Goal: Task Accomplishment & Management: Manage account settings

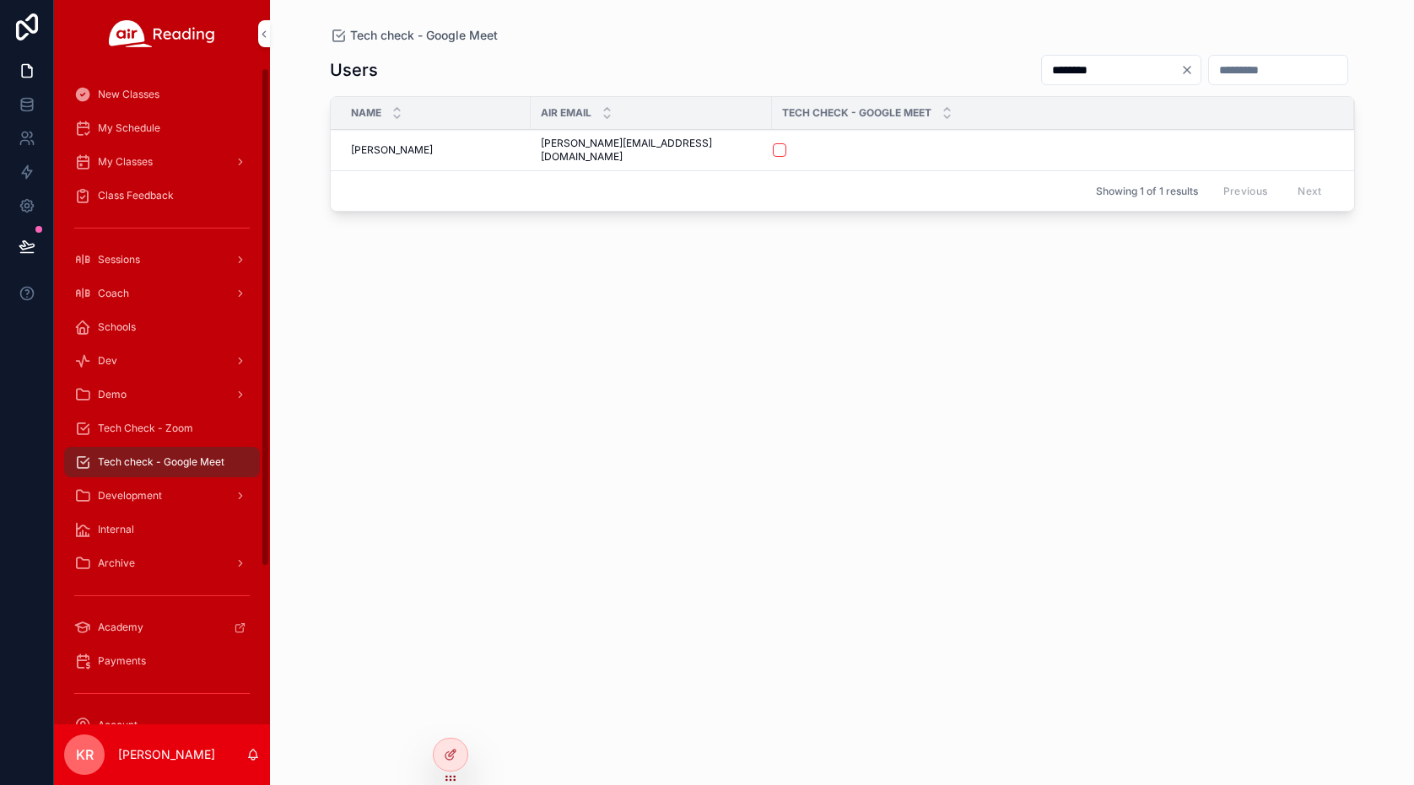
click at [138, 127] on span "My Schedule" at bounding box center [129, 127] width 62 height 13
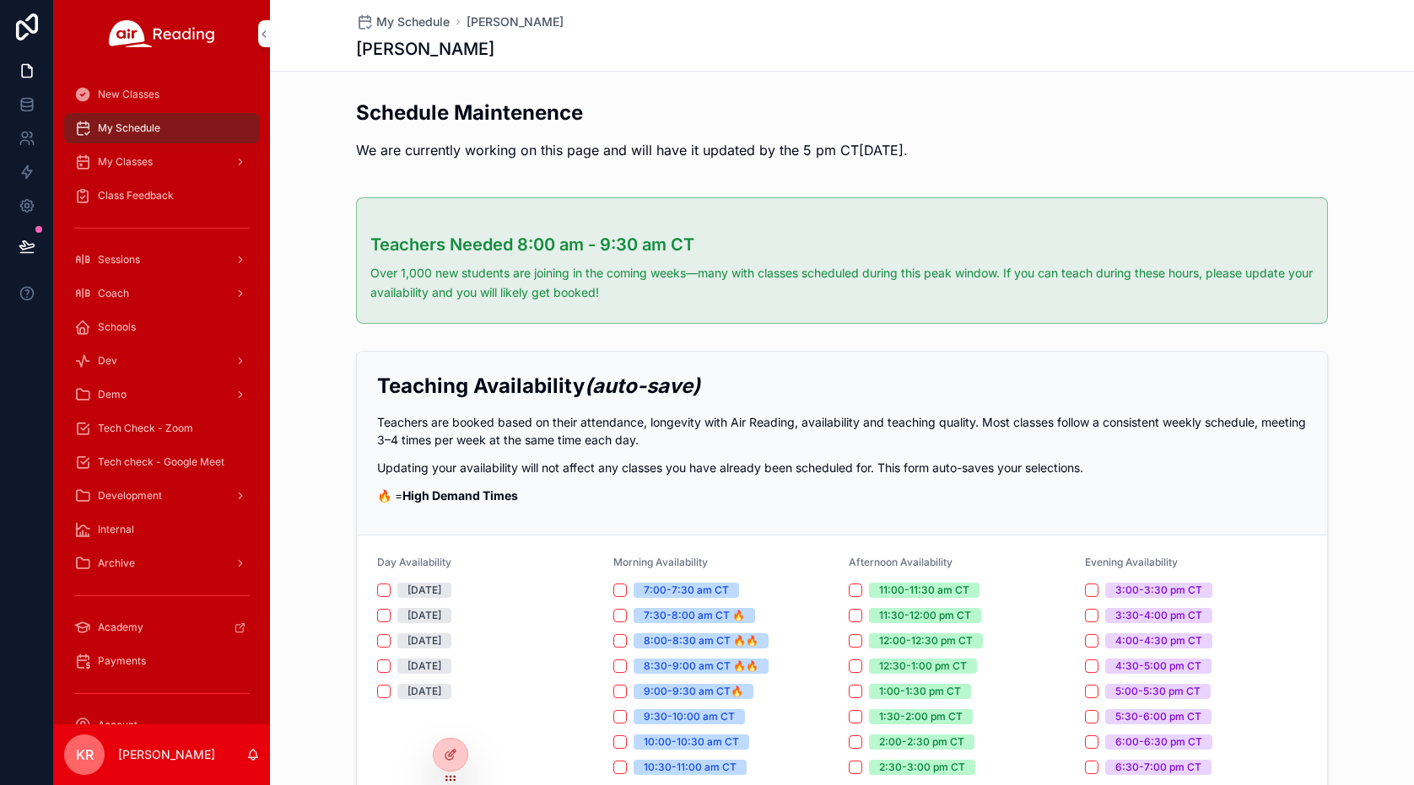
click at [0, 0] on div at bounding box center [0, 0] width 0 height 0
click at [0, 0] on icon at bounding box center [0, 0] width 0 height 0
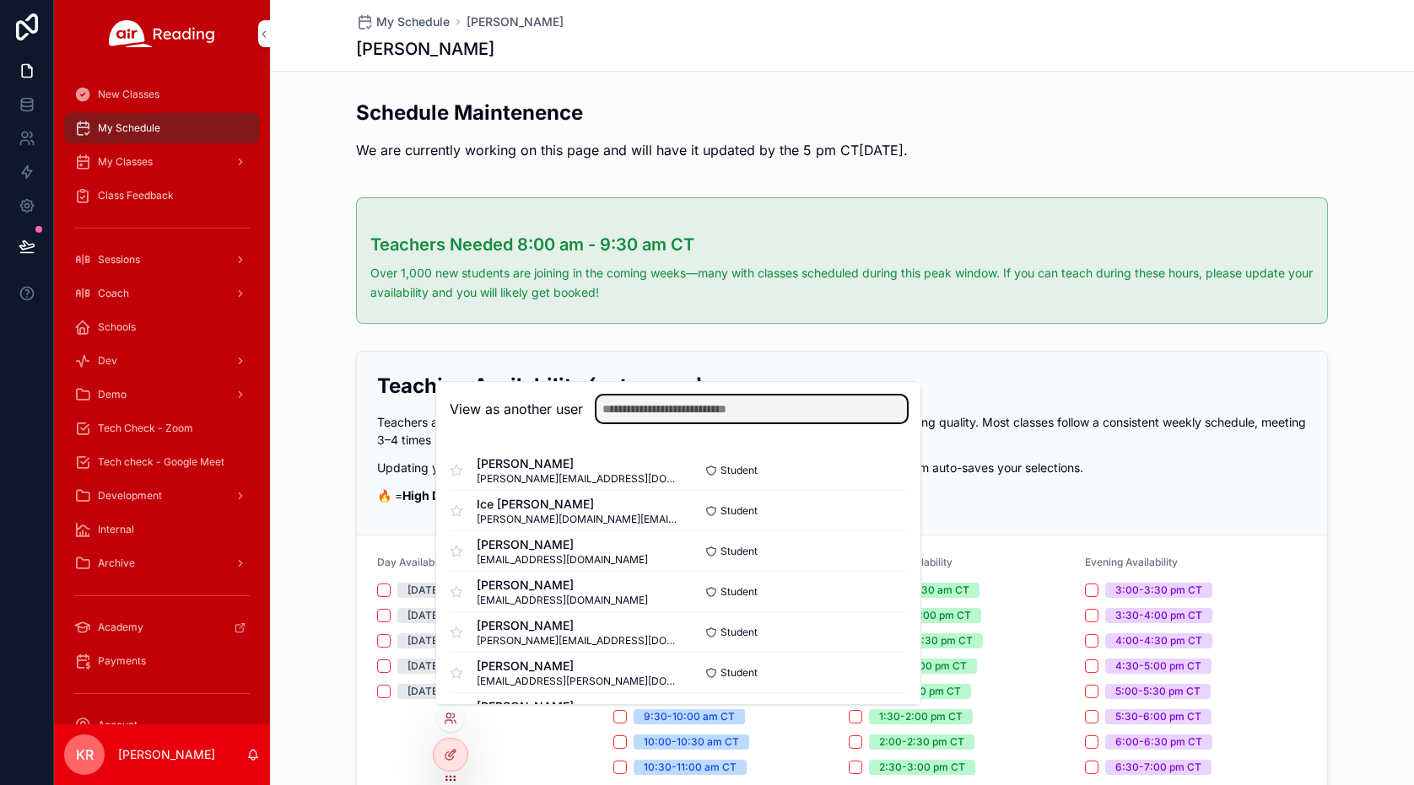
click at [657, 412] on input "text" at bounding box center [751, 409] width 310 height 27
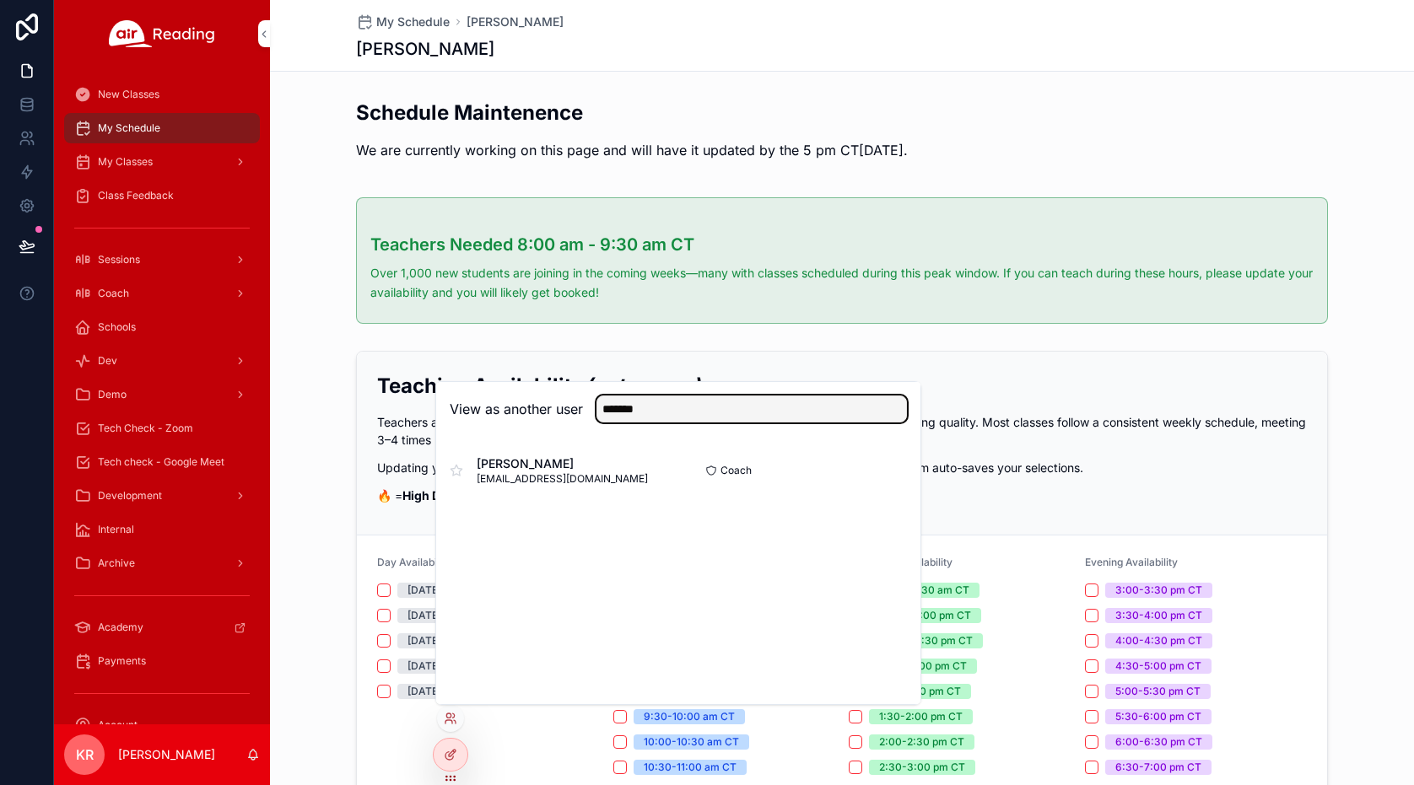
type input "*******"
click at [0, 0] on button "Select" at bounding box center [0, 0] width 0 height 0
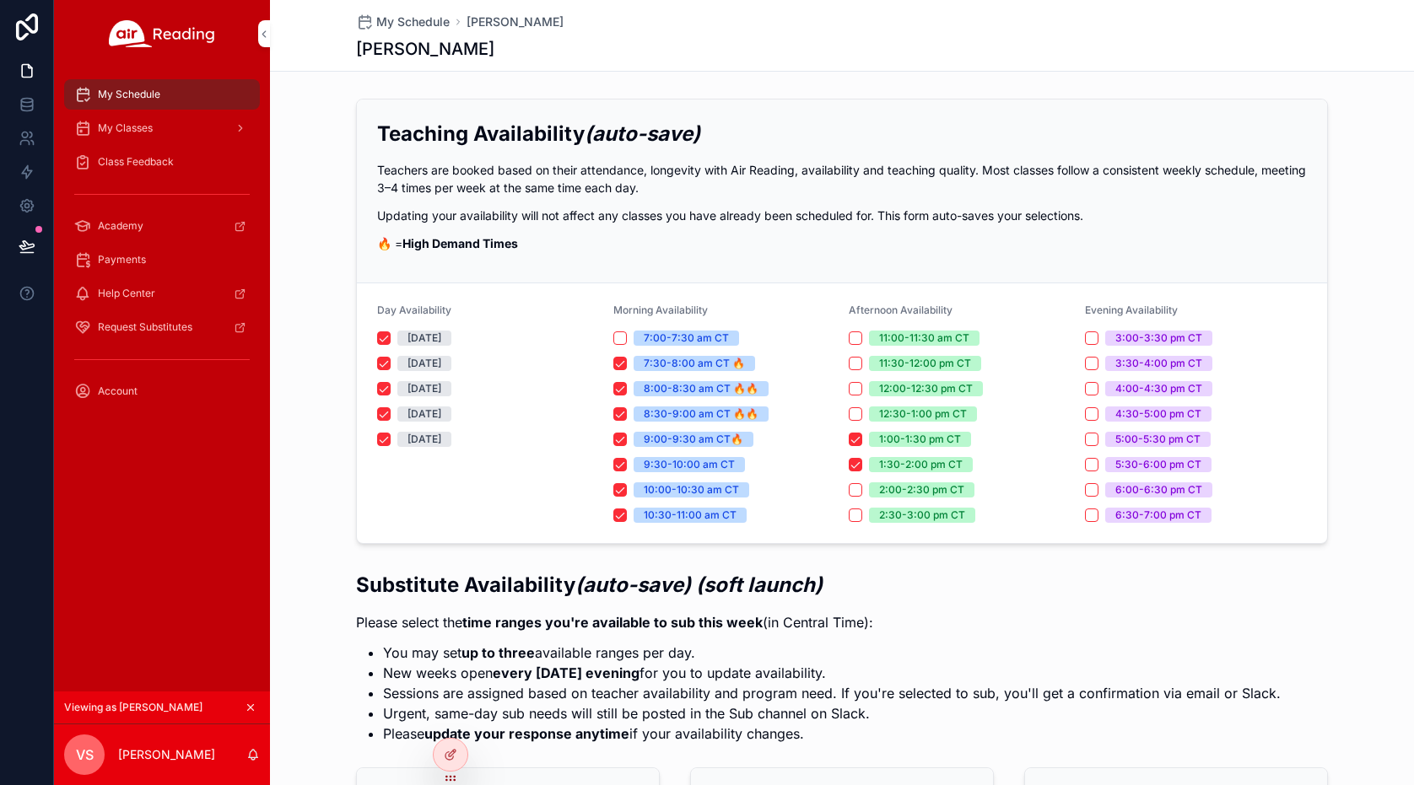
click at [167, 131] on div "My Classes" at bounding box center [161, 128] width 175 height 27
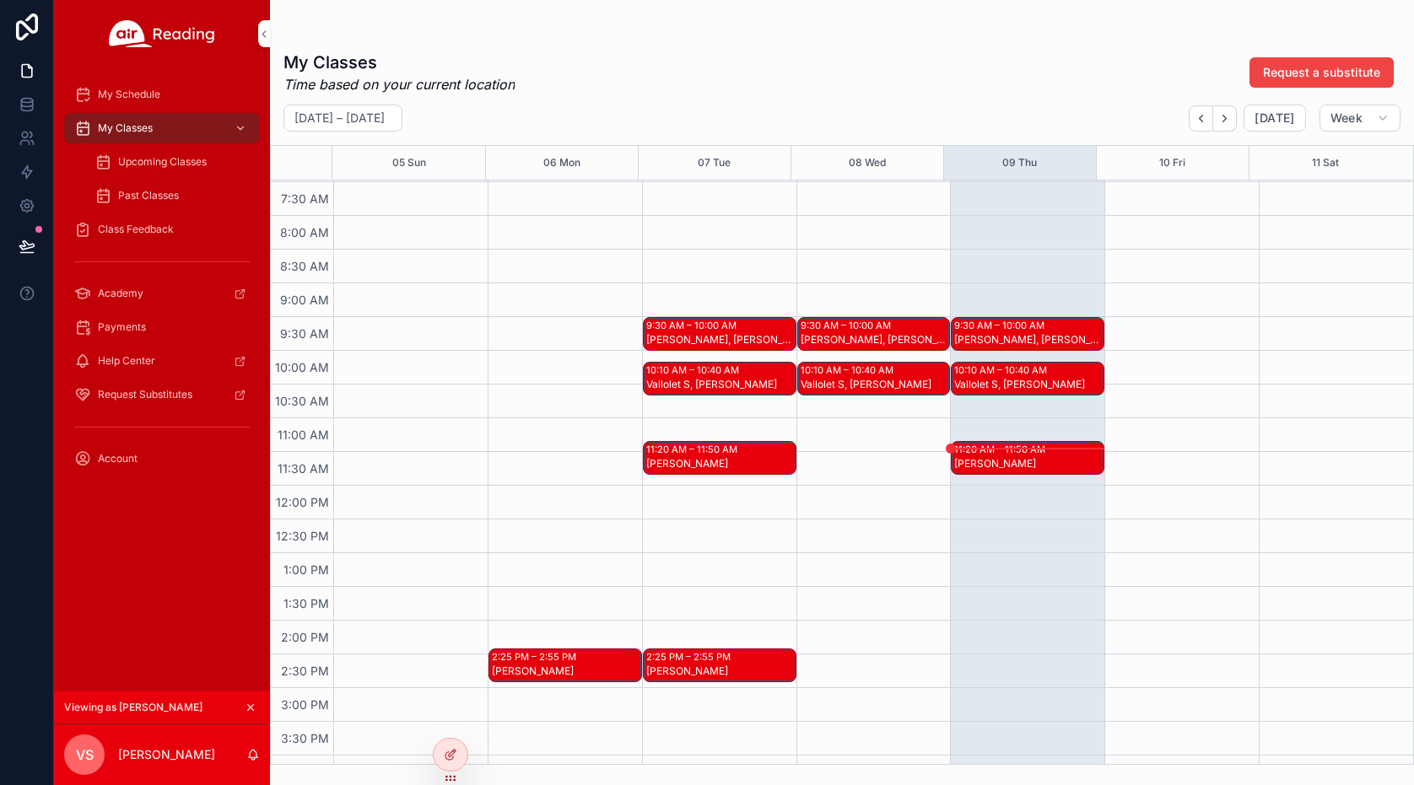
scroll to position [506, 0]
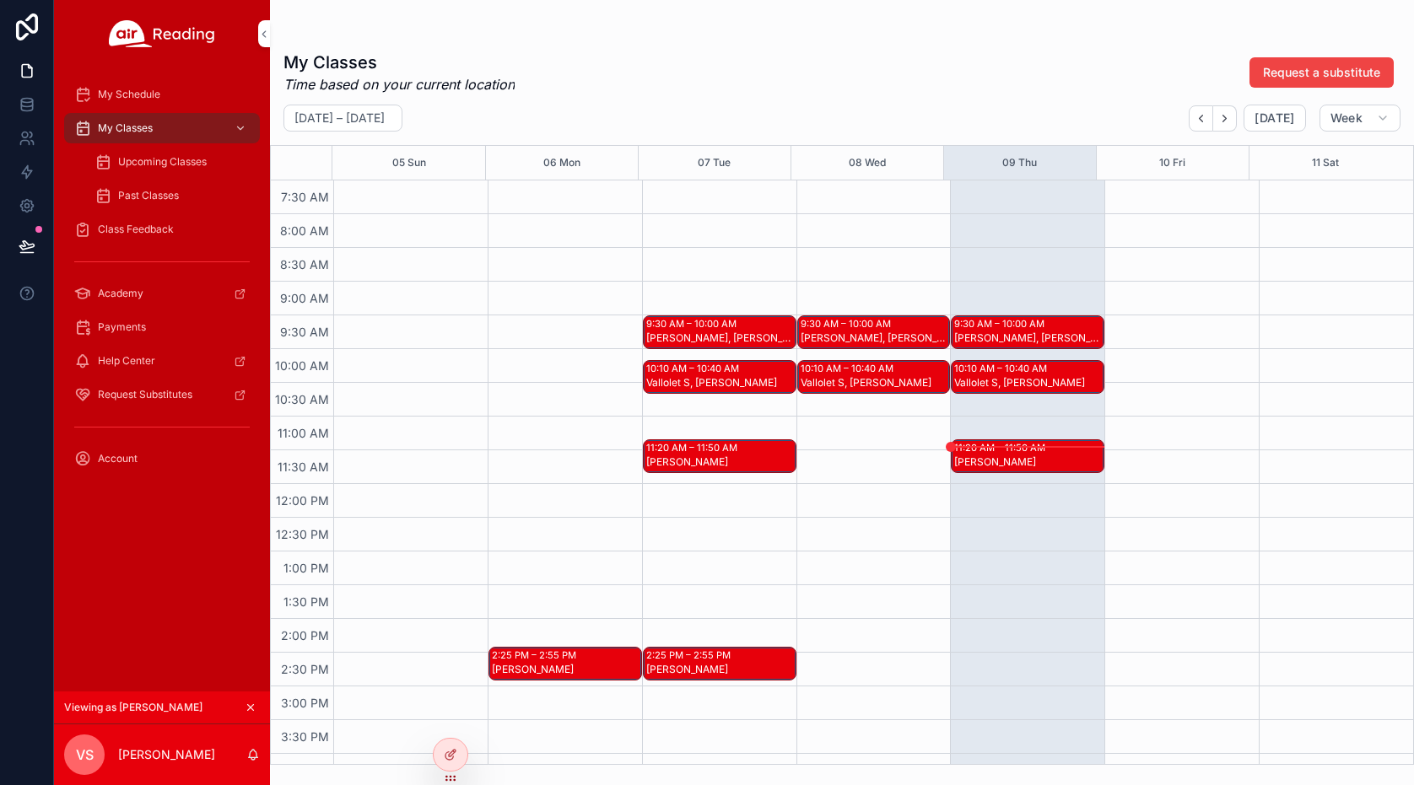
click at [1039, 461] on div "11:20 AM – 11:50 AM Vandell M" at bounding box center [1028, 456] width 152 height 32
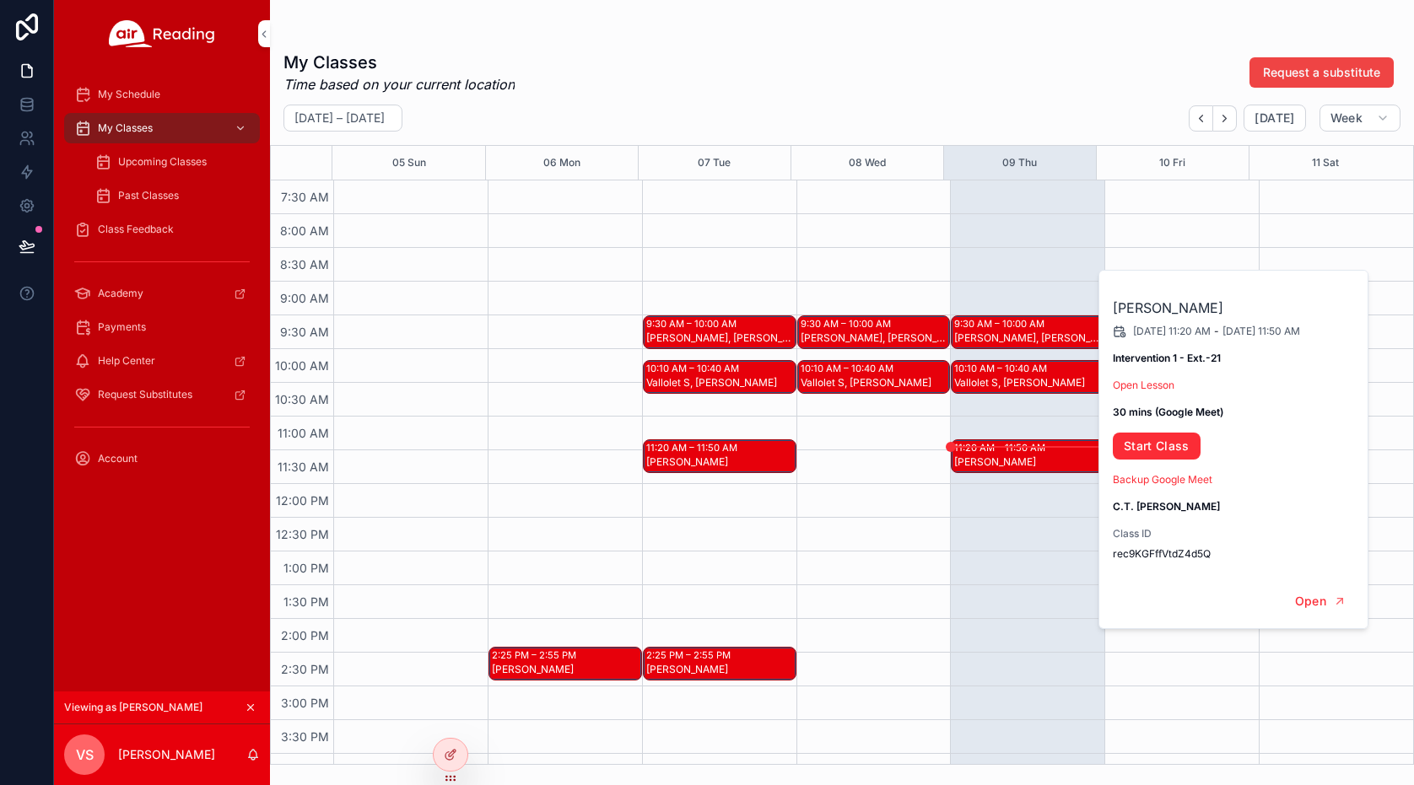
click at [1194, 695] on div "scrollable content" at bounding box center [1181, 484] width 154 height 1620
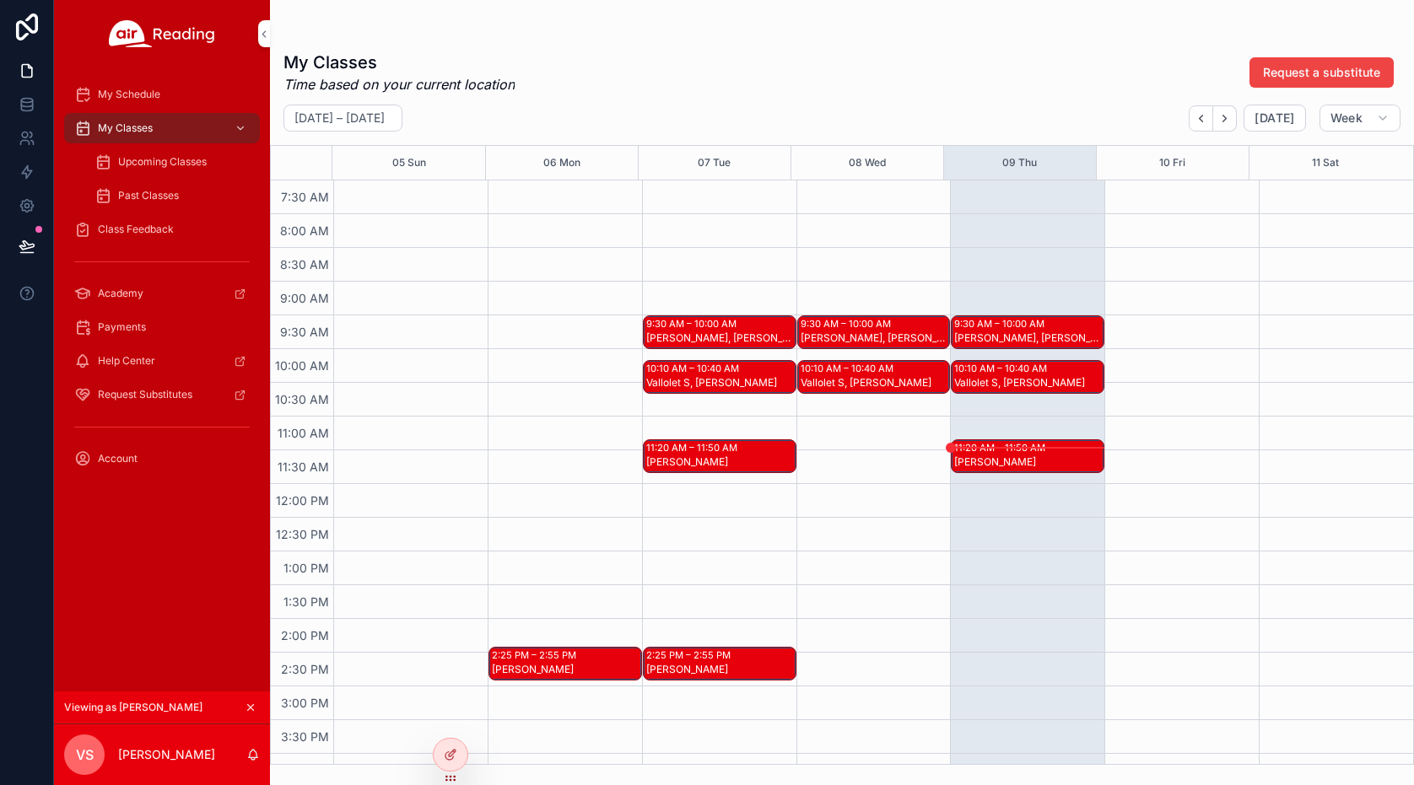
click at [252, 707] on icon "scrollable content" at bounding box center [251, 708] width 12 height 12
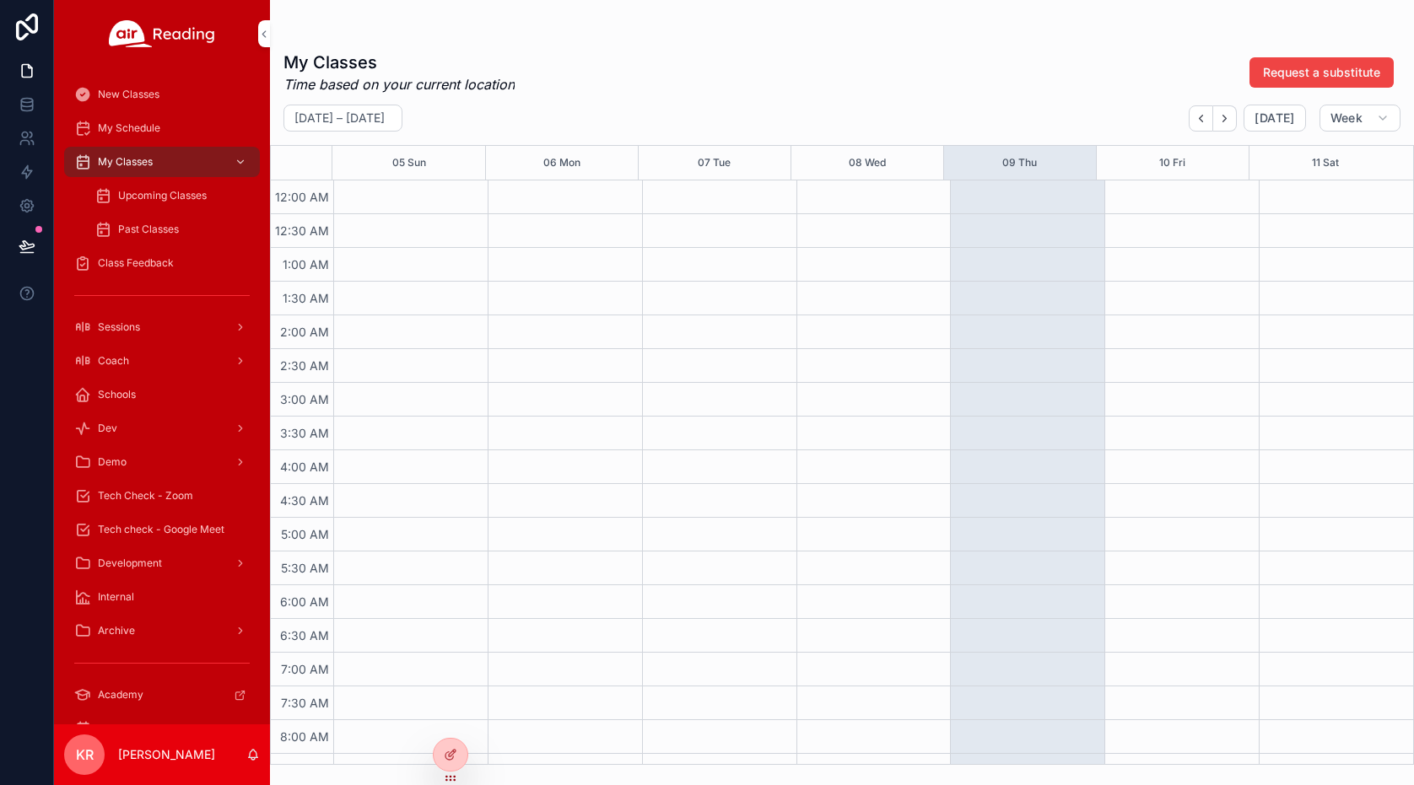
drag, startPoint x: 445, startPoint y: 720, endPoint x: 450, endPoint y: 711, distance: 10.6
click at [0, 0] on icon at bounding box center [0, 0] width 0 height 0
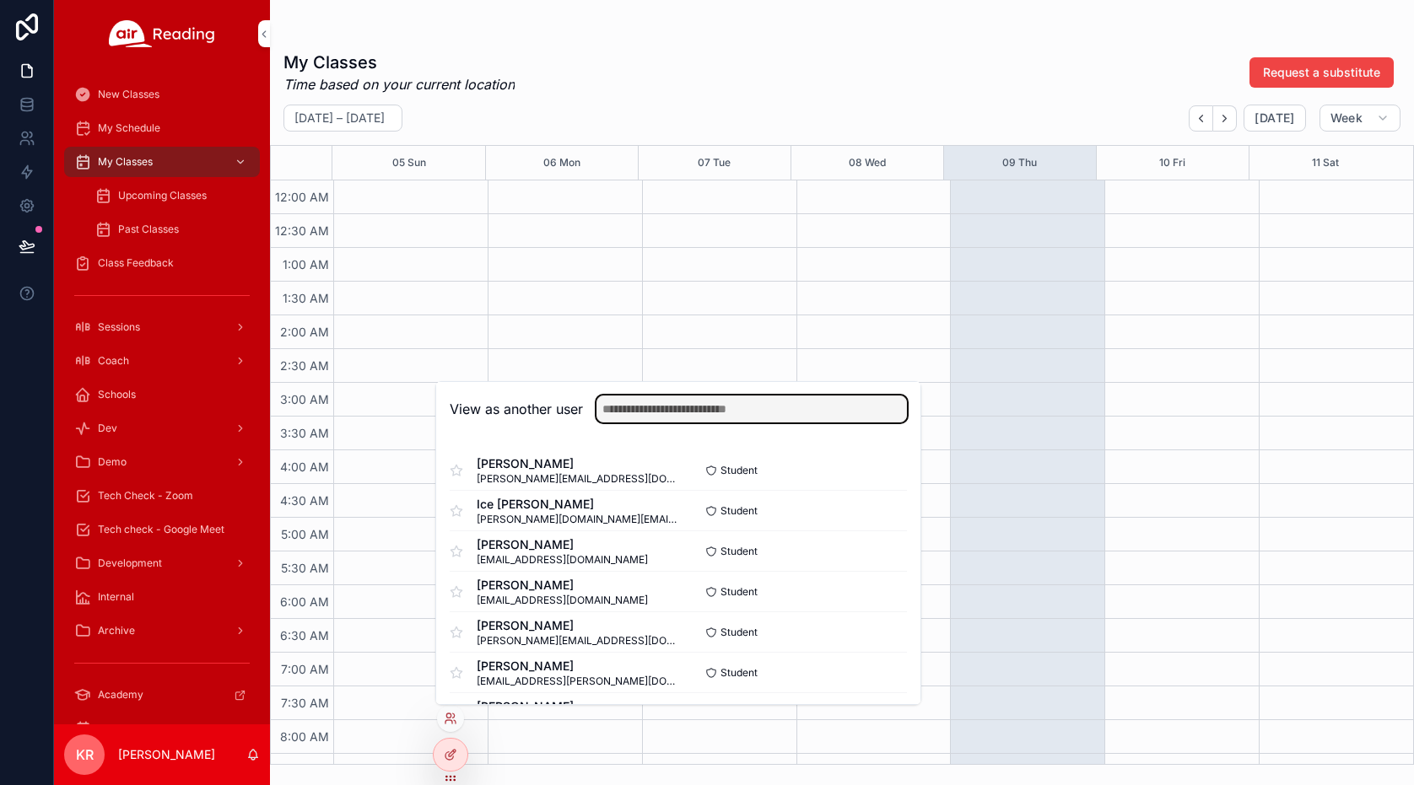
click at [696, 398] on input "text" at bounding box center [751, 409] width 310 height 27
type input "*****"
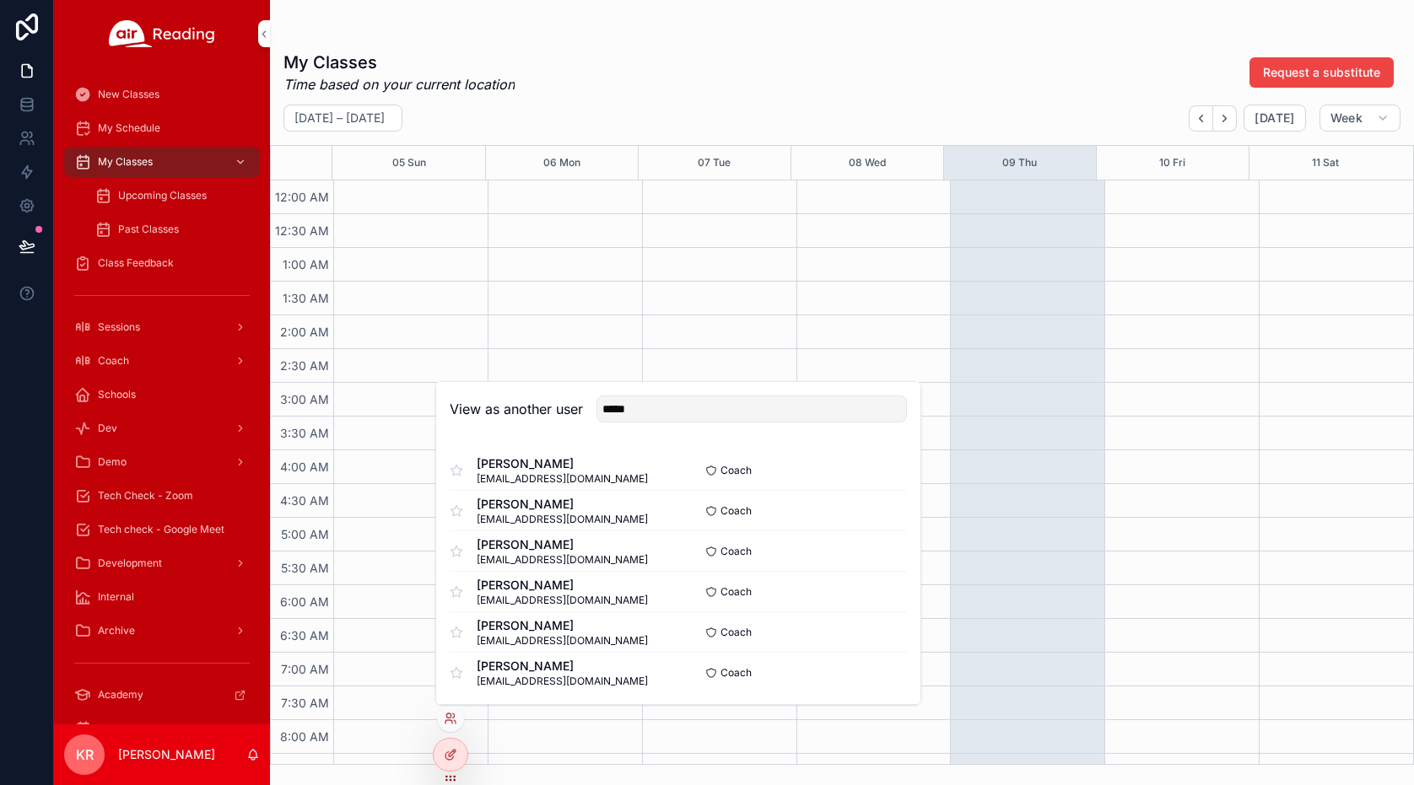
click at [0, 0] on button "Select" at bounding box center [0, 0] width 0 height 0
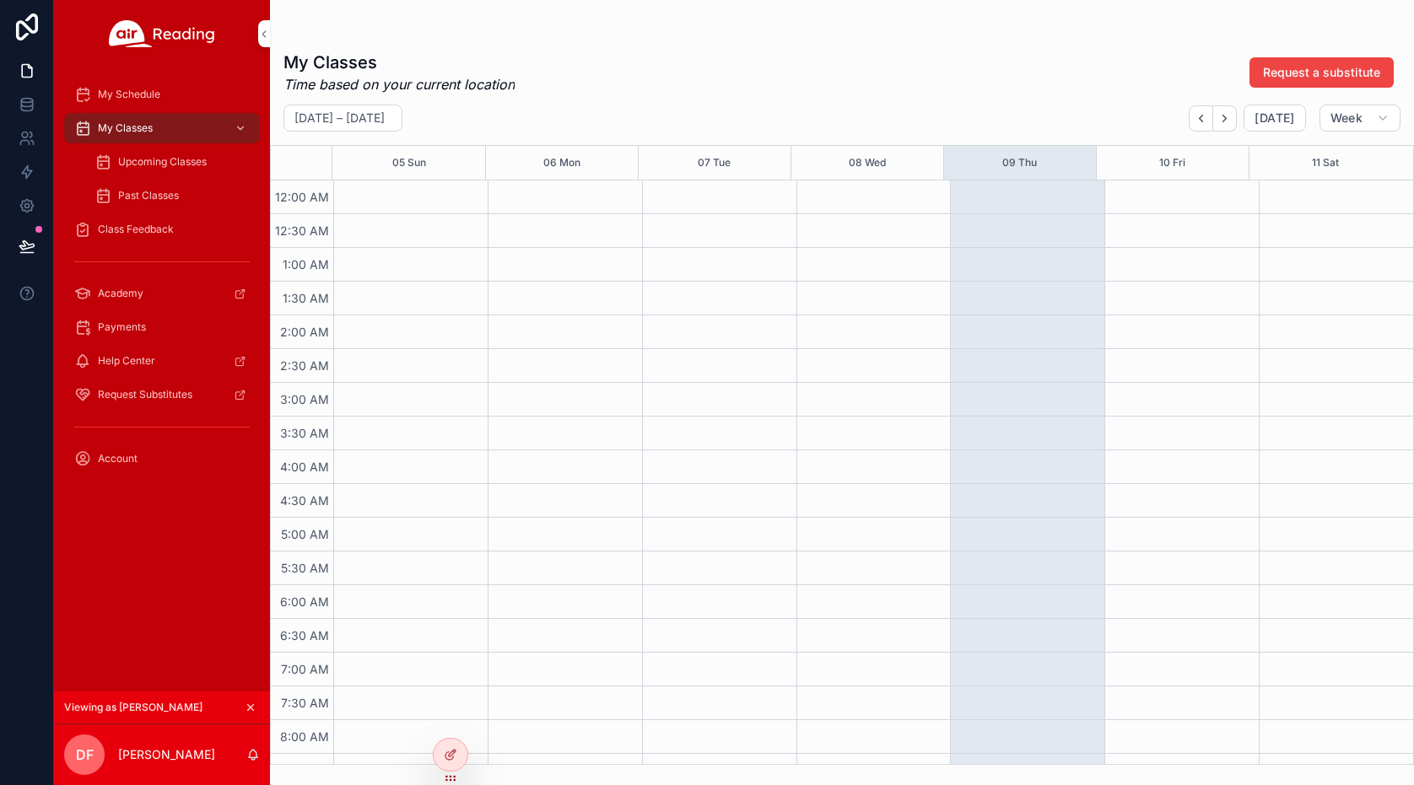
click at [159, 166] on span "Upcoming Classes" at bounding box center [162, 161] width 89 height 13
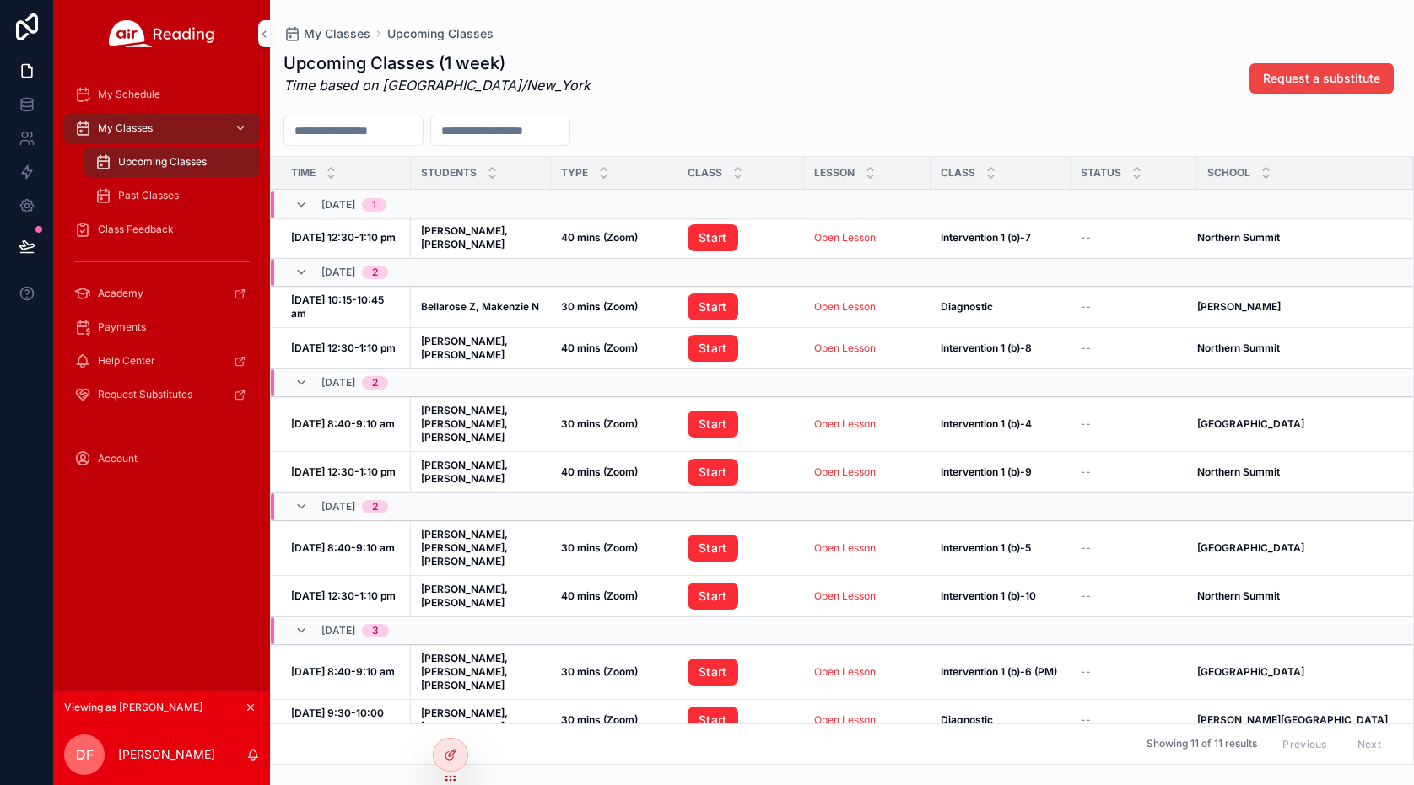
click at [168, 139] on div "My Classes" at bounding box center [161, 128] width 175 height 27
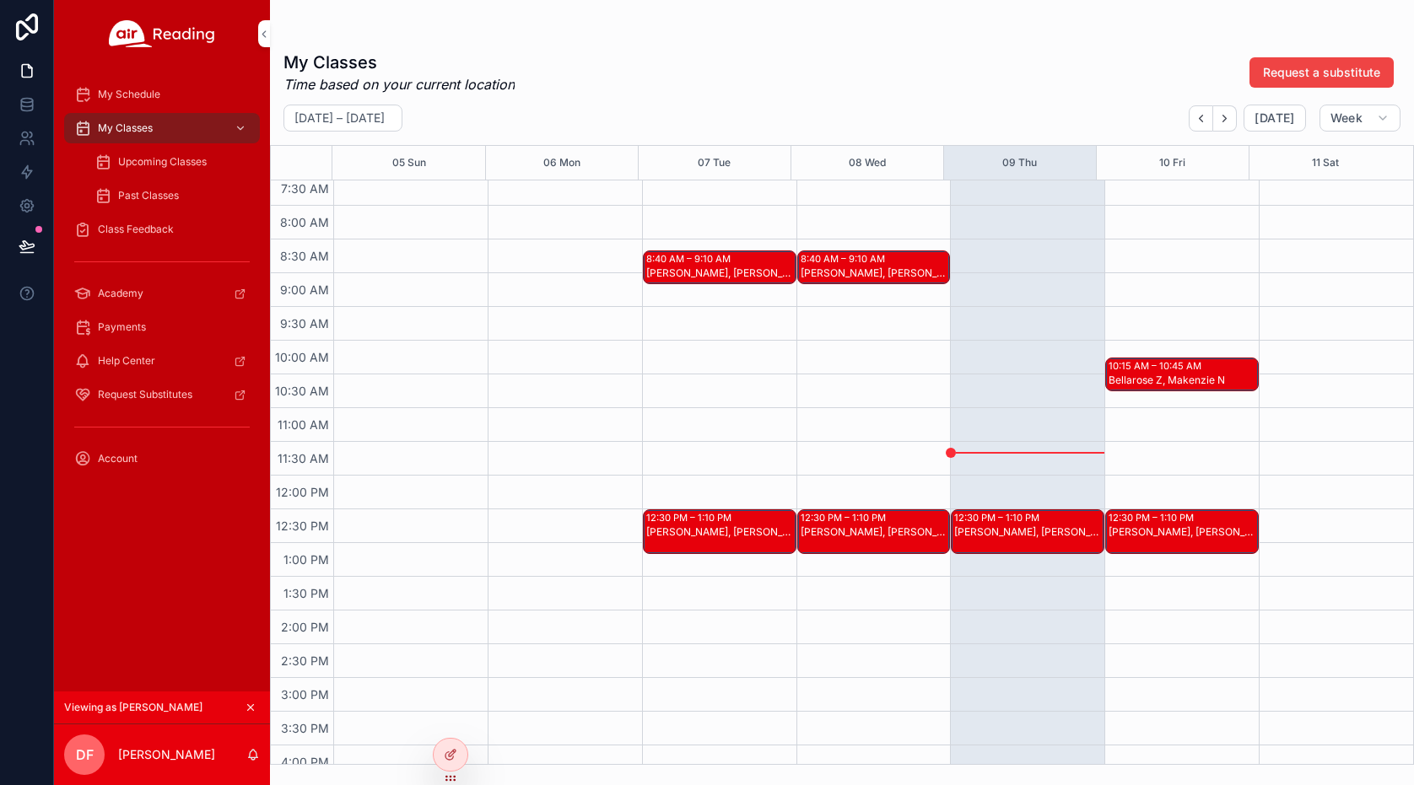
scroll to position [590, 0]
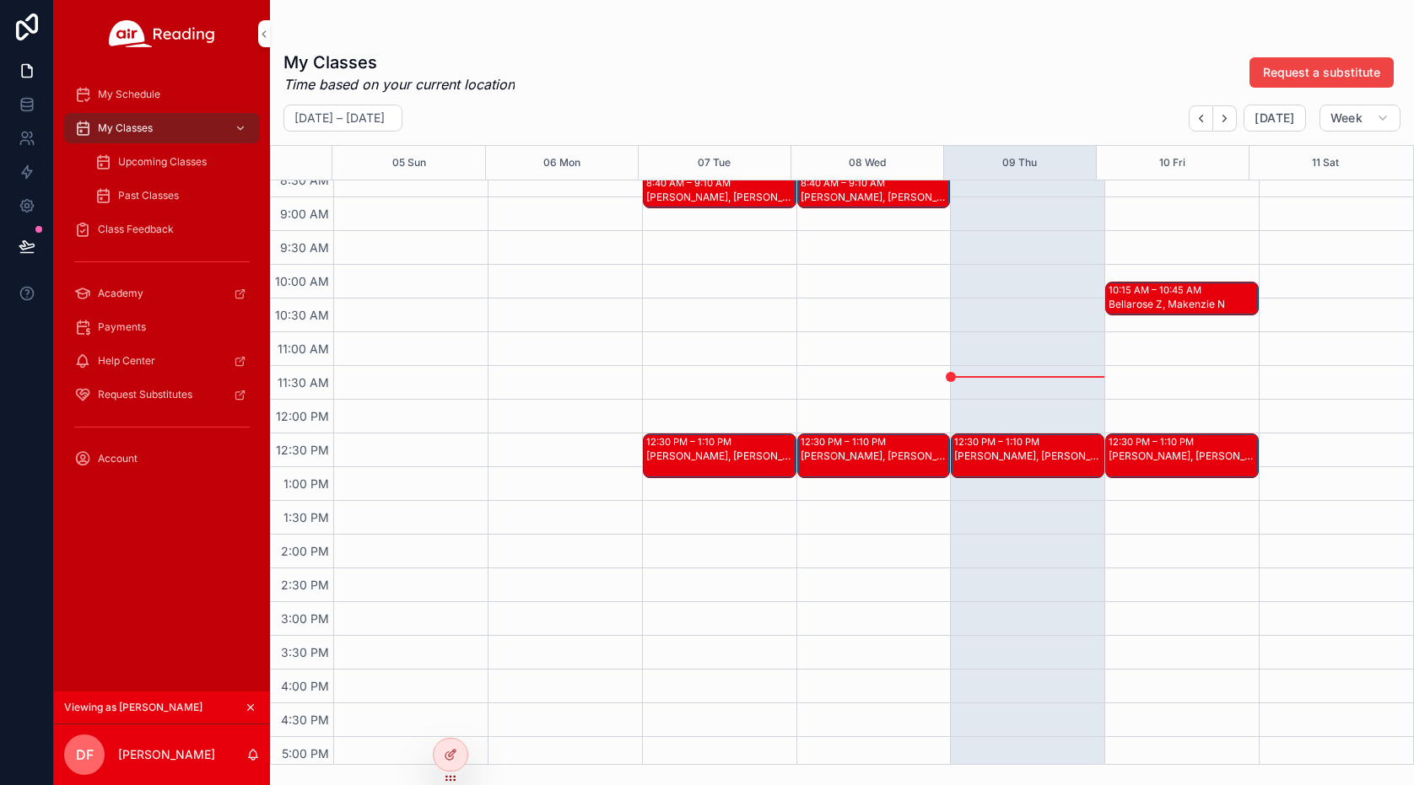
click at [975, 458] on div "Anthony W, Harlee-Lynn D" at bounding box center [1028, 456] width 148 height 13
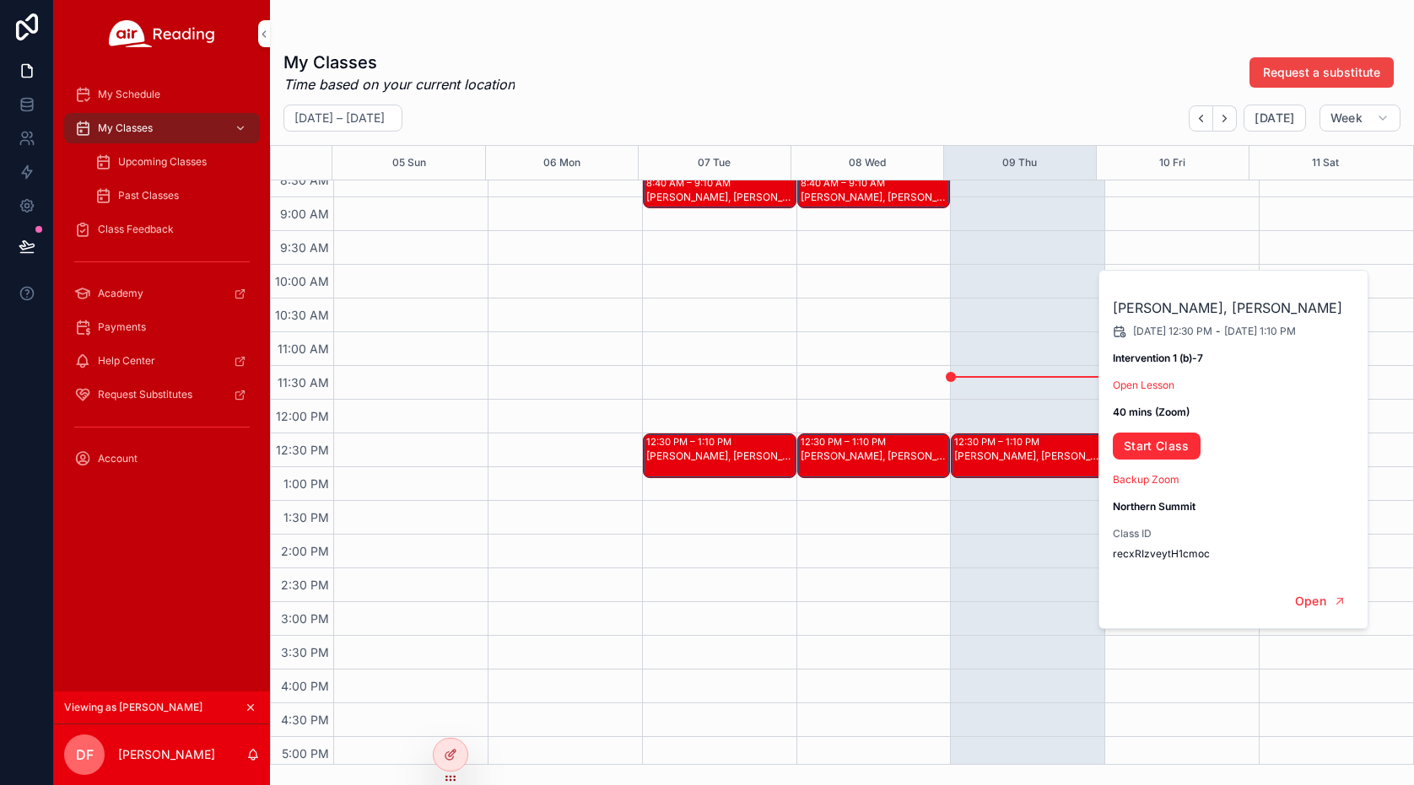
click at [988, 552] on div "12:30 PM – 1:10 PM Anthony W, Harlee-Lynn D" at bounding box center [1027, 400] width 154 height 1620
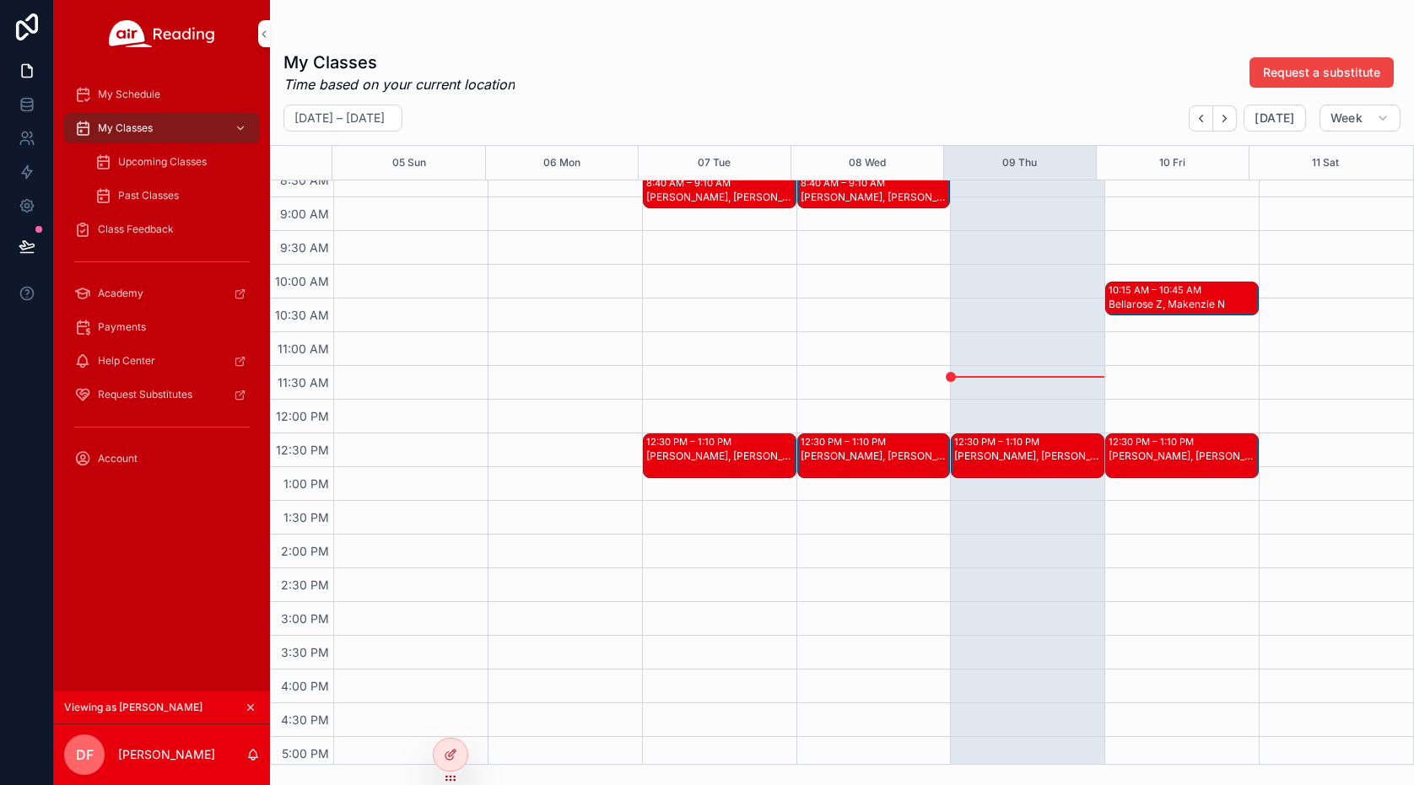
click at [1156, 301] on div "Bellarose Z, Makenzie N" at bounding box center [1182, 304] width 148 height 13
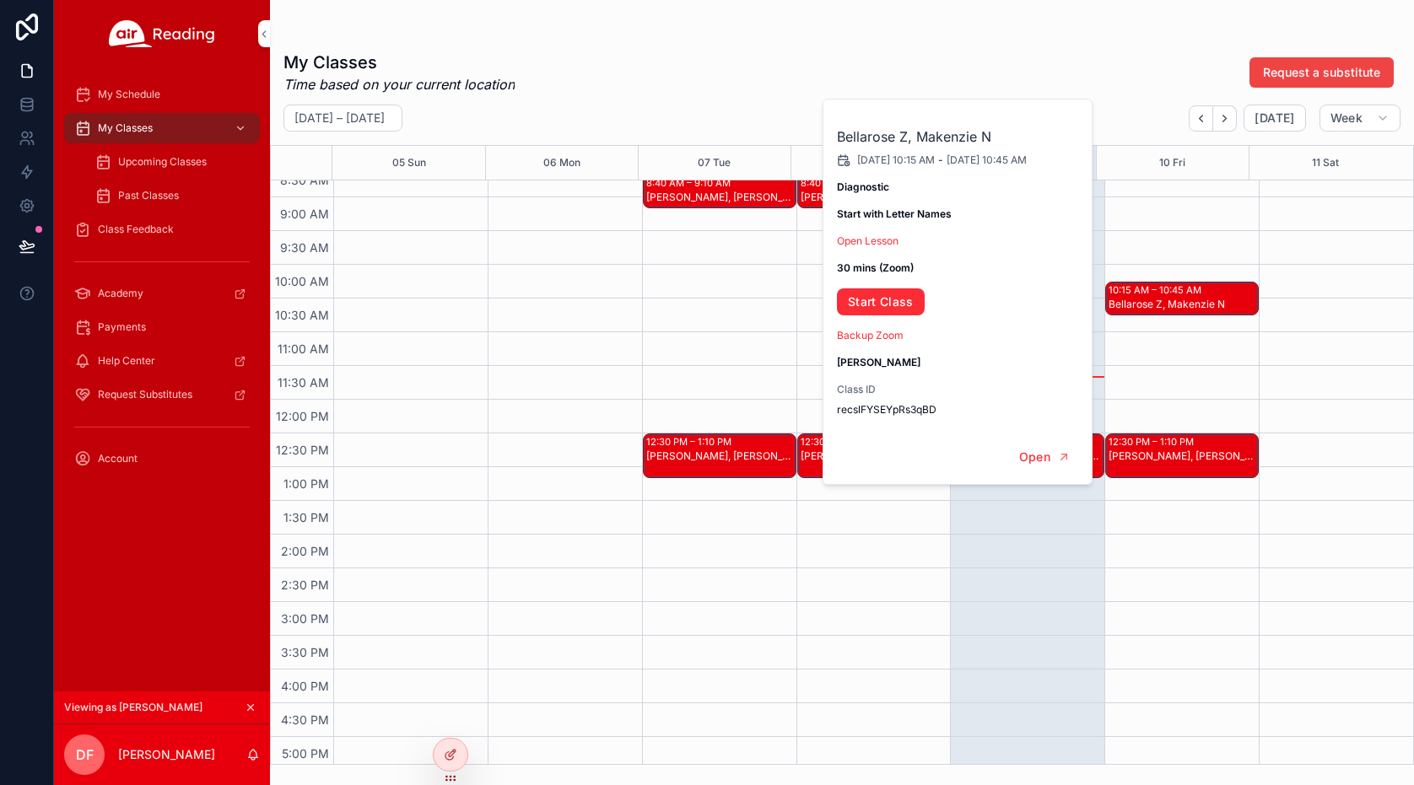
click at [1223, 351] on div "10:15 AM – 10:45 AM Bellarose Z, Makenzie N 12:30 PM – 1:10 PM Anthony W, Harle…" at bounding box center [1181, 400] width 154 height 1620
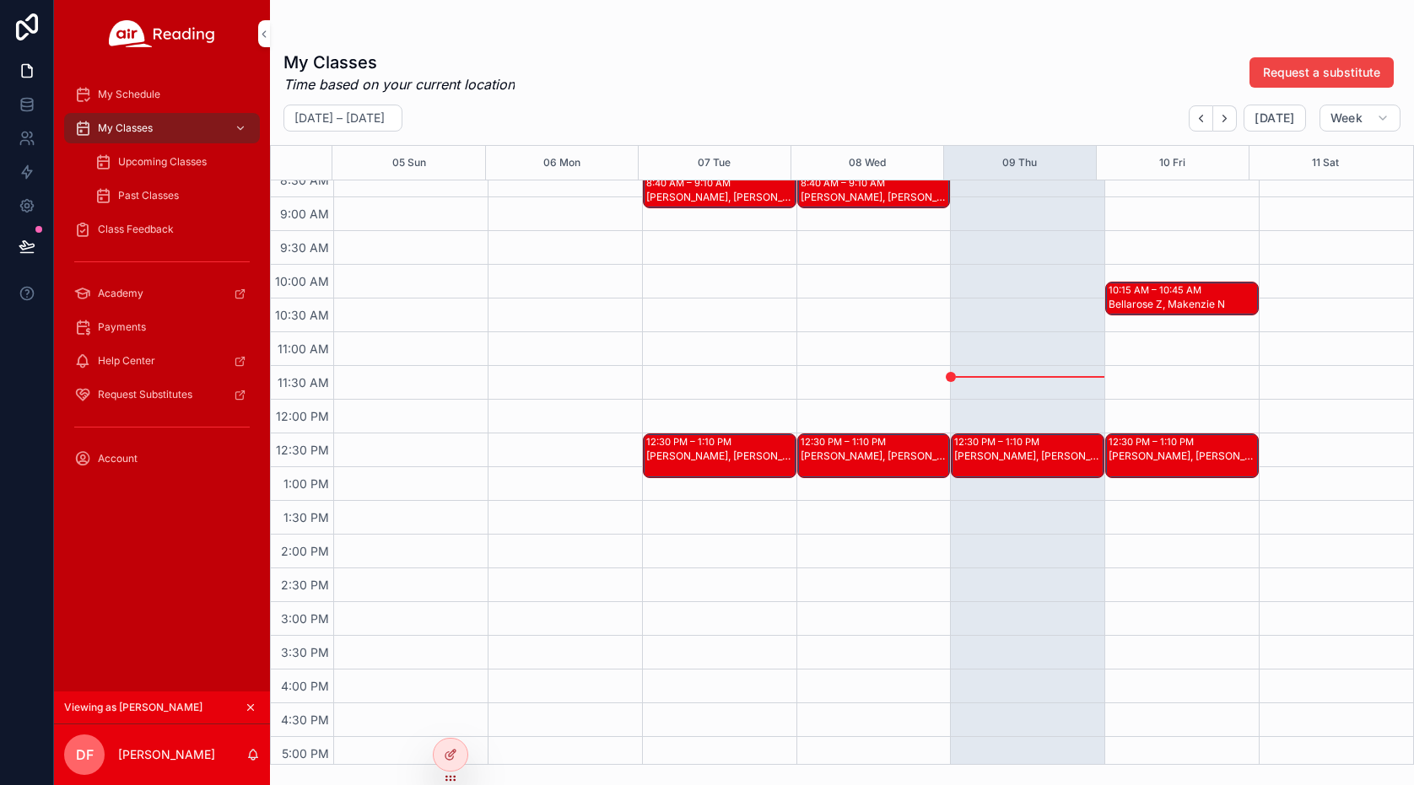
click at [875, 195] on div "Jaquinthion S, Vladimir H, Bryson J" at bounding box center [875, 197] width 148 height 13
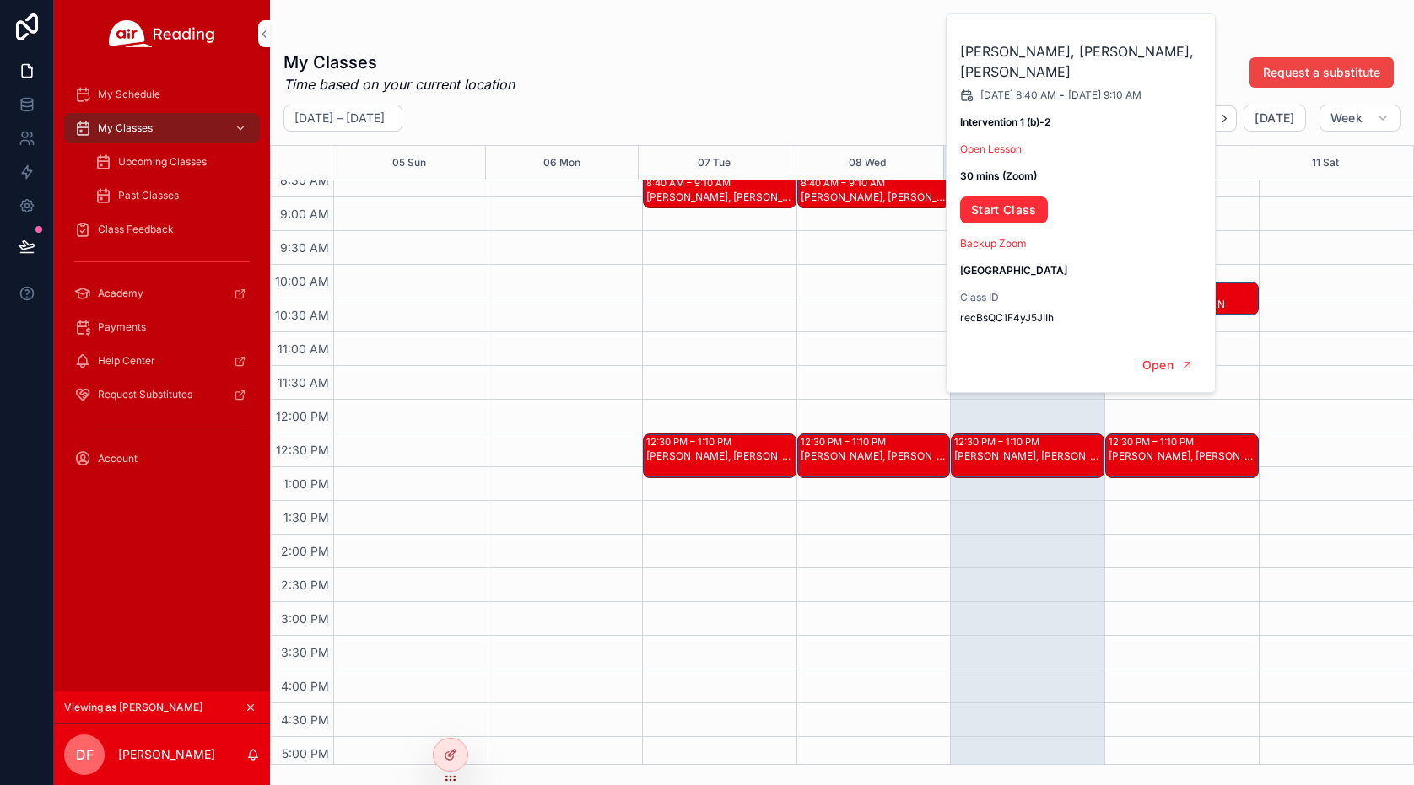
click at [843, 293] on div "8:40 AM – 9:10 AM Jaquinthion S, Vladimir H, Bryson J 12:30 PM – 1:10 PM Anthon…" at bounding box center [873, 400] width 154 height 1620
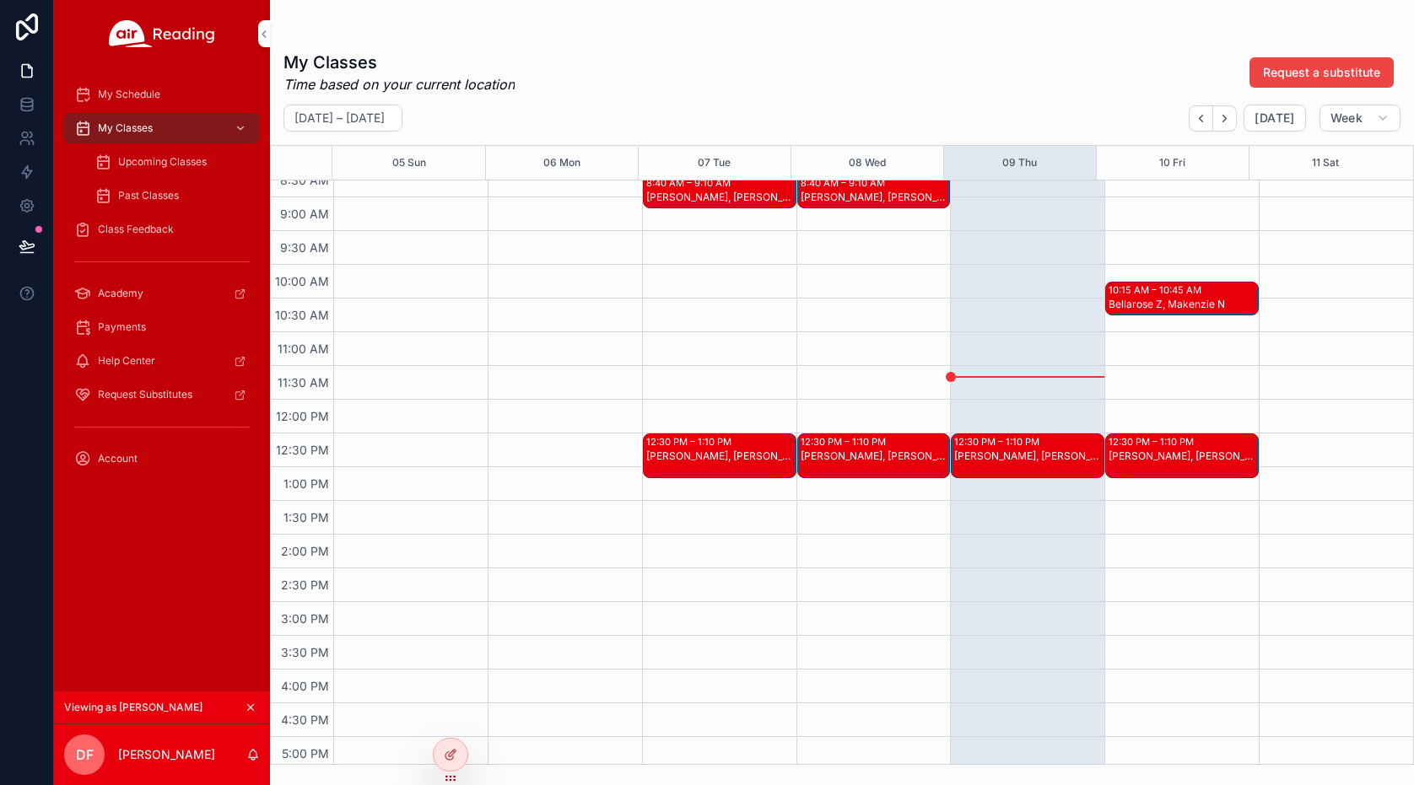
click at [856, 455] on div "Anthony W, Harlee-Lynn D" at bounding box center [875, 456] width 148 height 13
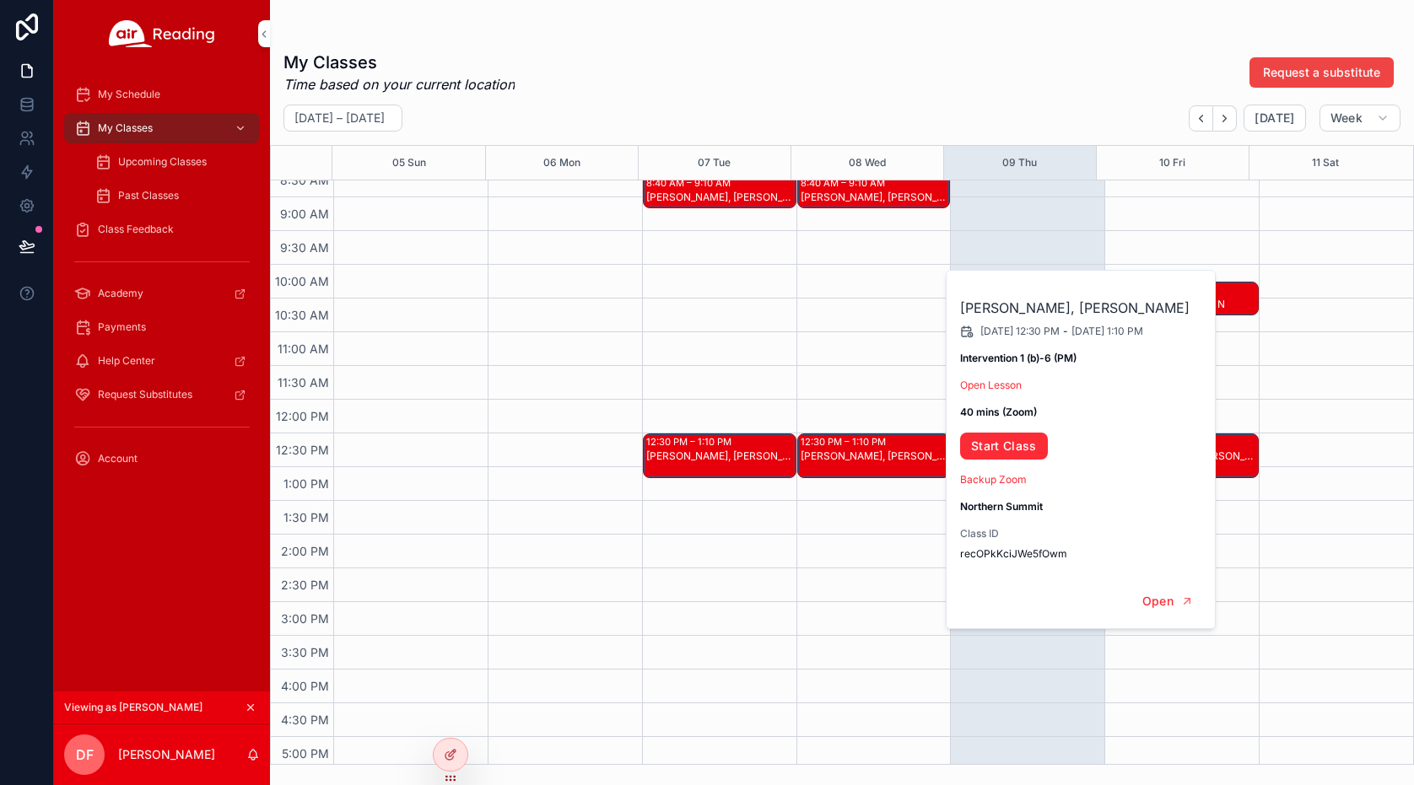
click at [869, 534] on div "8:40 AM – 9:10 AM Jaquinthion S, Vladimir H, Bryson J 12:30 PM – 1:10 PM Anthon…" at bounding box center [873, 400] width 154 height 1620
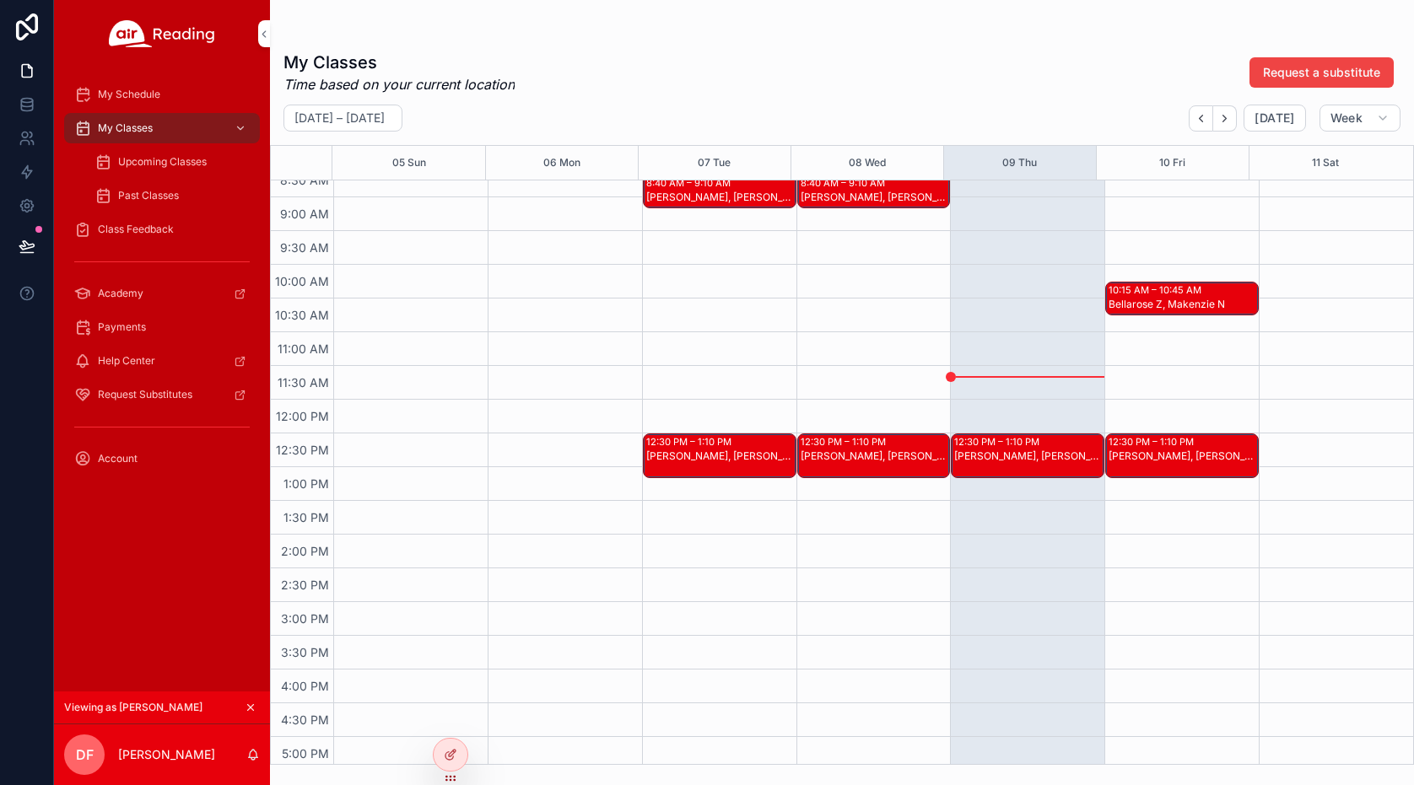
click at [1012, 466] on div "Anthony W, Harlee-Lynn D" at bounding box center [1028, 469] width 148 height 41
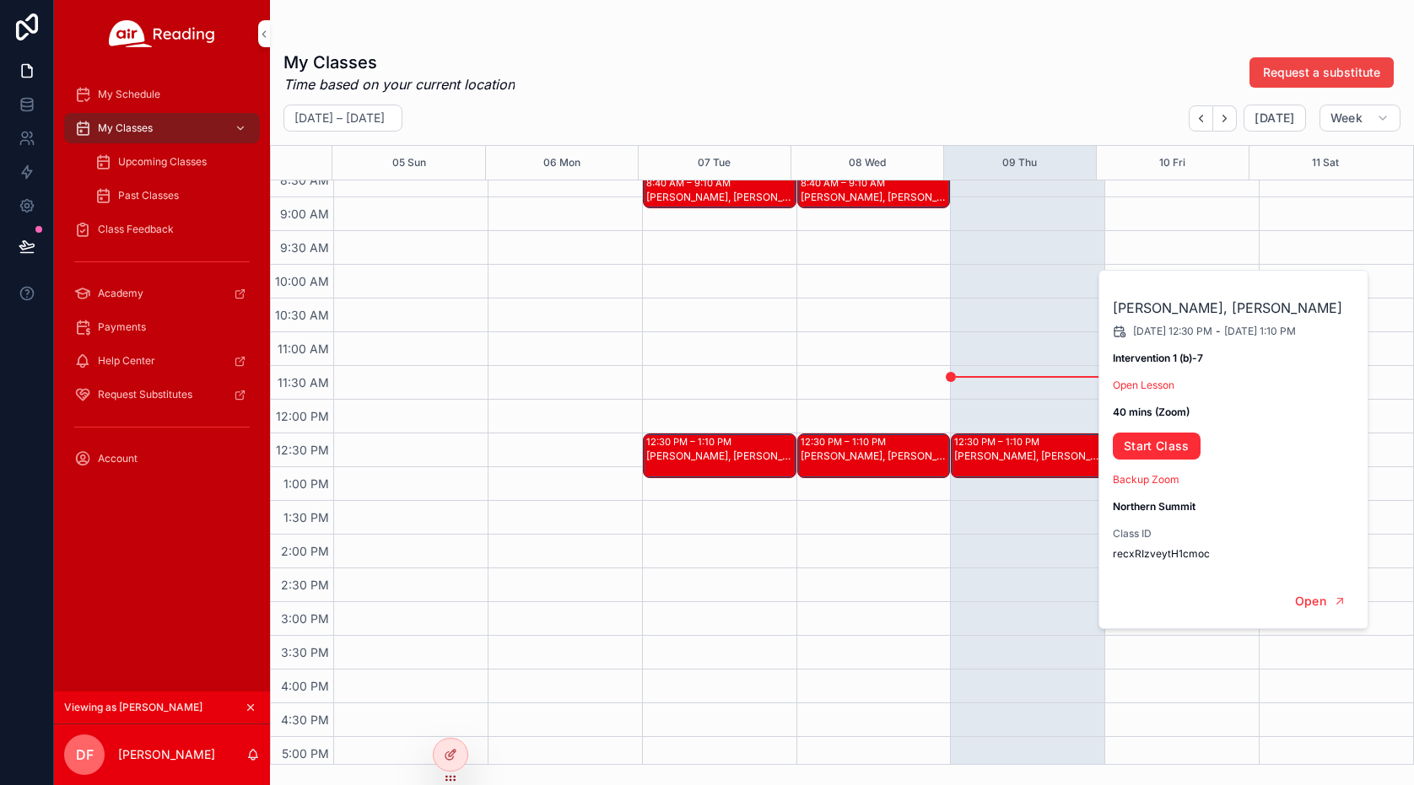
click at [1002, 513] on div "12:30 PM – 1:10 PM Anthony W, Harlee-Lynn D" at bounding box center [1027, 400] width 154 height 1620
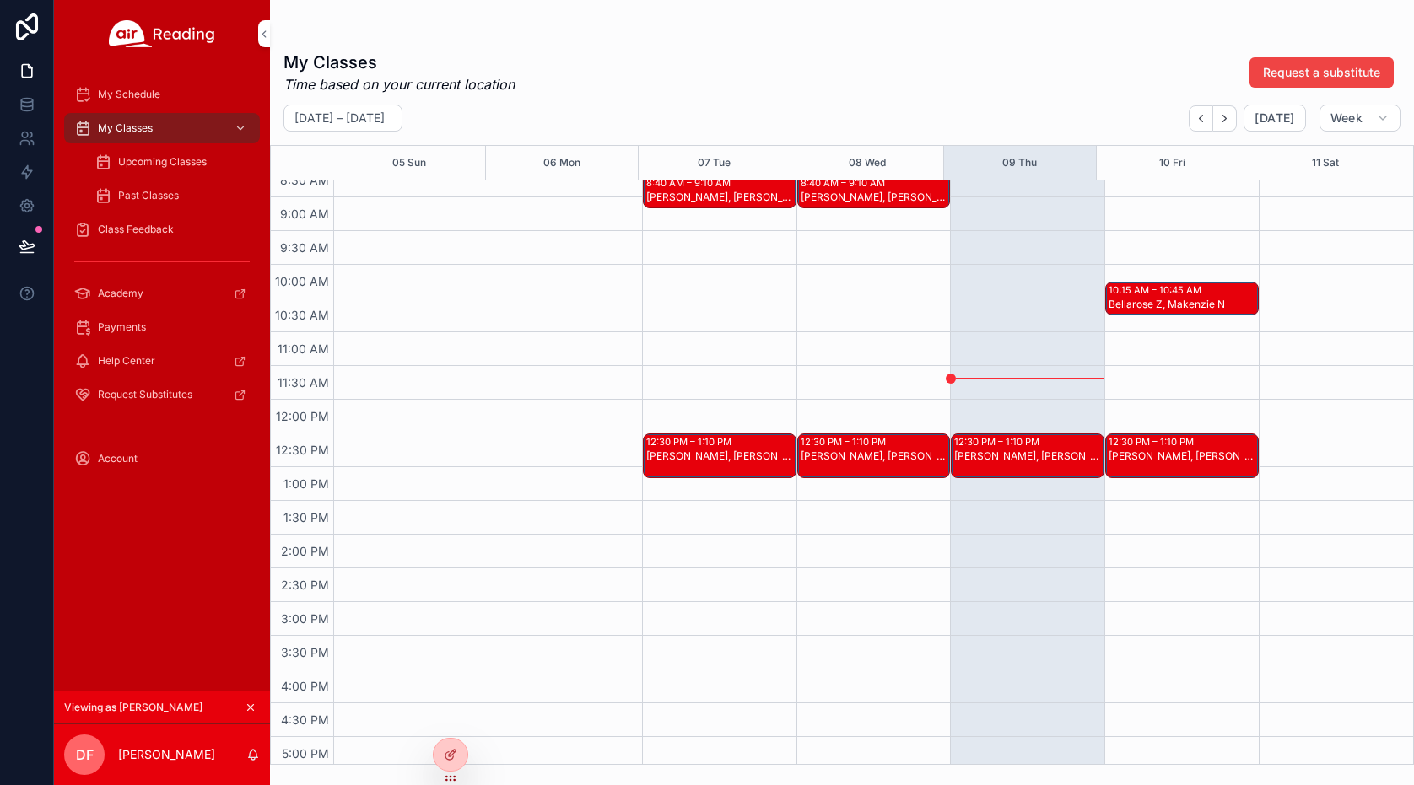
click at [0, 0] on icon at bounding box center [0, 0] width 0 height 0
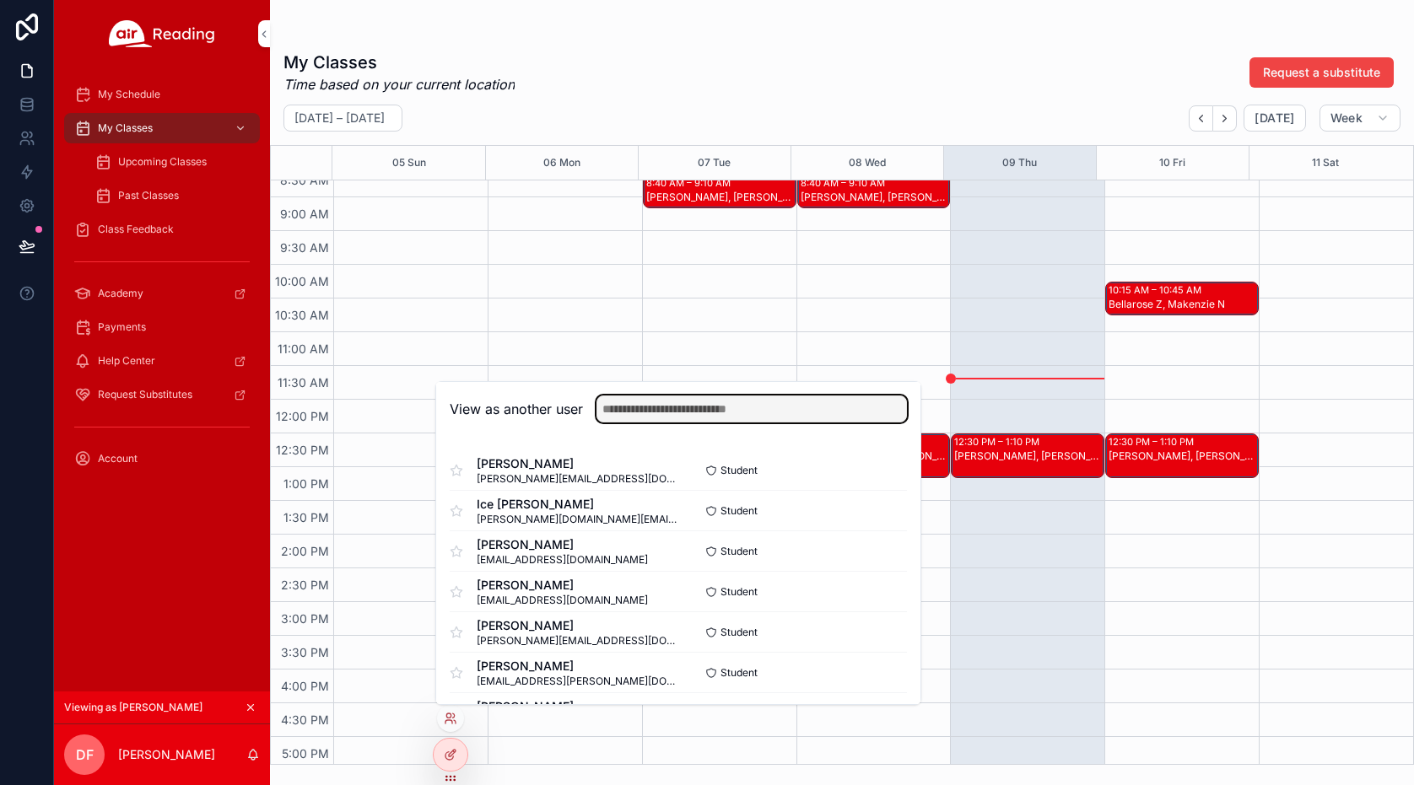
click at [734, 411] on input "text" at bounding box center [751, 409] width 310 height 27
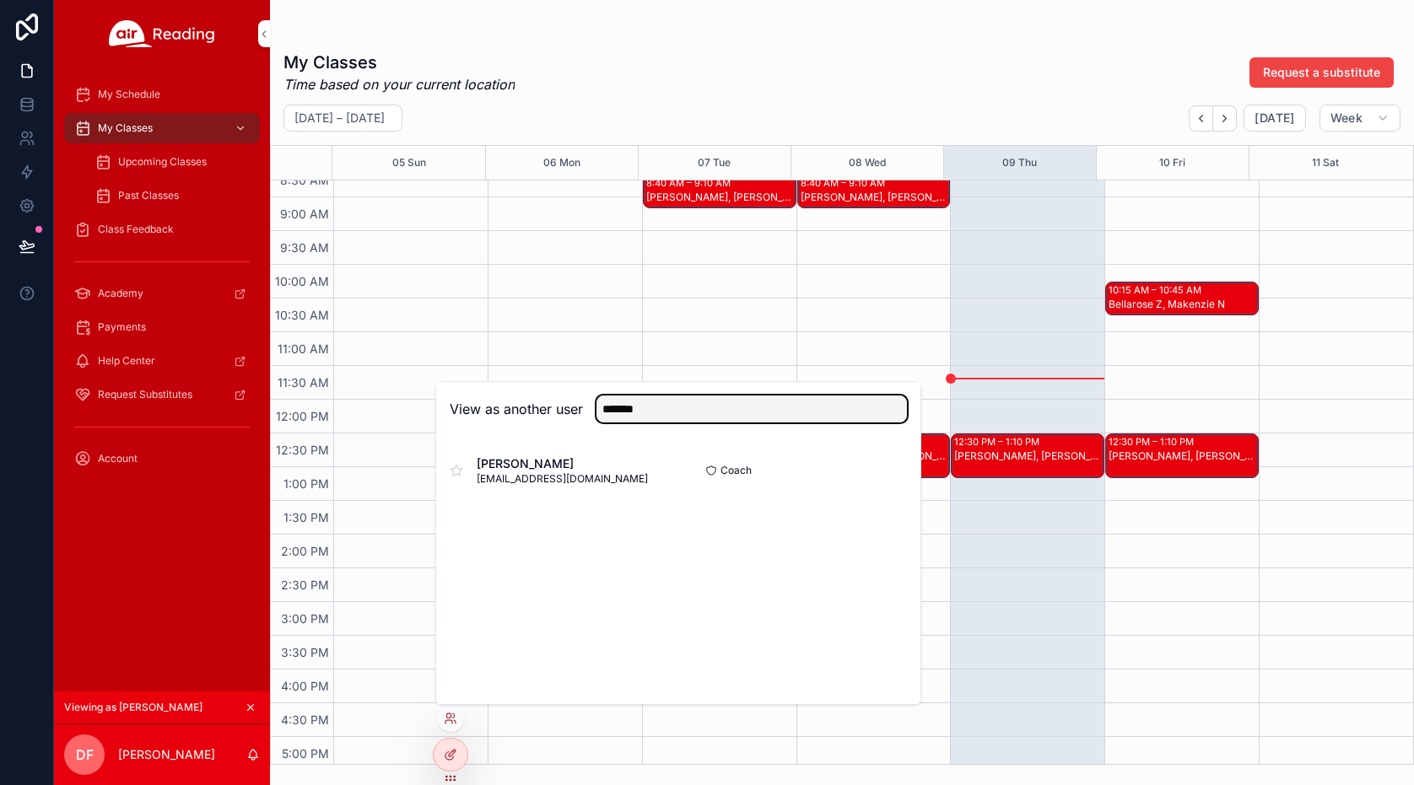
type input "*******"
click at [0, 0] on button "Select" at bounding box center [0, 0] width 0 height 0
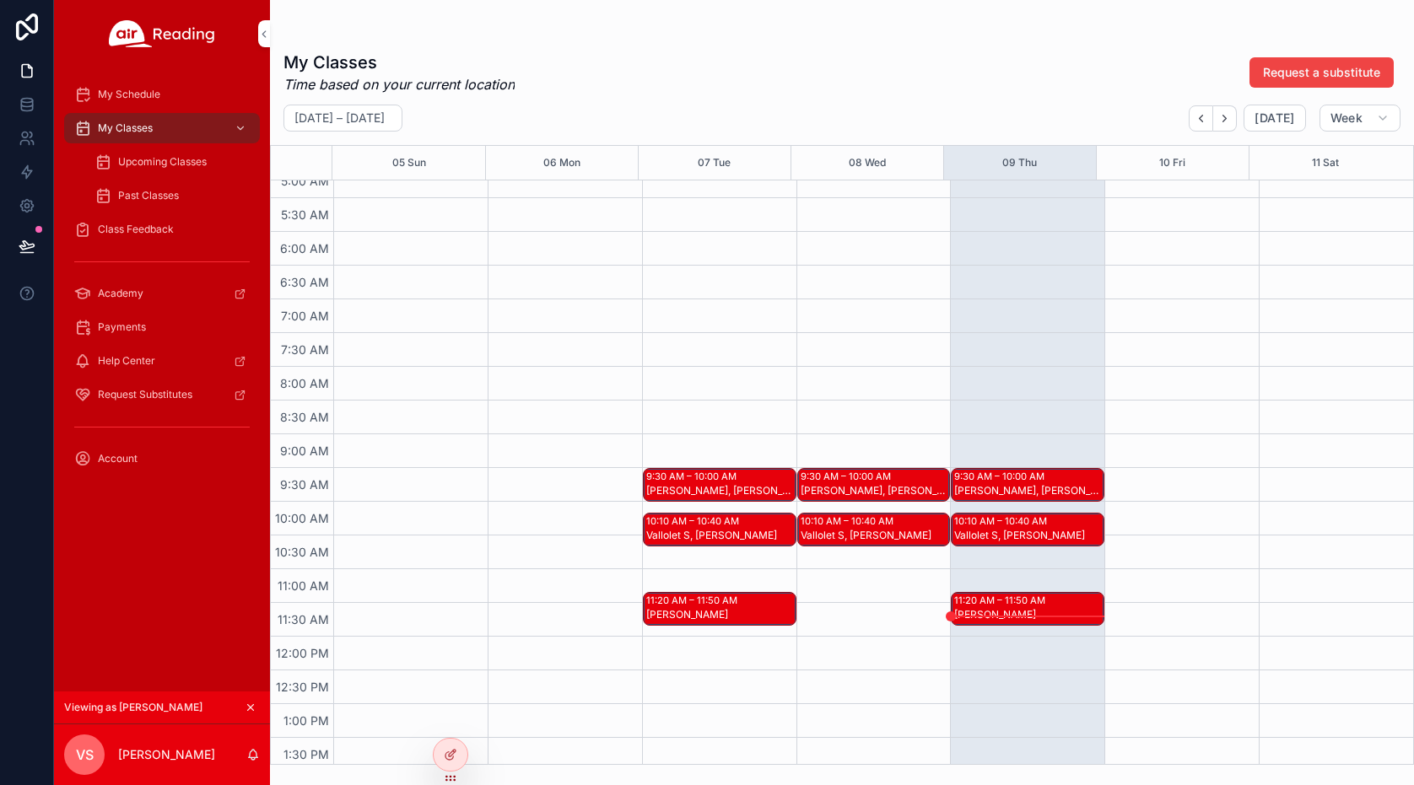
scroll to position [506, 0]
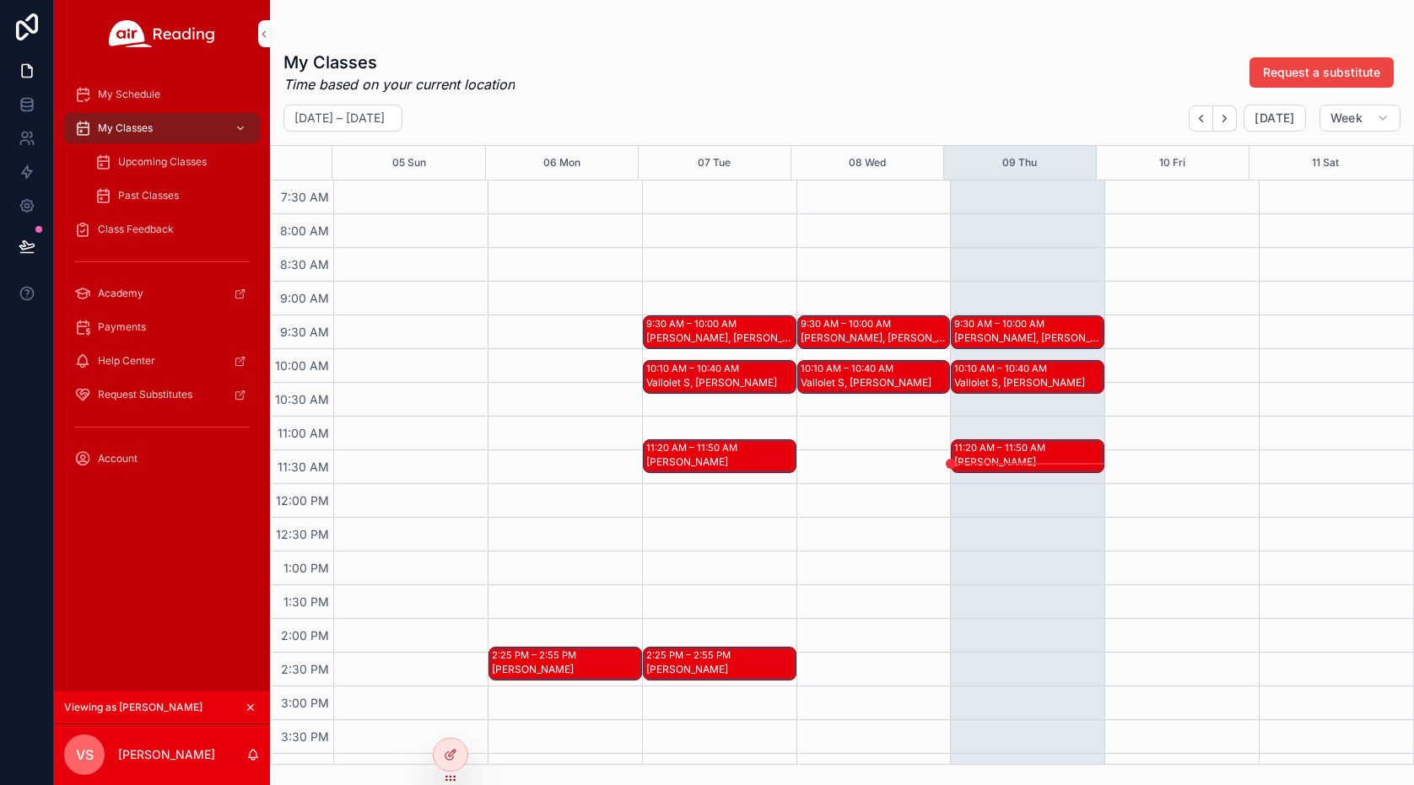
click at [1044, 593] on div "9:30 AM – 10:00 AM Bradrick L, Carson K, Khylie F 10:10 AM – 10:40 AM Vallolet …" at bounding box center [1027, 484] width 154 height 1620
click at [251, 705] on icon "scrollable content" at bounding box center [251, 708] width 12 height 12
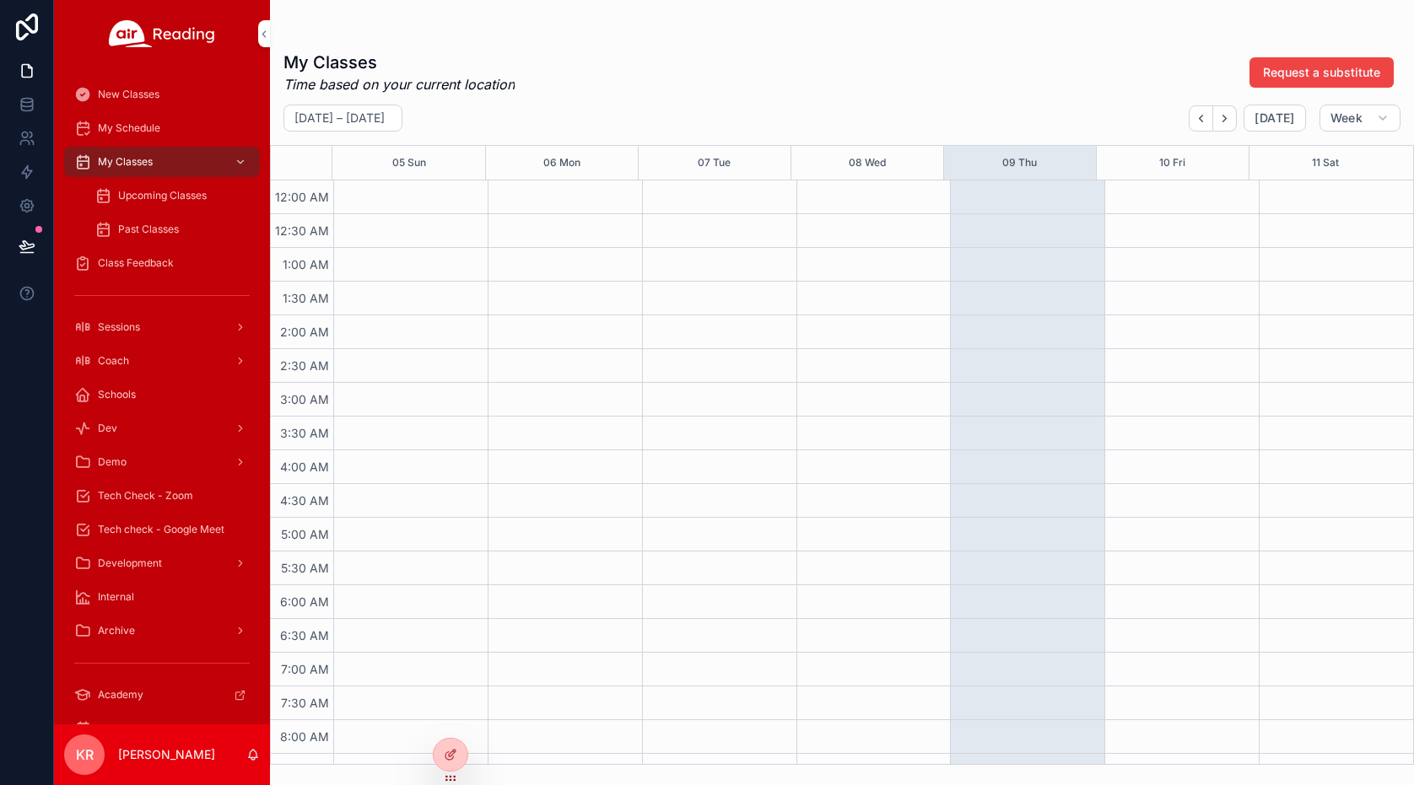
click at [0, 0] on icon at bounding box center [0, 0] width 0 height 0
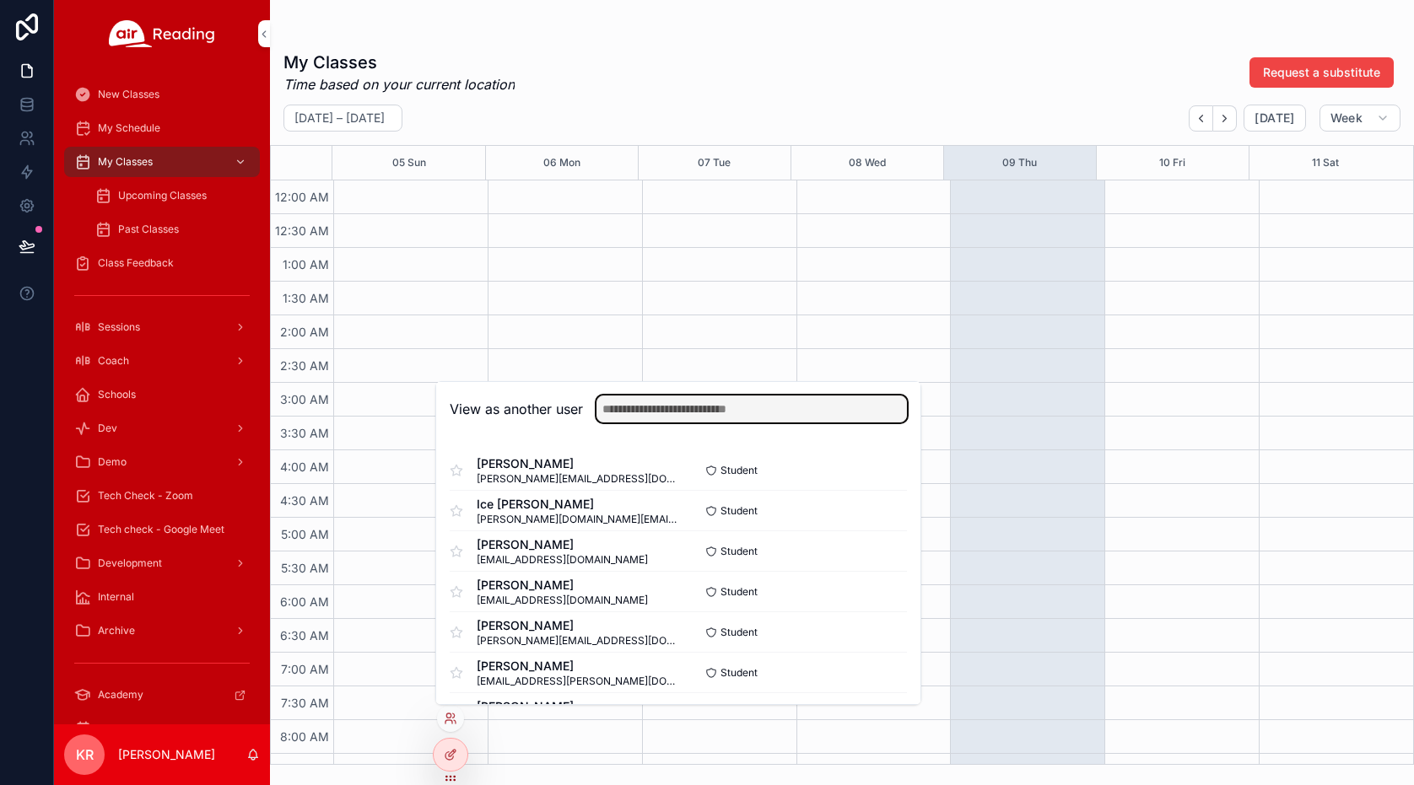
click at [730, 412] on input "text" at bounding box center [751, 409] width 310 height 27
type input "*****"
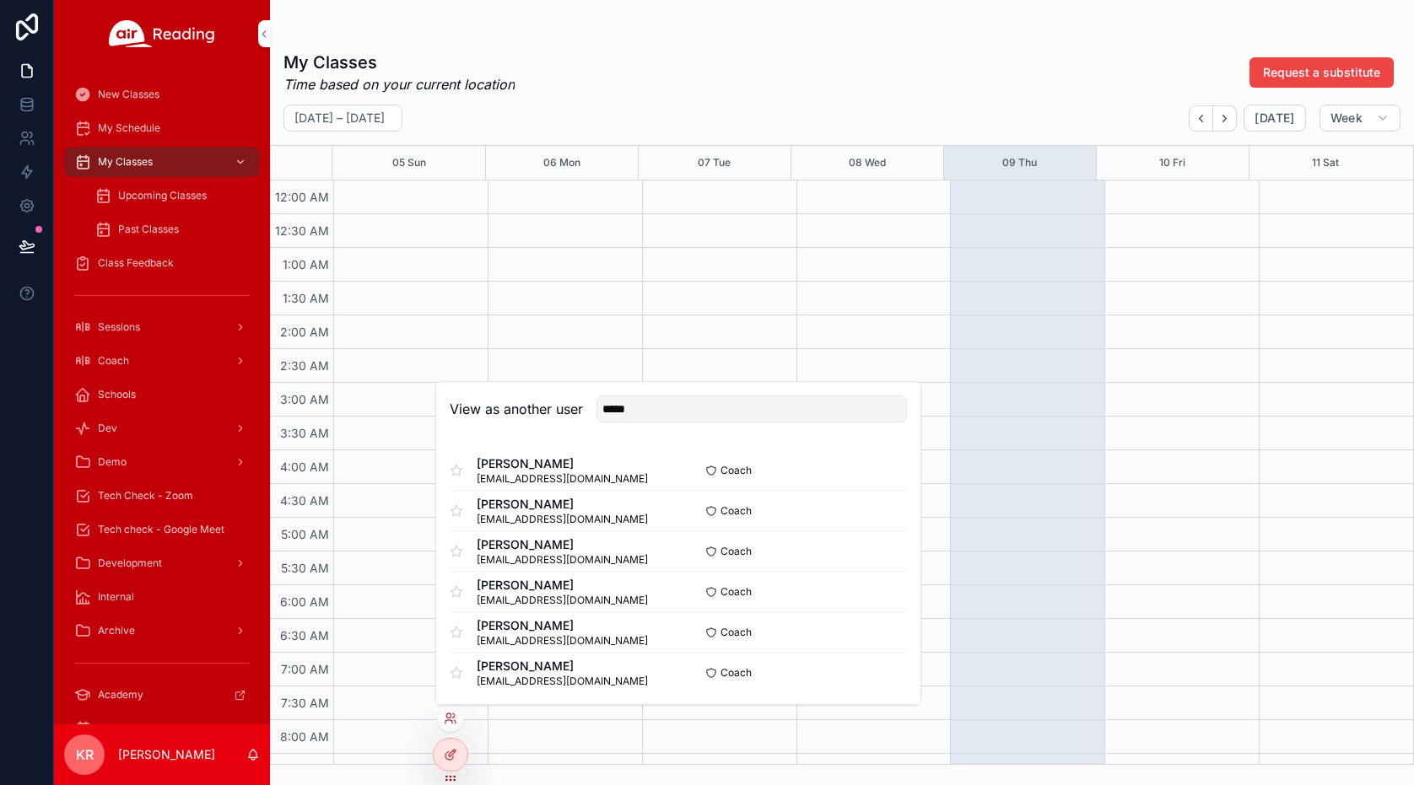
click at [0, 0] on button "Select" at bounding box center [0, 0] width 0 height 0
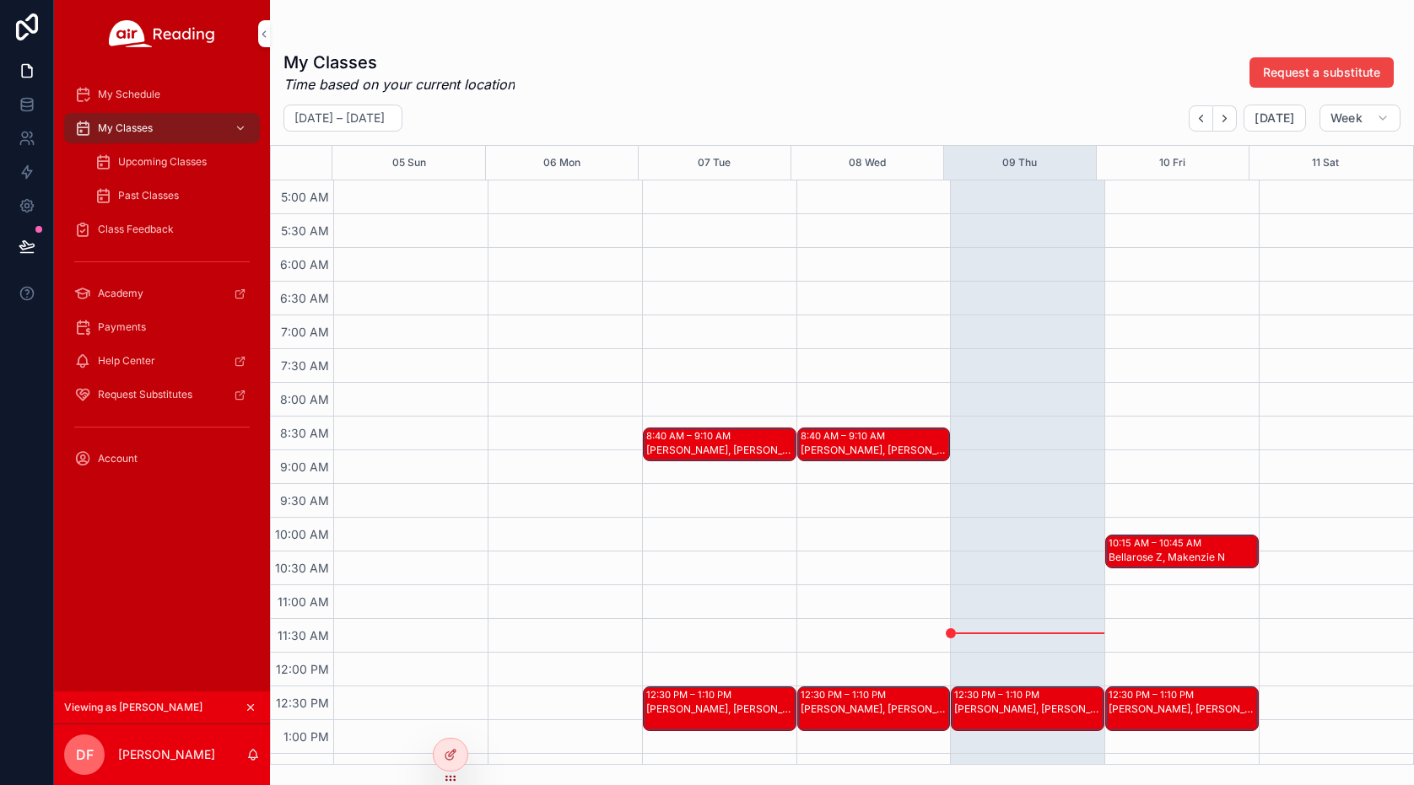
scroll to position [506, 0]
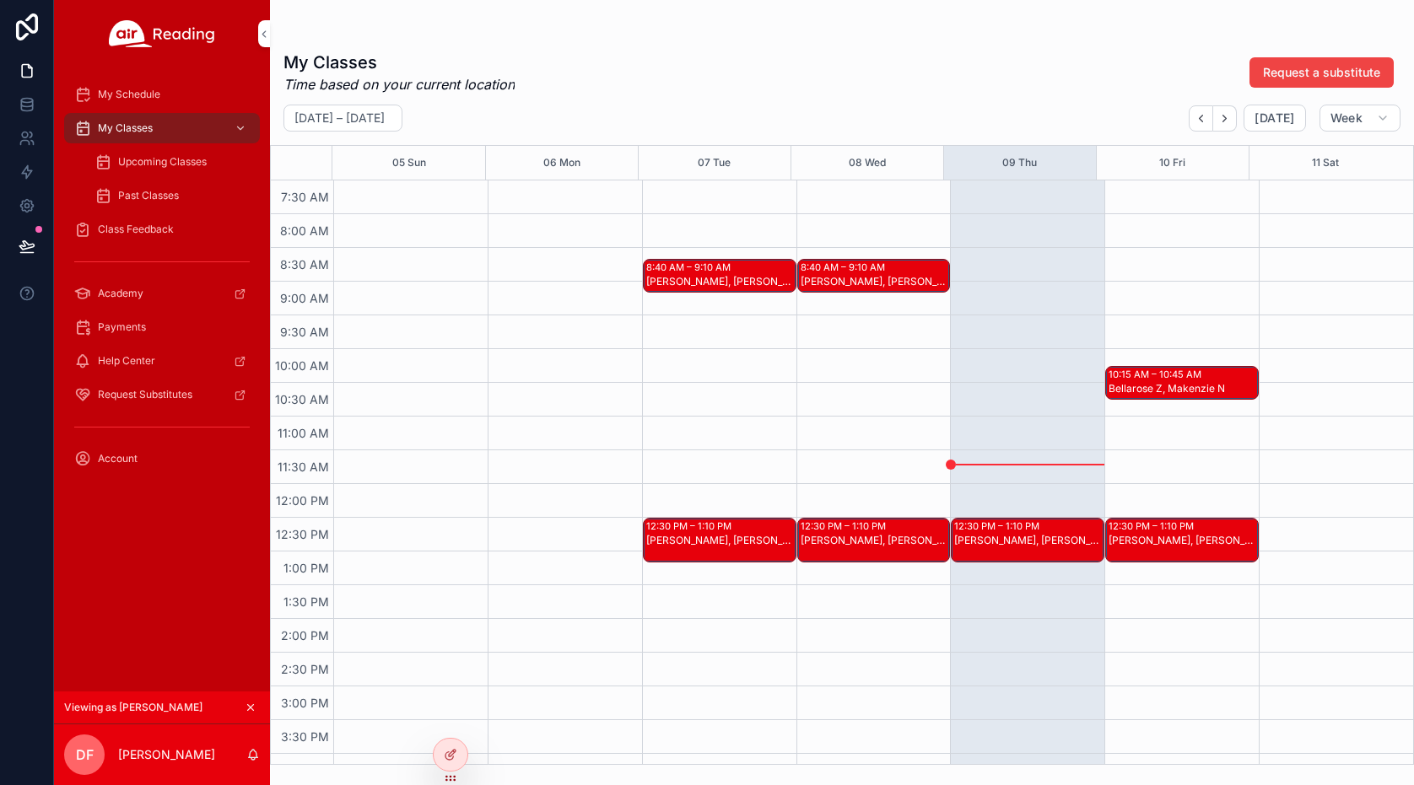
click at [991, 542] on div "Anthony W, Harlee-Lynn D" at bounding box center [1028, 540] width 148 height 13
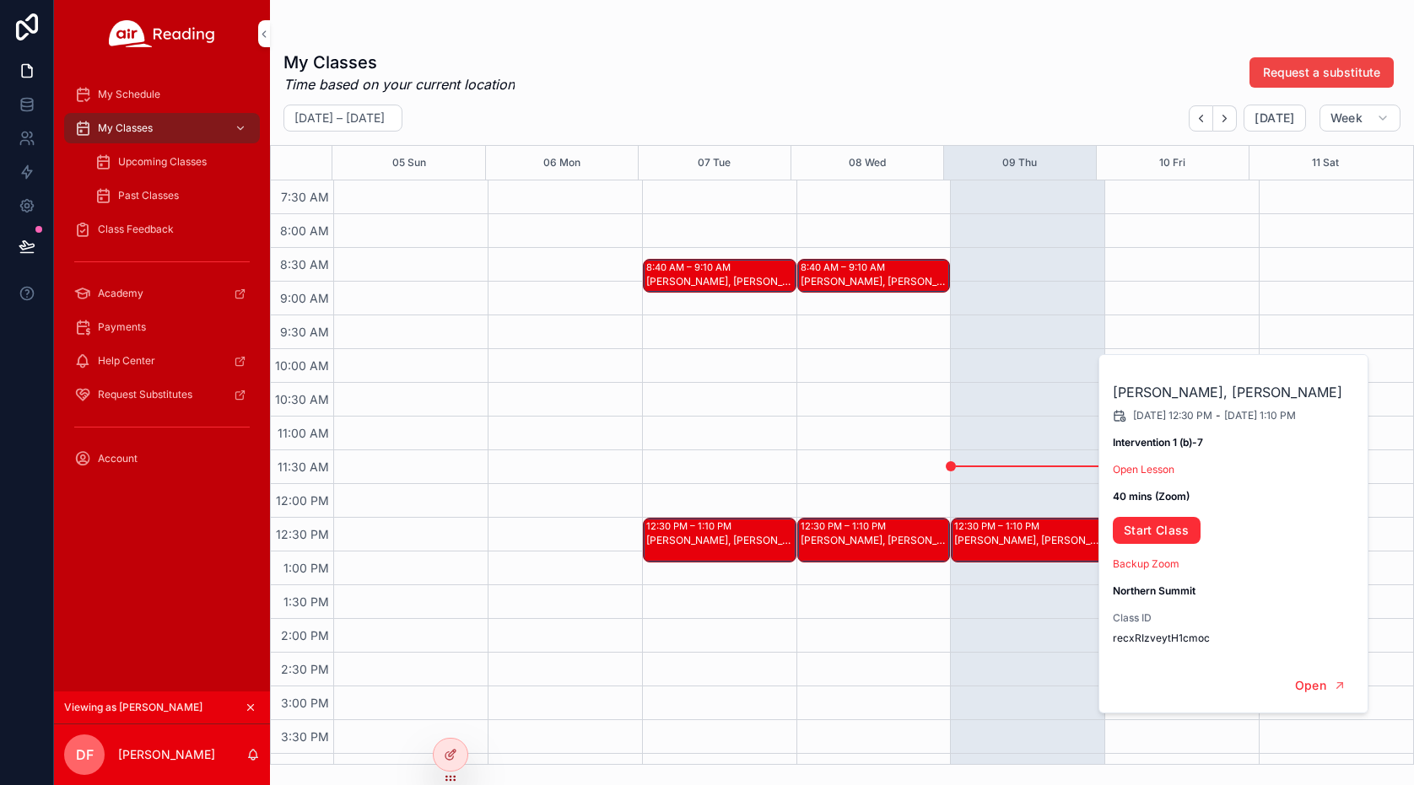
click at [246, 705] on icon "scrollable content" at bounding box center [251, 708] width 12 height 12
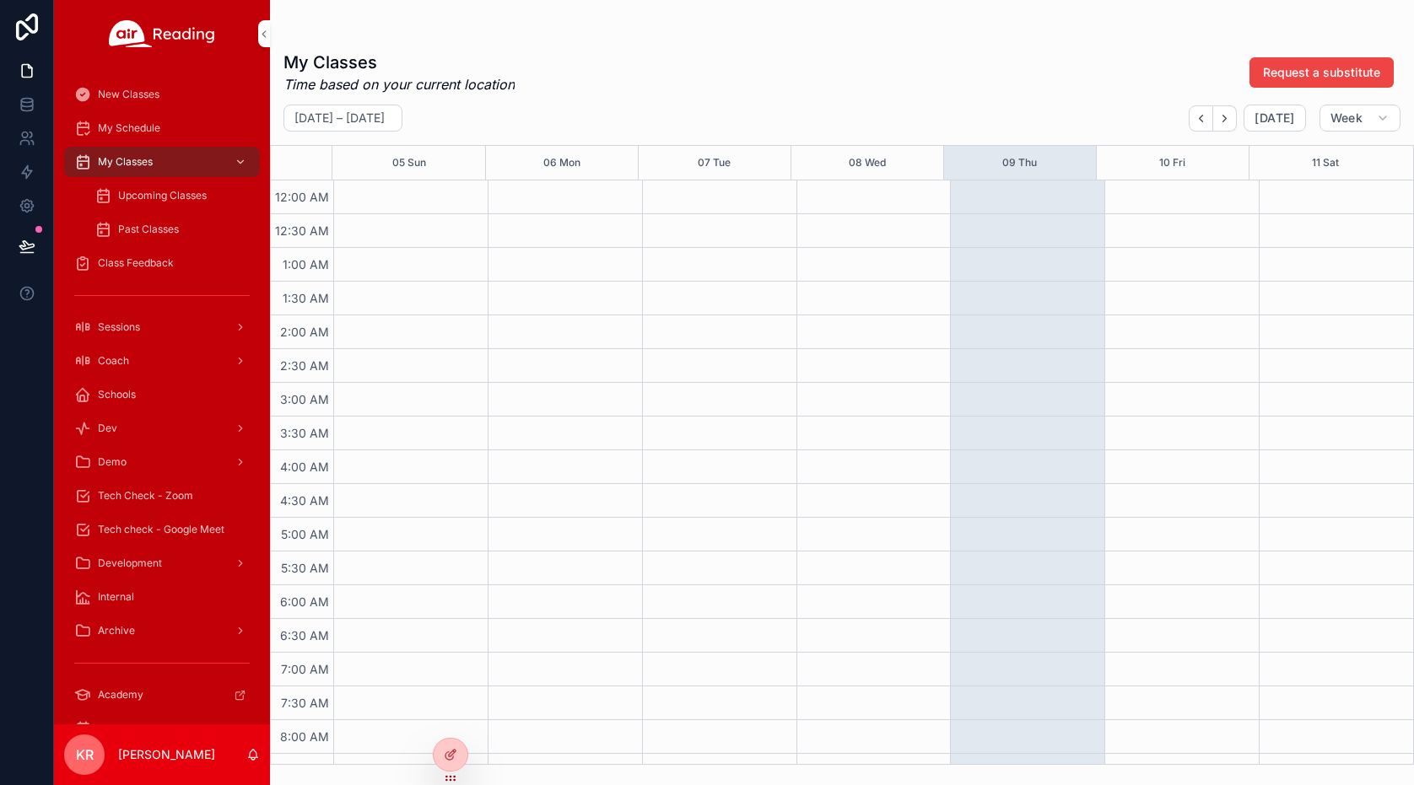
click at [0, 0] on div at bounding box center [0, 0] width 0 height 0
click at [0, 0] on icon at bounding box center [0, 0] width 0 height 0
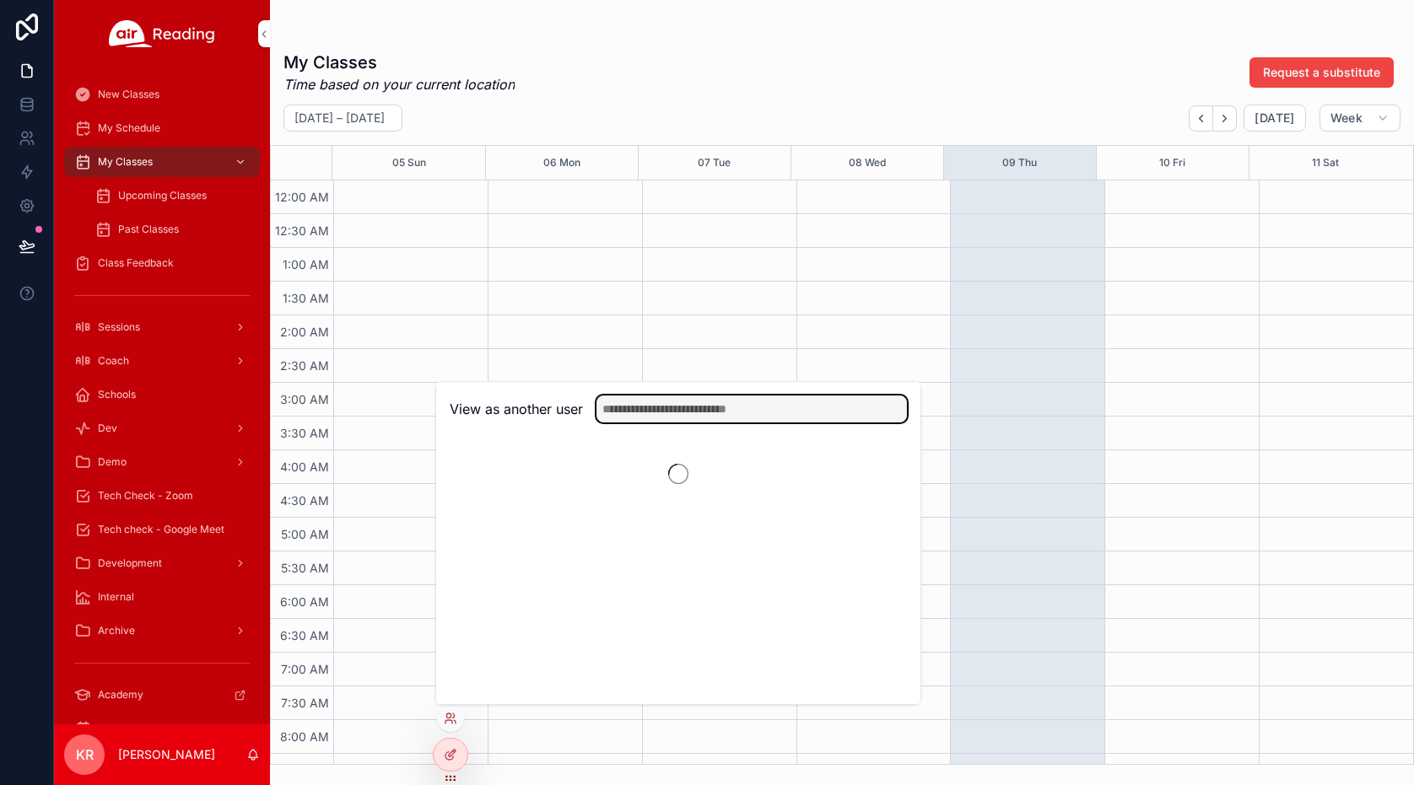
click at [656, 410] on input "text" at bounding box center [751, 409] width 310 height 27
type input "*********"
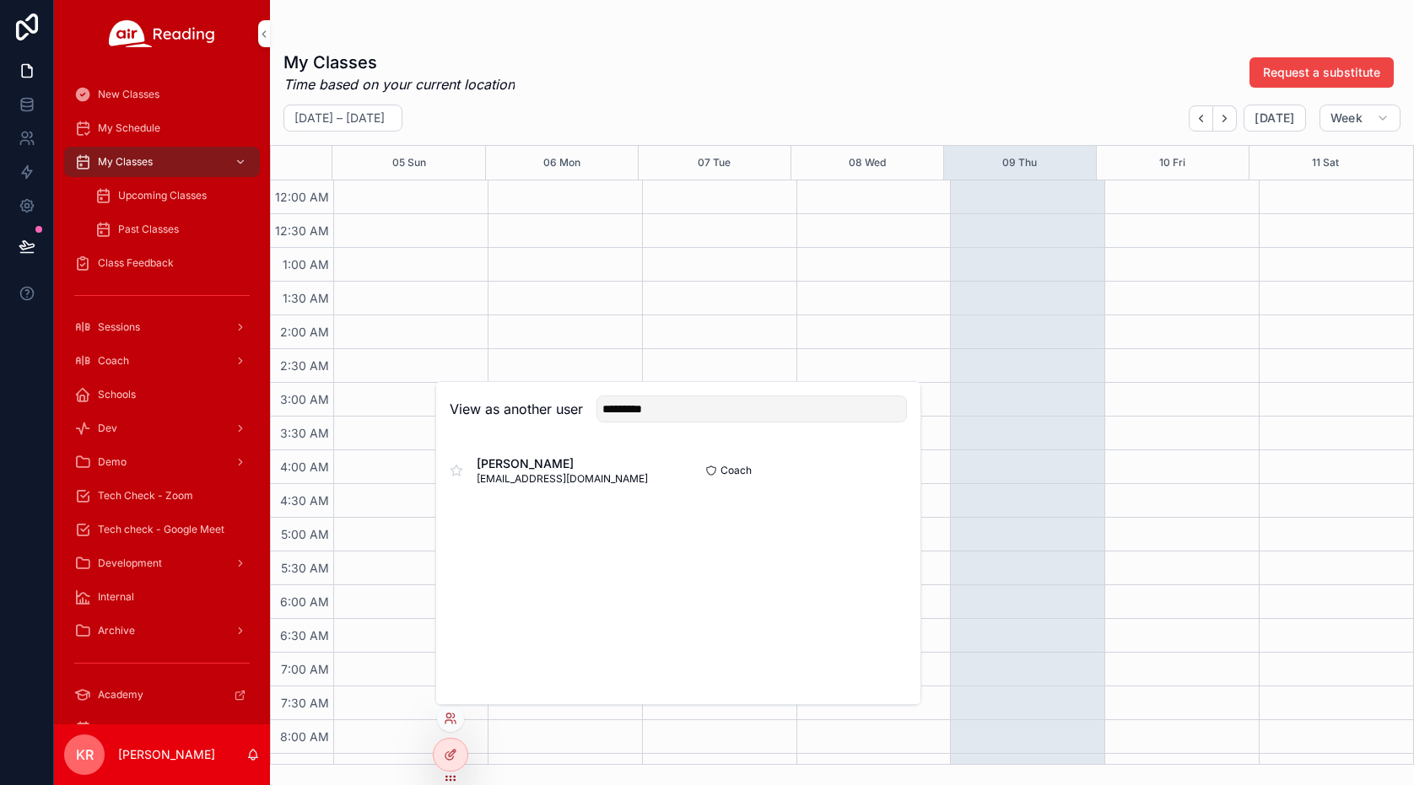
click at [0, 0] on button "Select" at bounding box center [0, 0] width 0 height 0
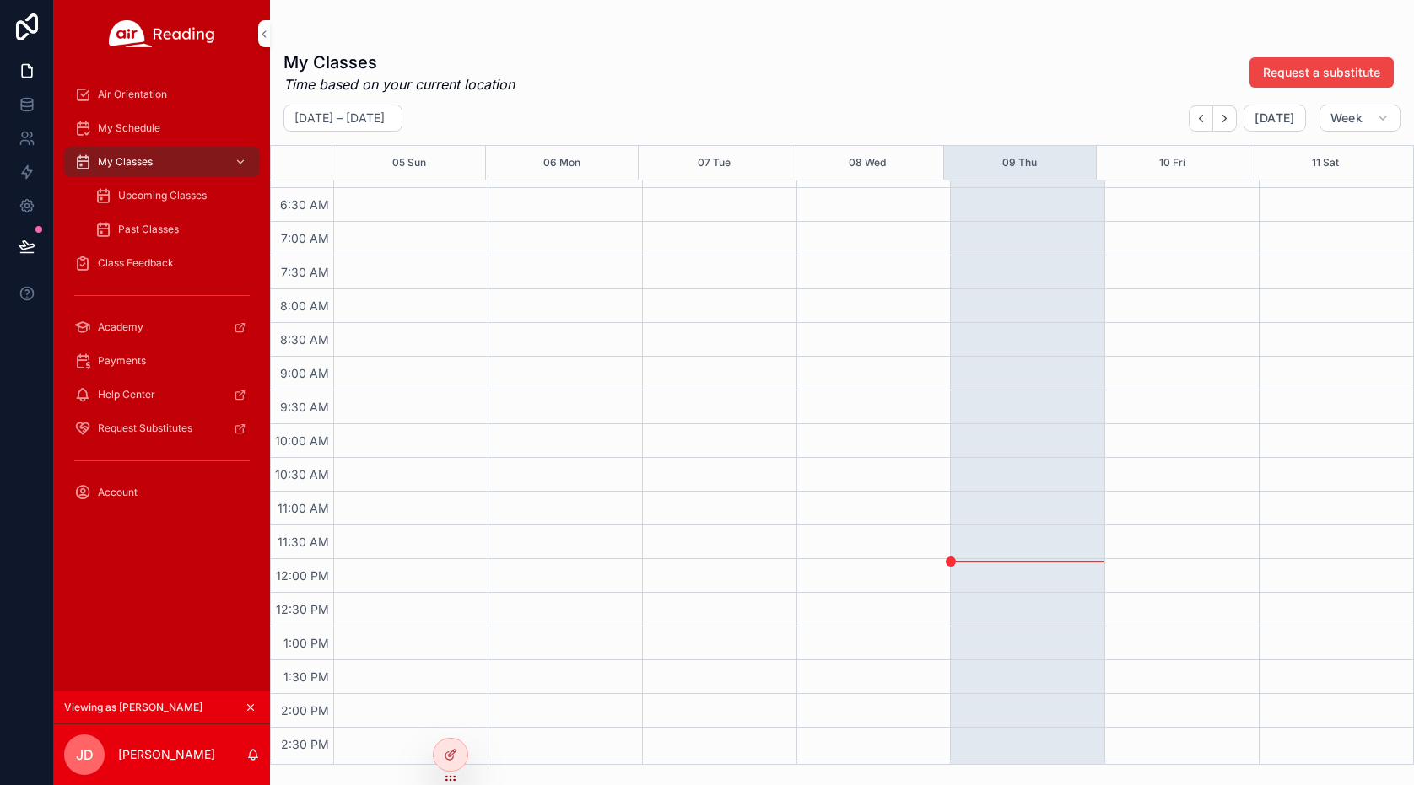
scroll to position [337, 0]
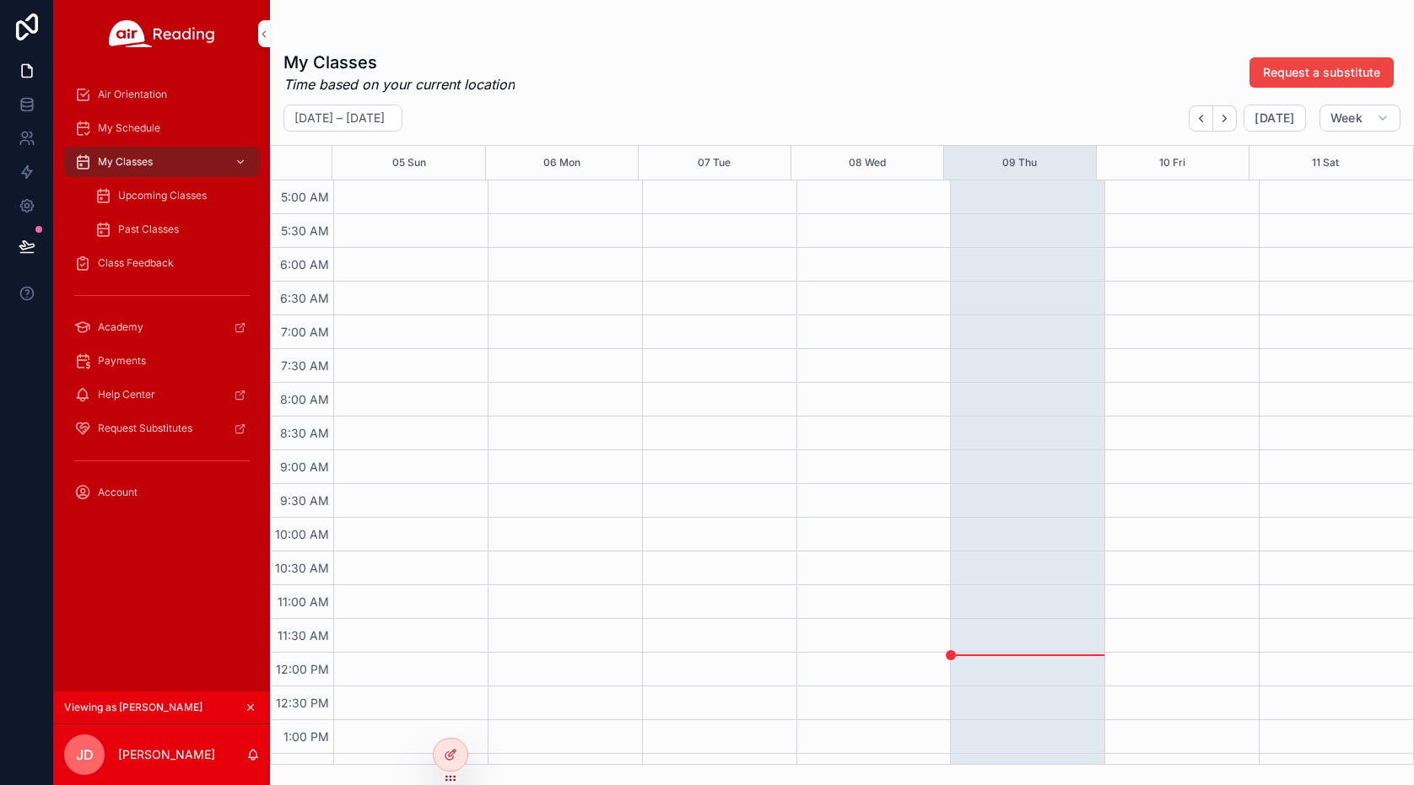
click at [165, 101] on div "Air Orientation" at bounding box center [161, 94] width 175 height 27
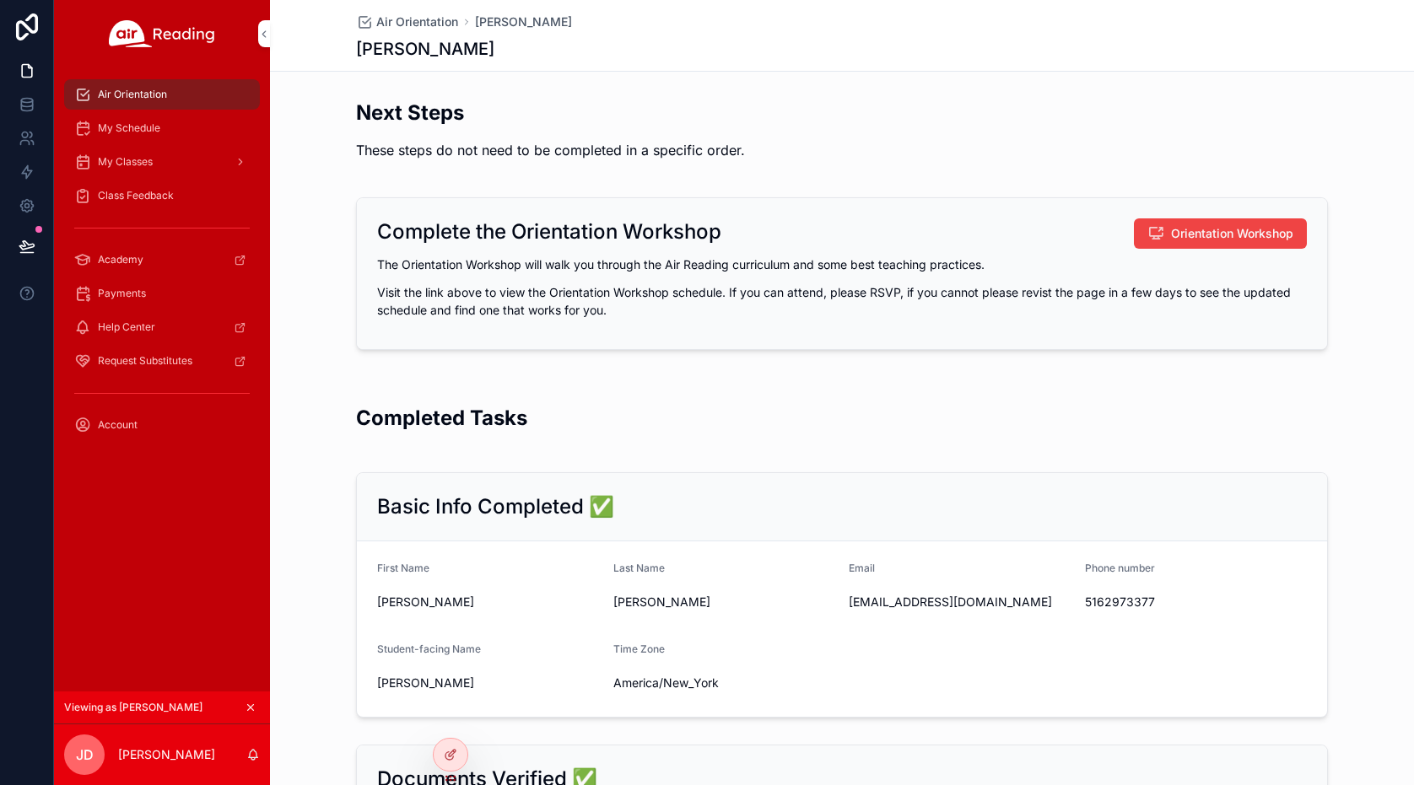
click at [158, 130] on span "My Schedule" at bounding box center [129, 127] width 62 height 13
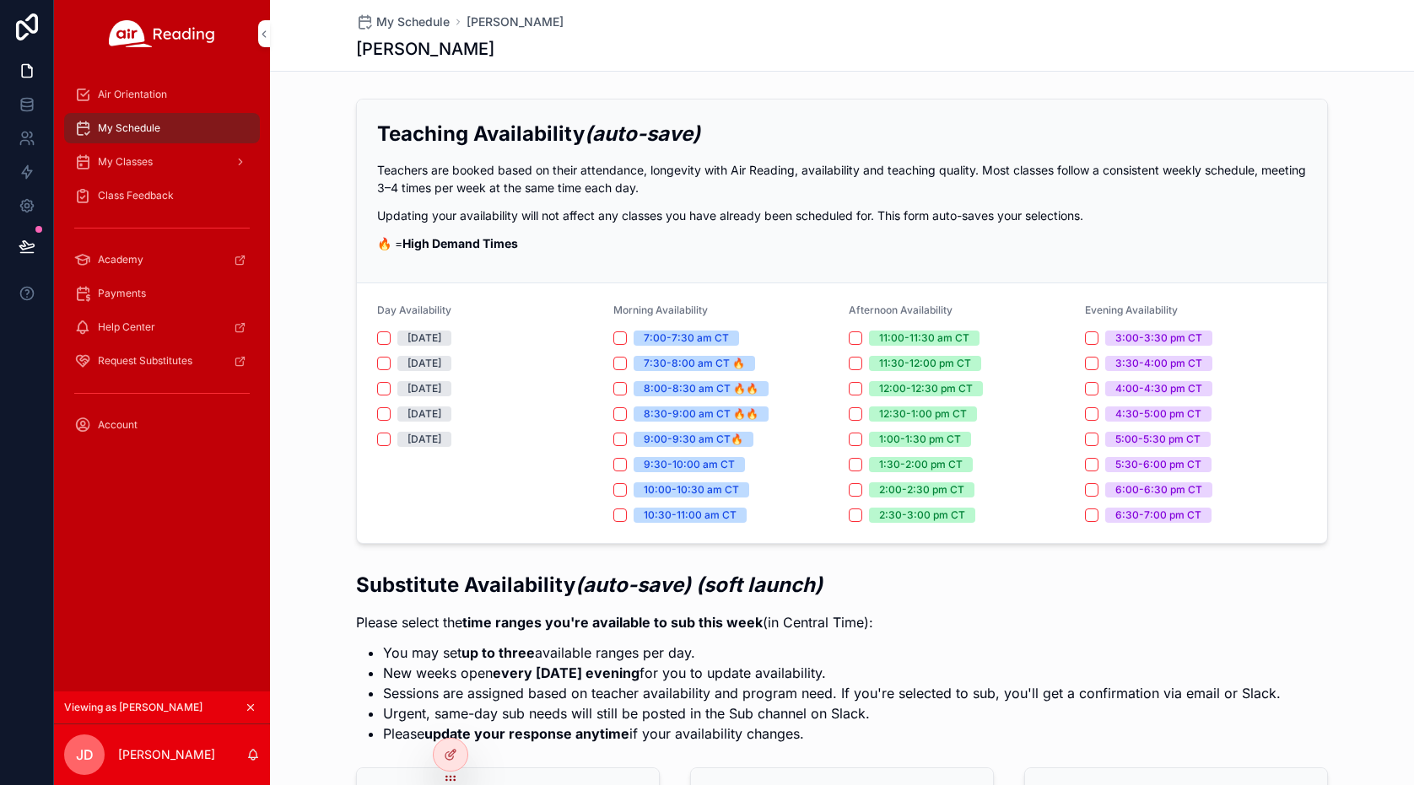
click at [249, 705] on icon "scrollable content" at bounding box center [251, 708] width 12 height 12
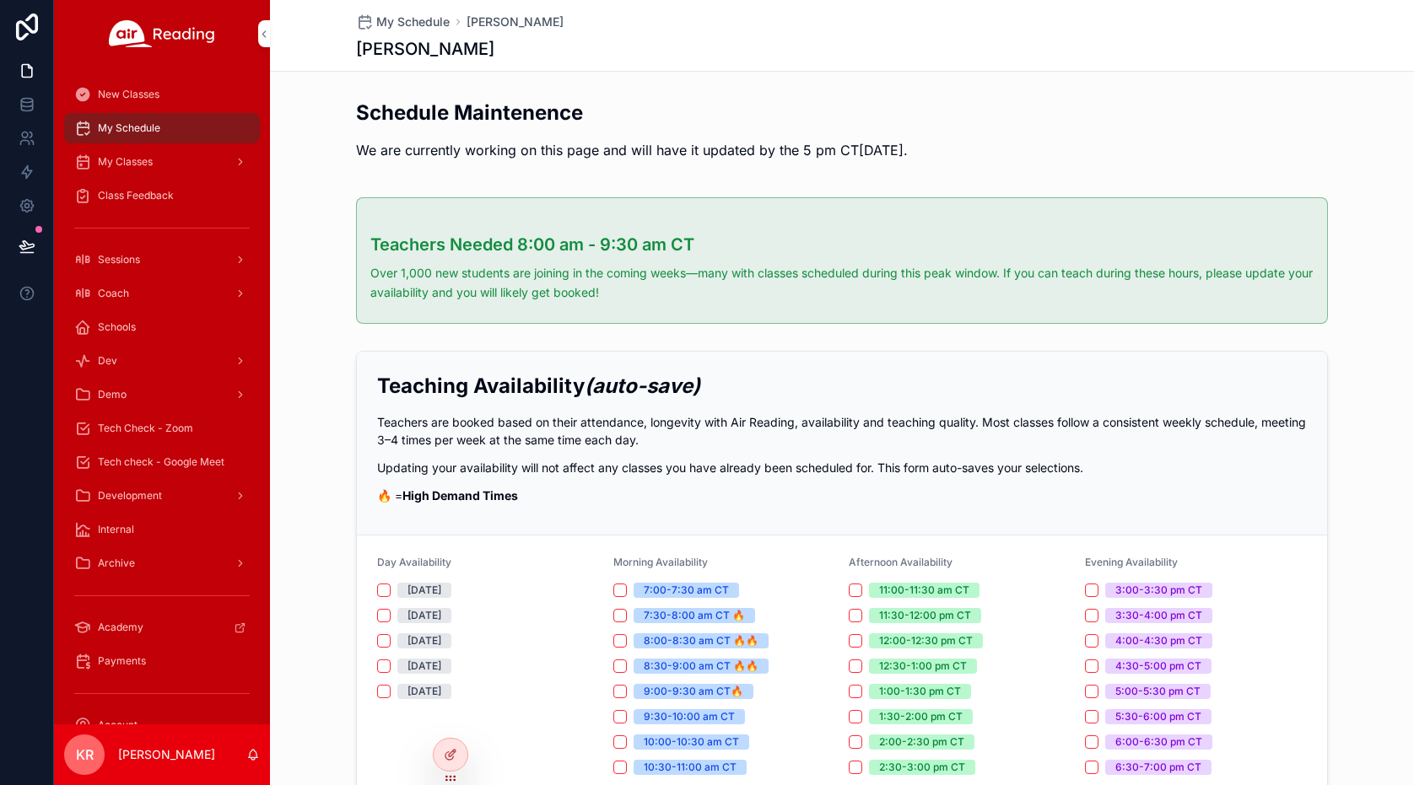
click at [166, 472] on div "Tech check - Google Meet" at bounding box center [161, 462] width 175 height 27
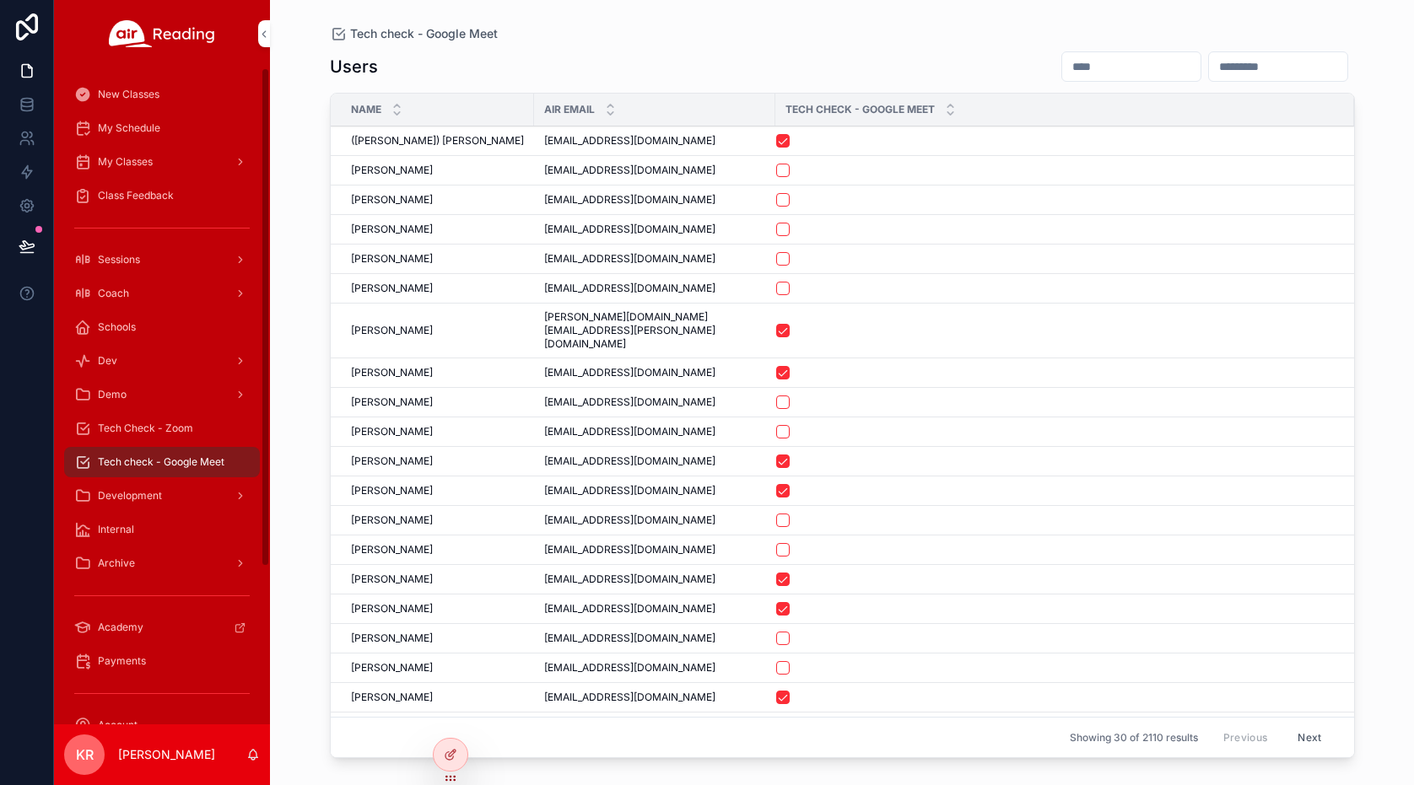
click at [1062, 72] on input "scrollable content" at bounding box center [1131, 67] width 138 height 24
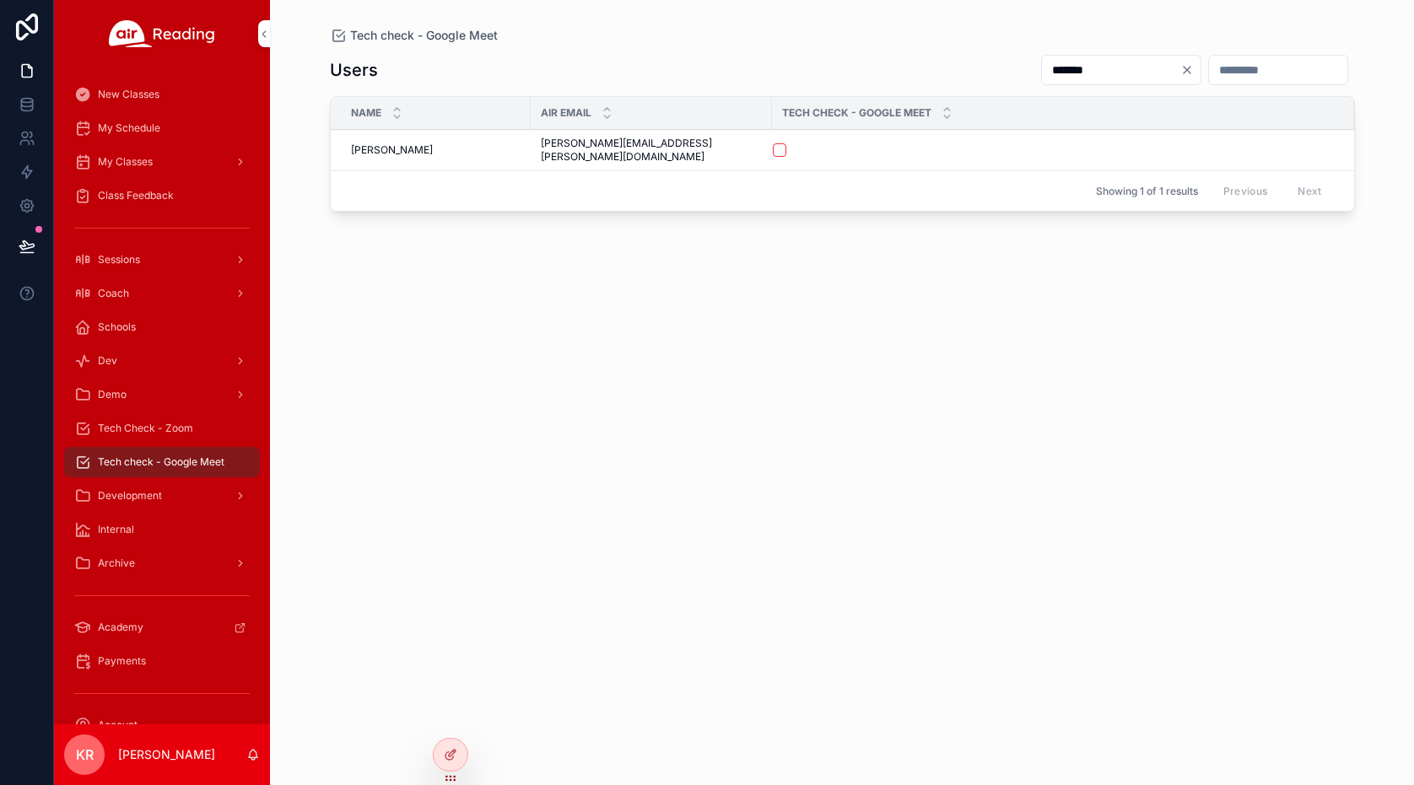
type input "*******"
click at [0, 0] on icon at bounding box center [0, 0] width 0 height 0
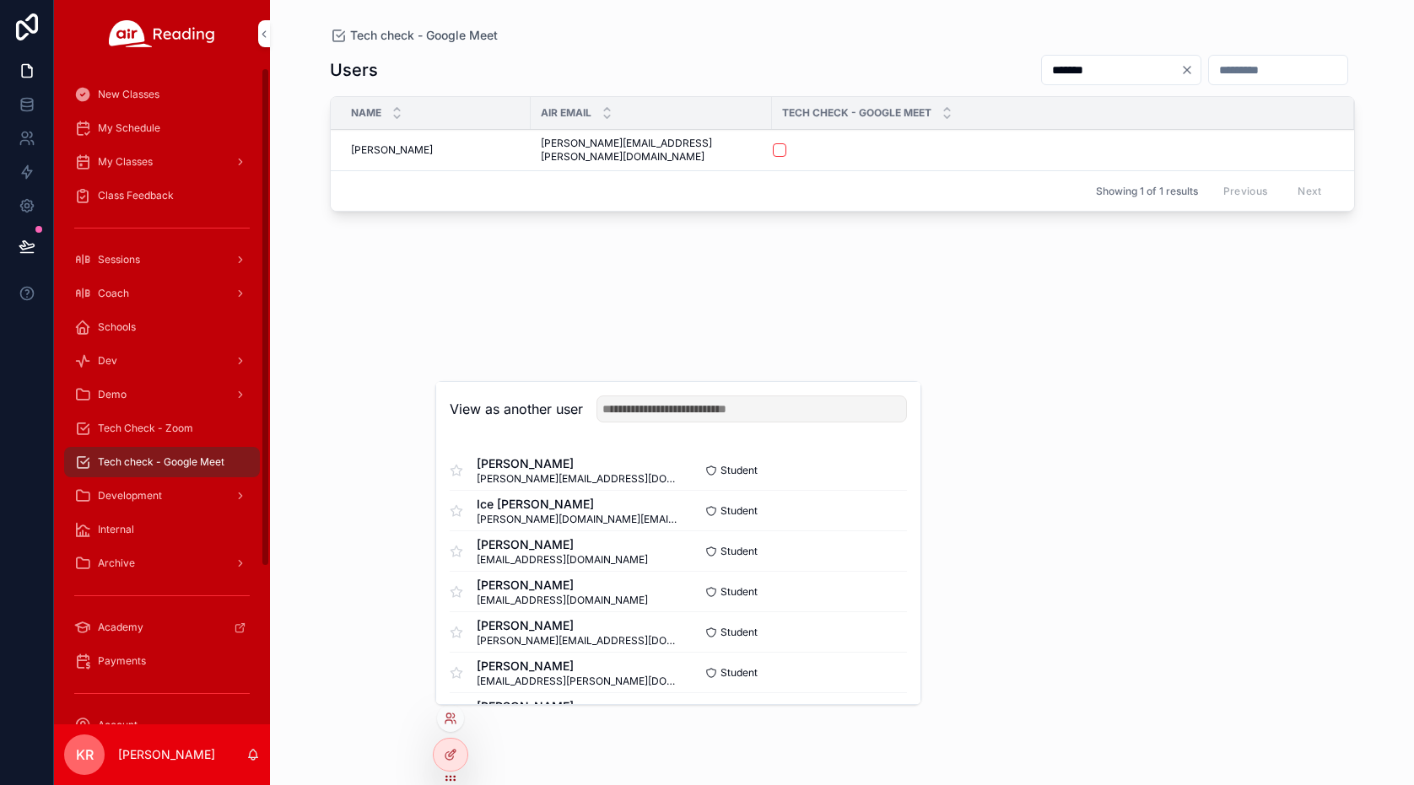
click at [146, 126] on span "My Schedule" at bounding box center [129, 127] width 62 height 13
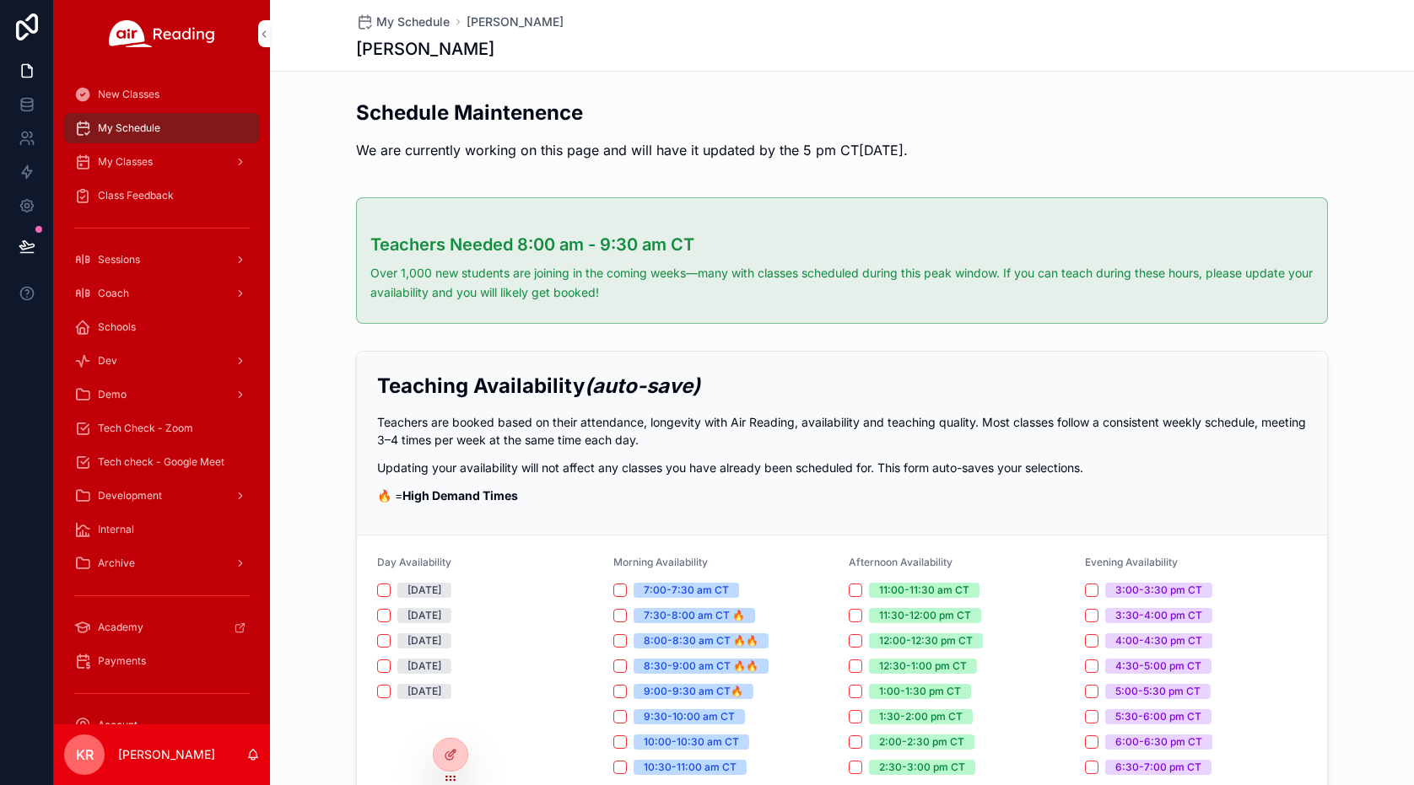
click at [0, 0] on icon at bounding box center [0, 0] width 0 height 0
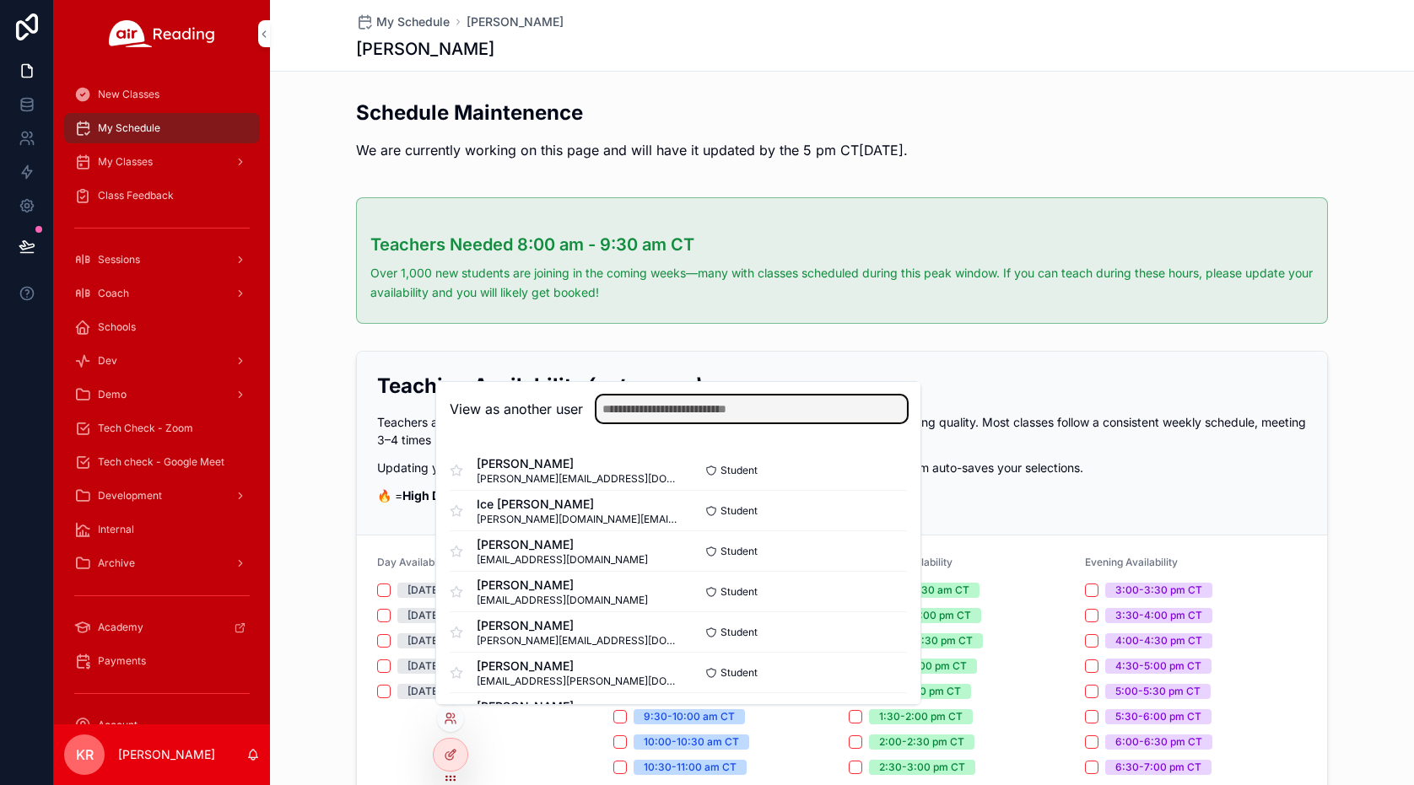
click at [778, 406] on input "text" at bounding box center [751, 409] width 310 height 27
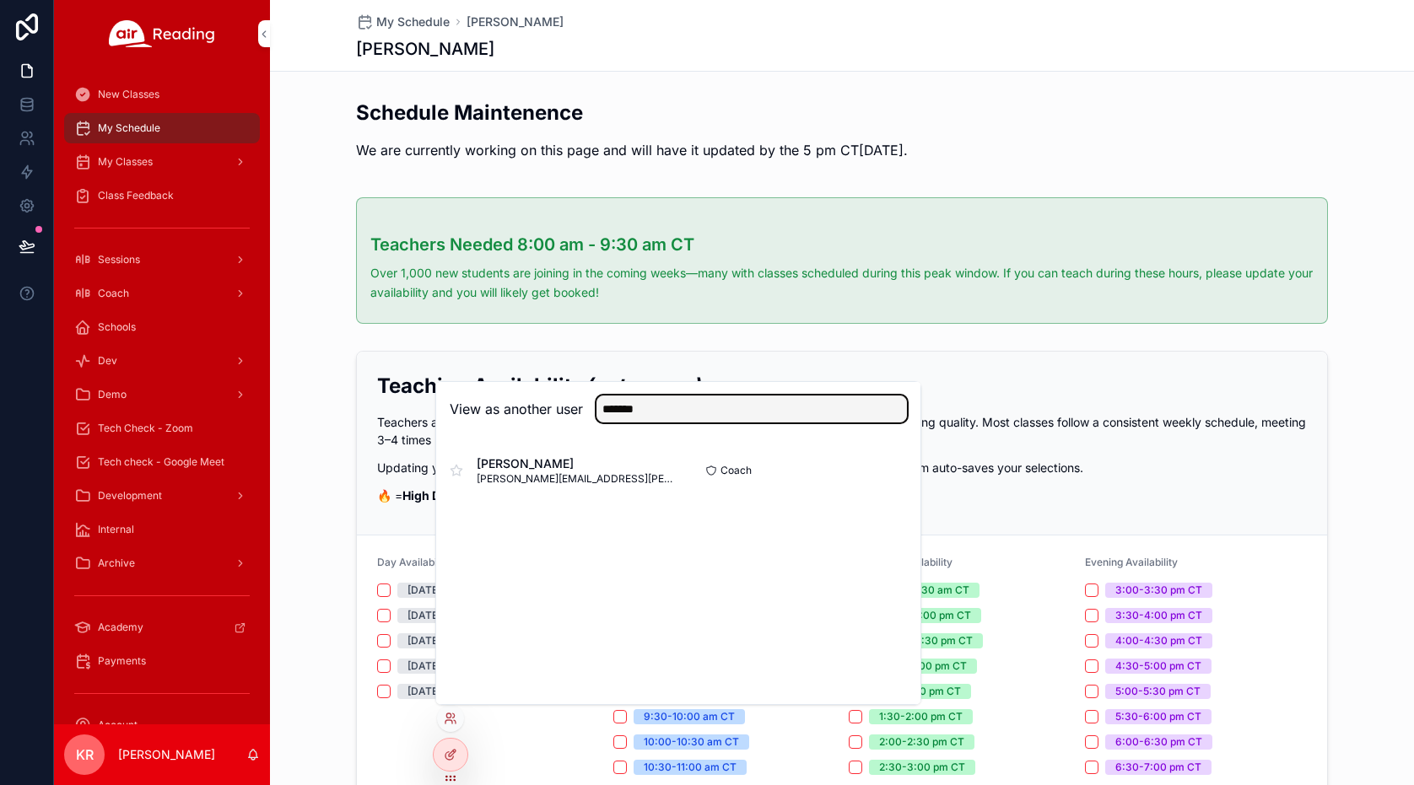
type input "*******"
click at [0, 0] on button "Select" at bounding box center [0, 0] width 0 height 0
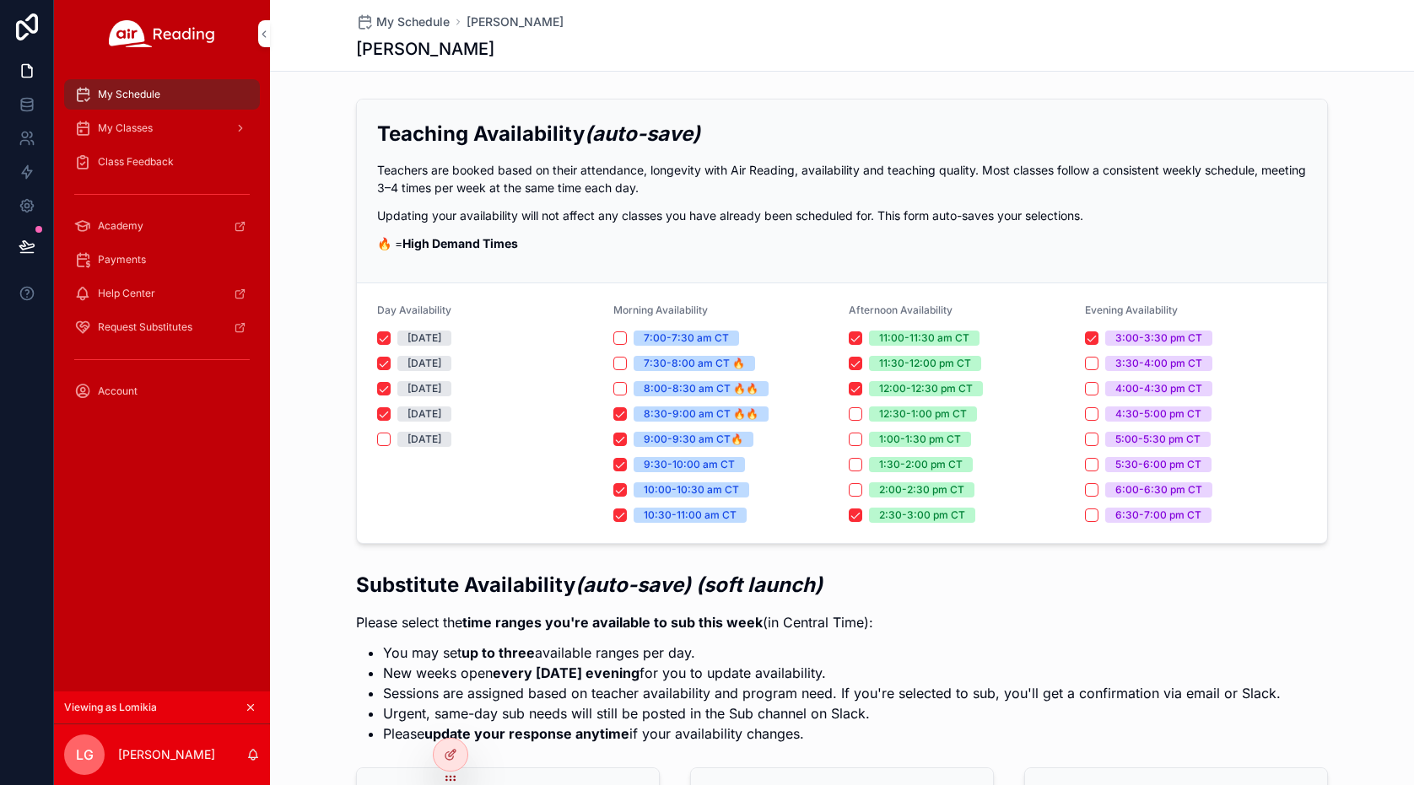
click at [127, 135] on div "My Classes" at bounding box center [161, 128] width 175 height 27
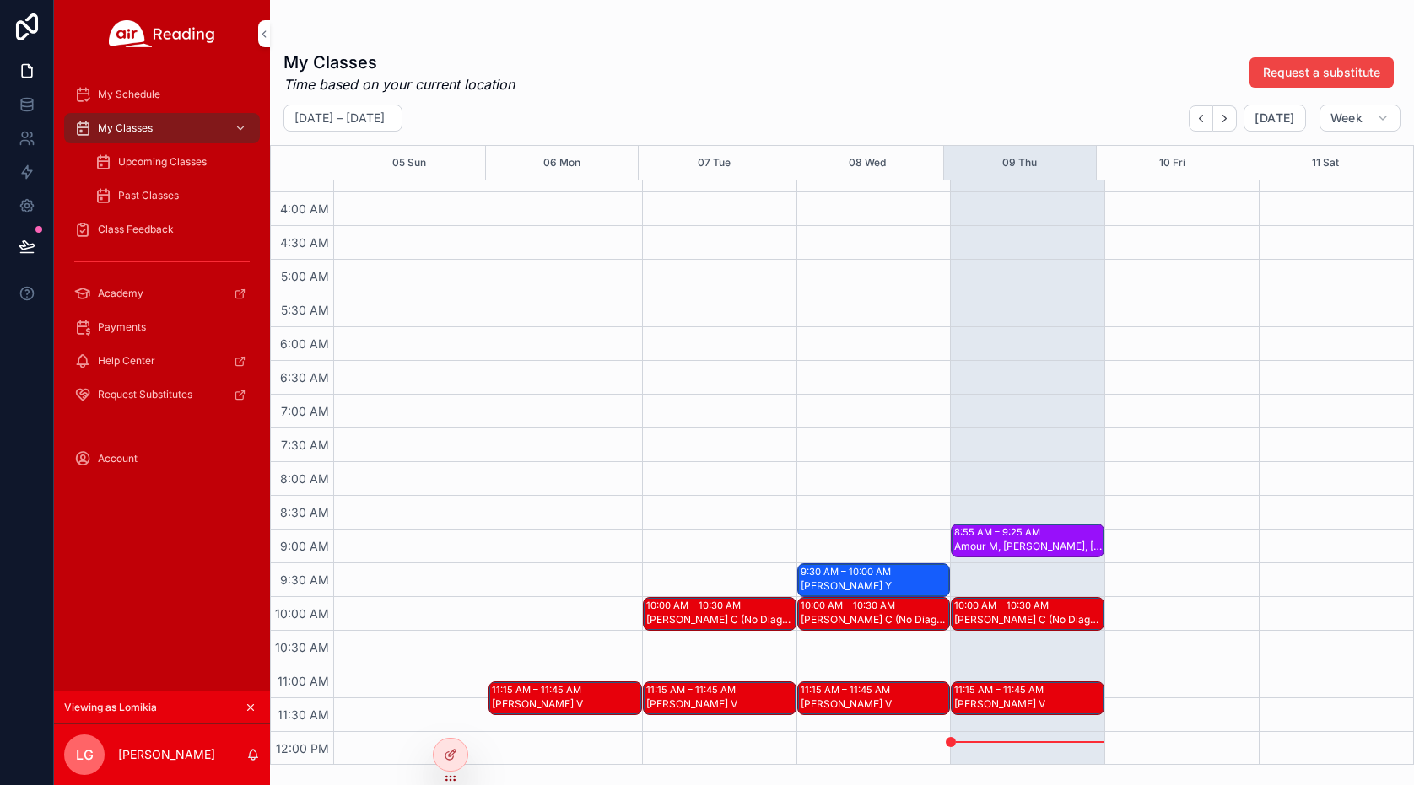
scroll to position [506, 0]
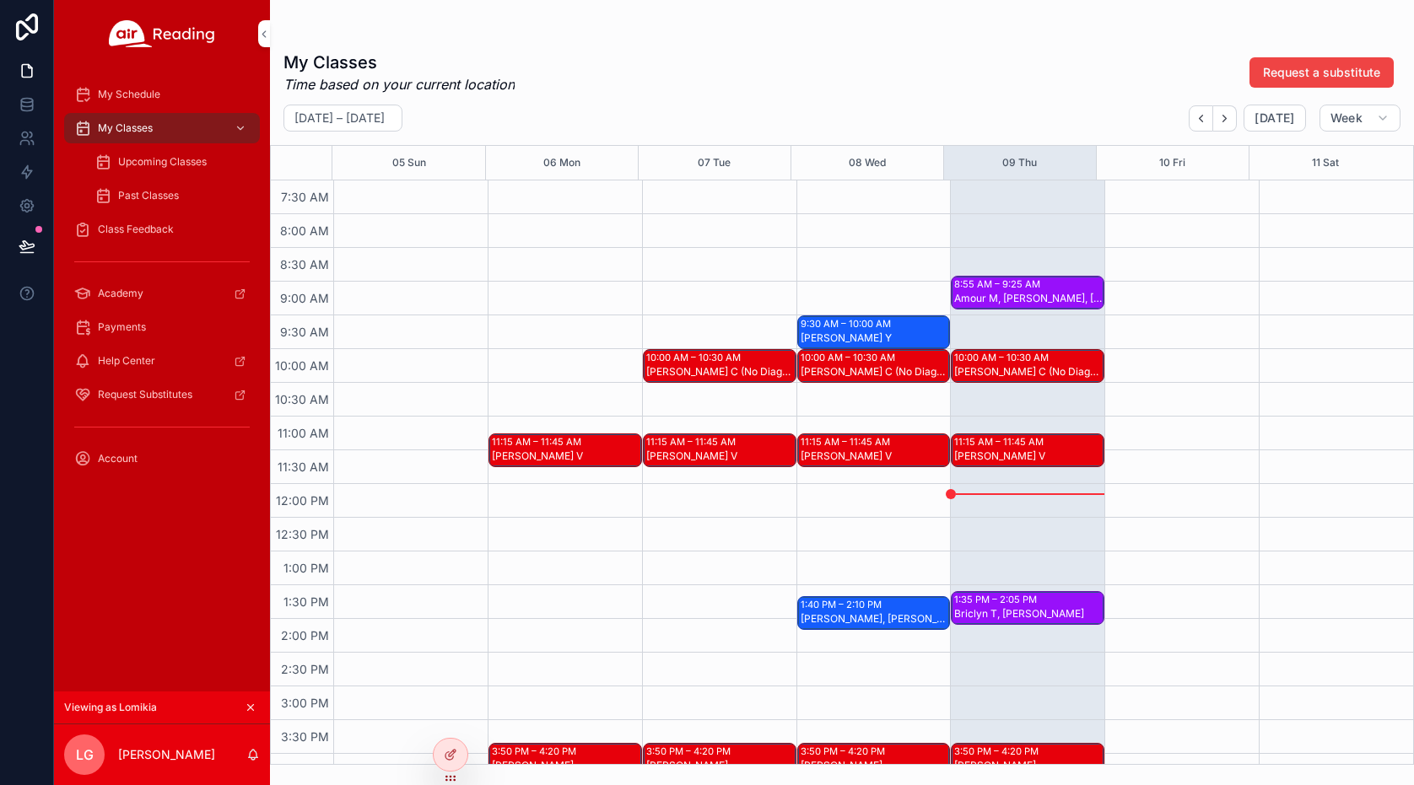
click at [1016, 293] on div "Amour M, Alfred F, Grayson R" at bounding box center [1028, 298] width 148 height 13
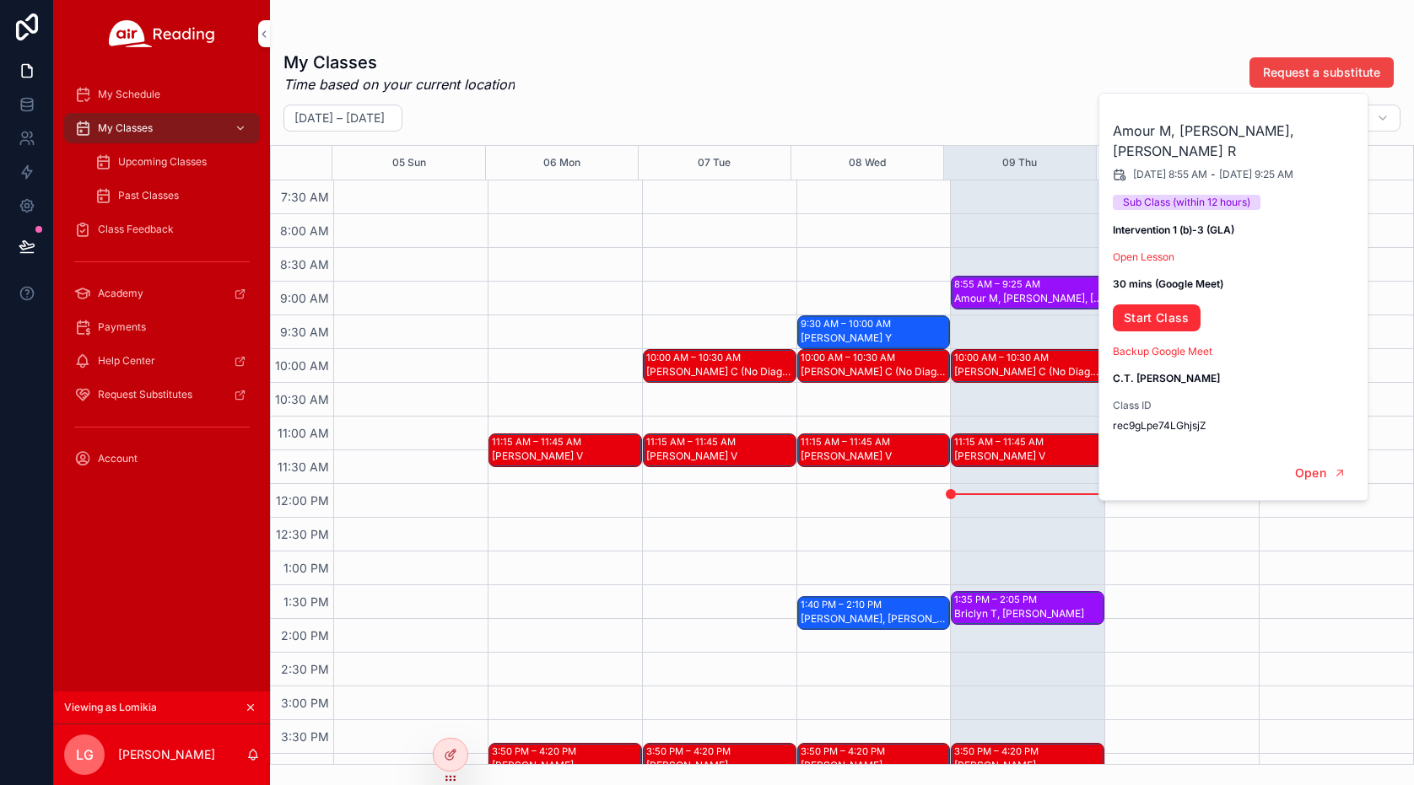
click at [994, 223] on div "8:55 AM – 9:25 AM Amour M, Alfred F, Grayson R 10:00 AM – 10:30 AM Malani C (No…" at bounding box center [1027, 484] width 154 height 1620
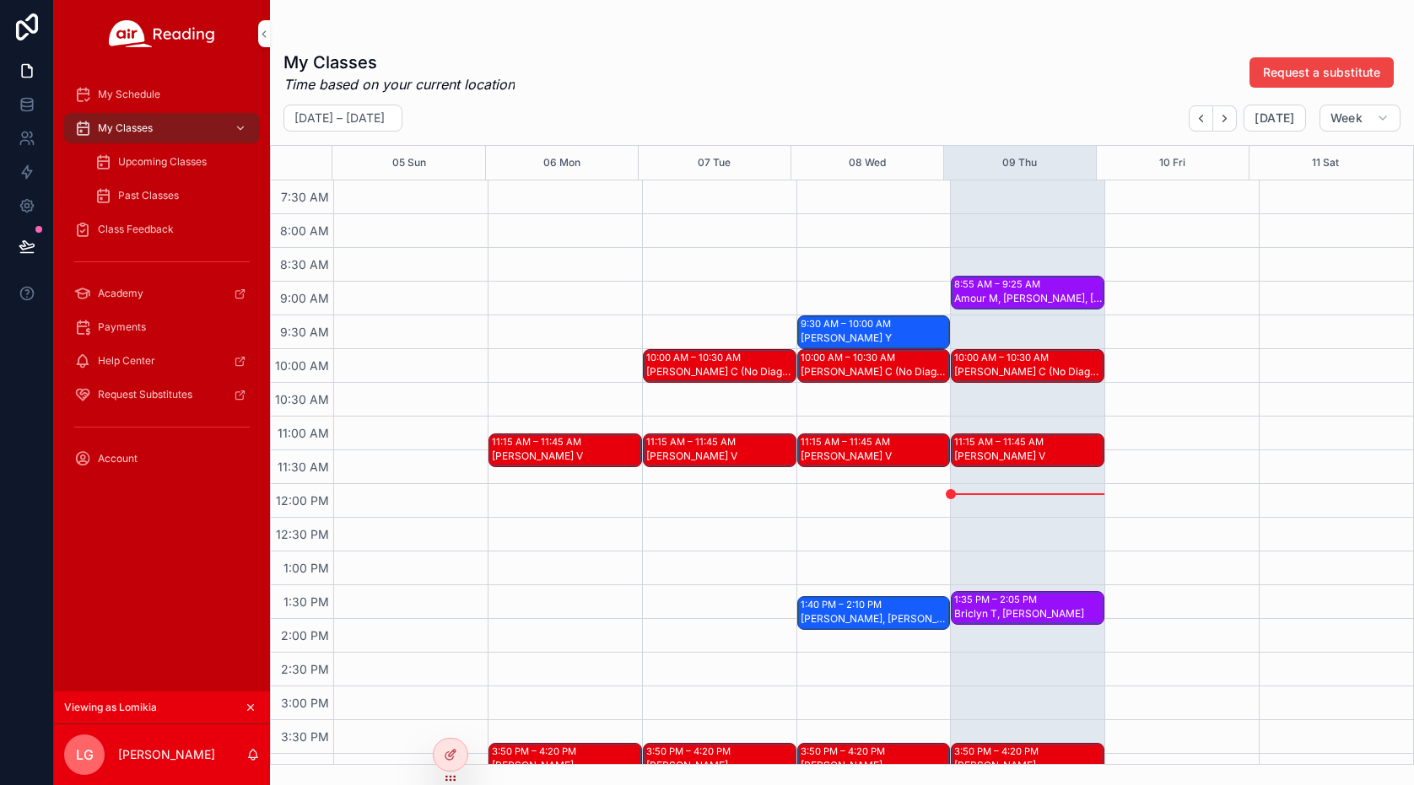
click at [1006, 357] on div "10:00 AM – 10:30 AM" at bounding box center [1003, 357] width 99 height 13
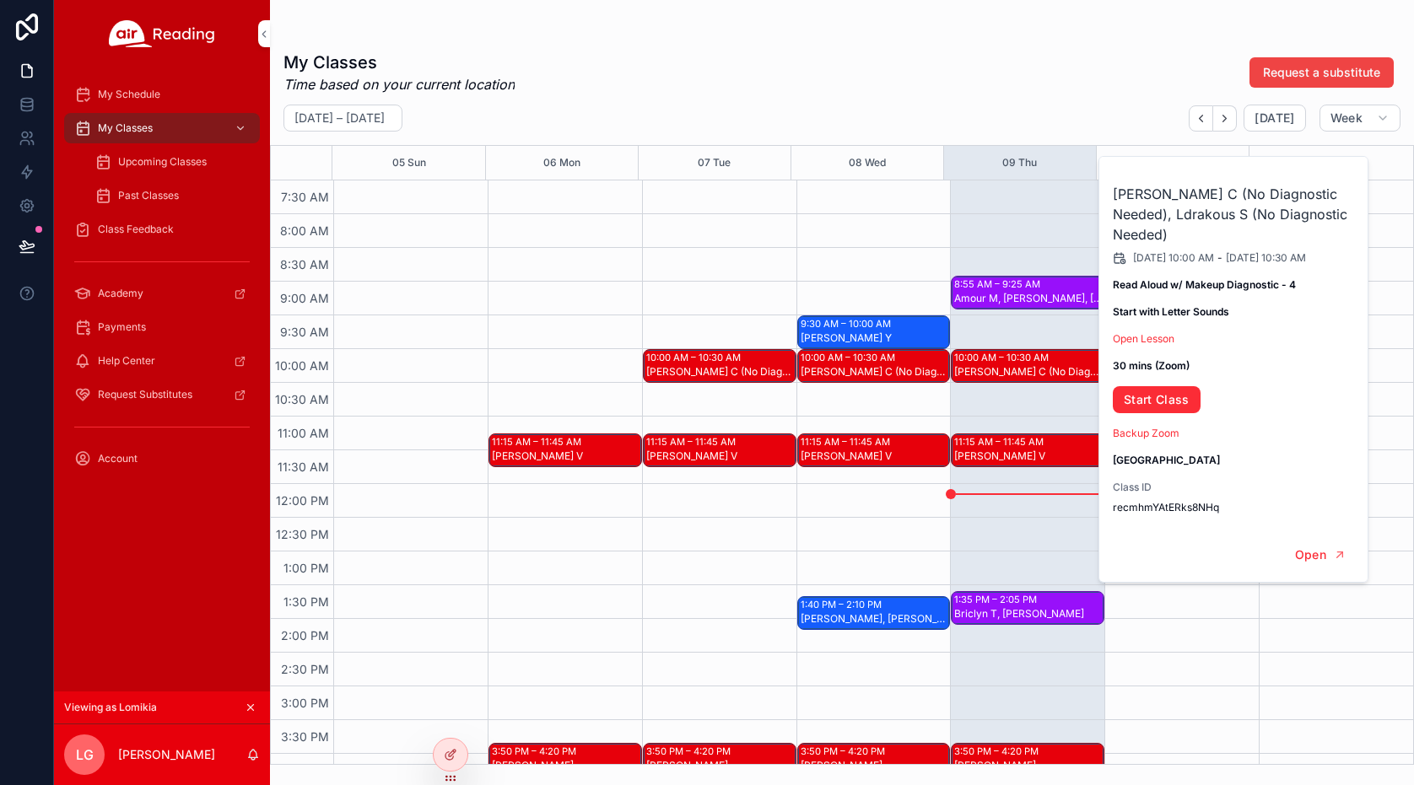
click at [1006, 396] on div "8:55 AM – 9:25 AM Amour M, Alfred F, Grayson R 10:00 AM – 10:30 AM Malani C (No…" at bounding box center [1027, 484] width 154 height 1620
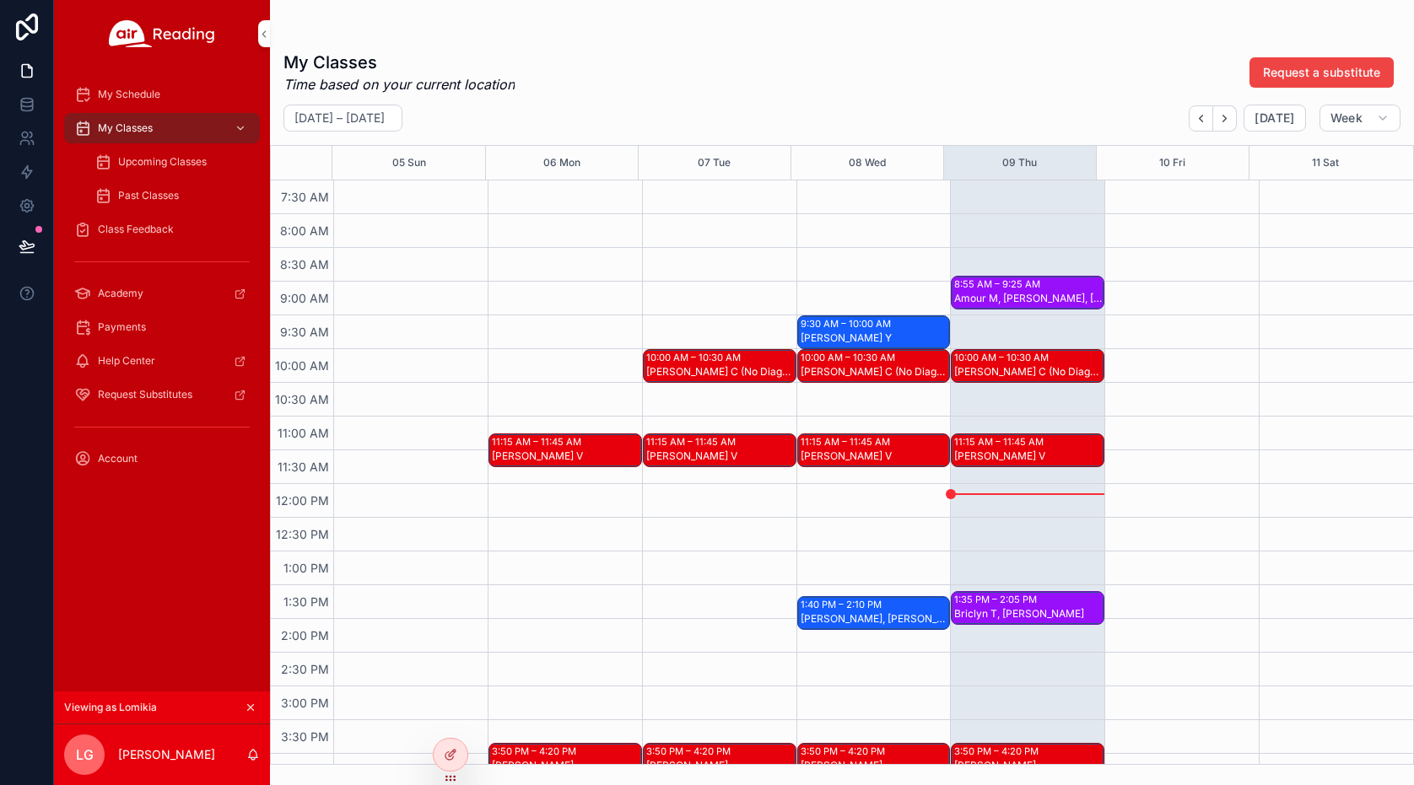
click at [1006, 452] on div "Natasha Beltran V" at bounding box center [1028, 456] width 148 height 13
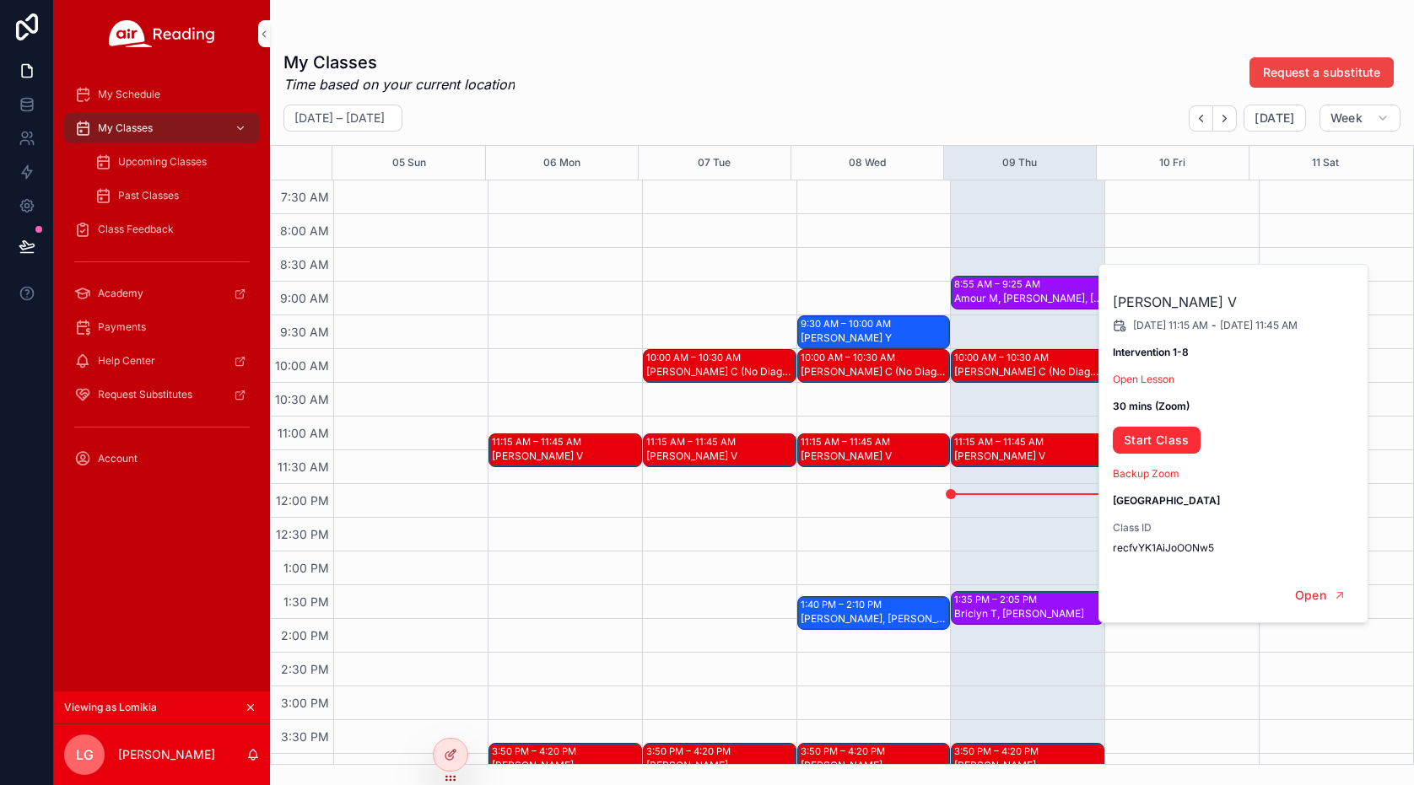
click at [1002, 542] on div "8:55 AM – 9:25 AM Amour M, Alfred F, Grayson R 10:00 AM – 10:30 AM Malani C (No…" at bounding box center [1027, 484] width 154 height 1620
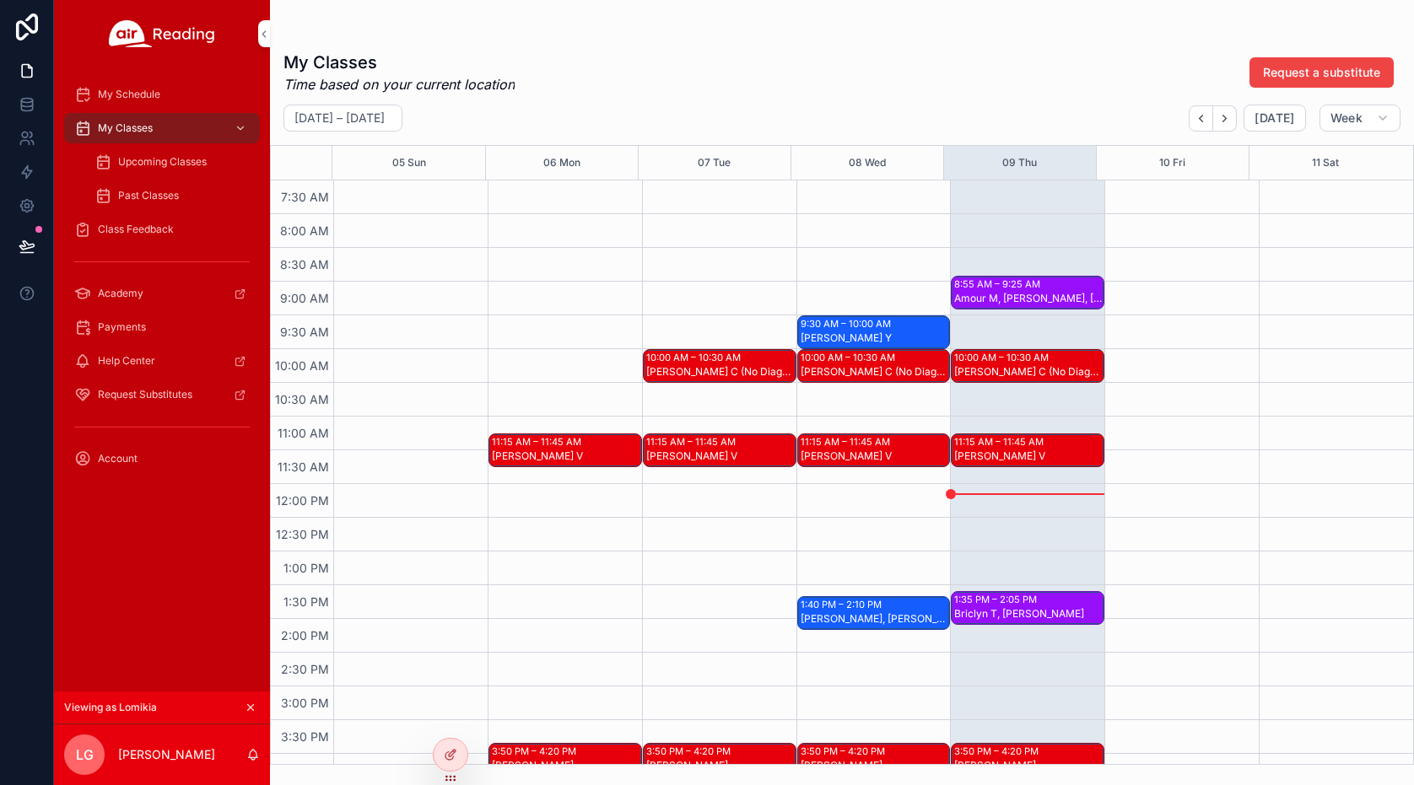
click at [997, 612] on div "Briclyn T, Londyn C" at bounding box center [1028, 613] width 148 height 13
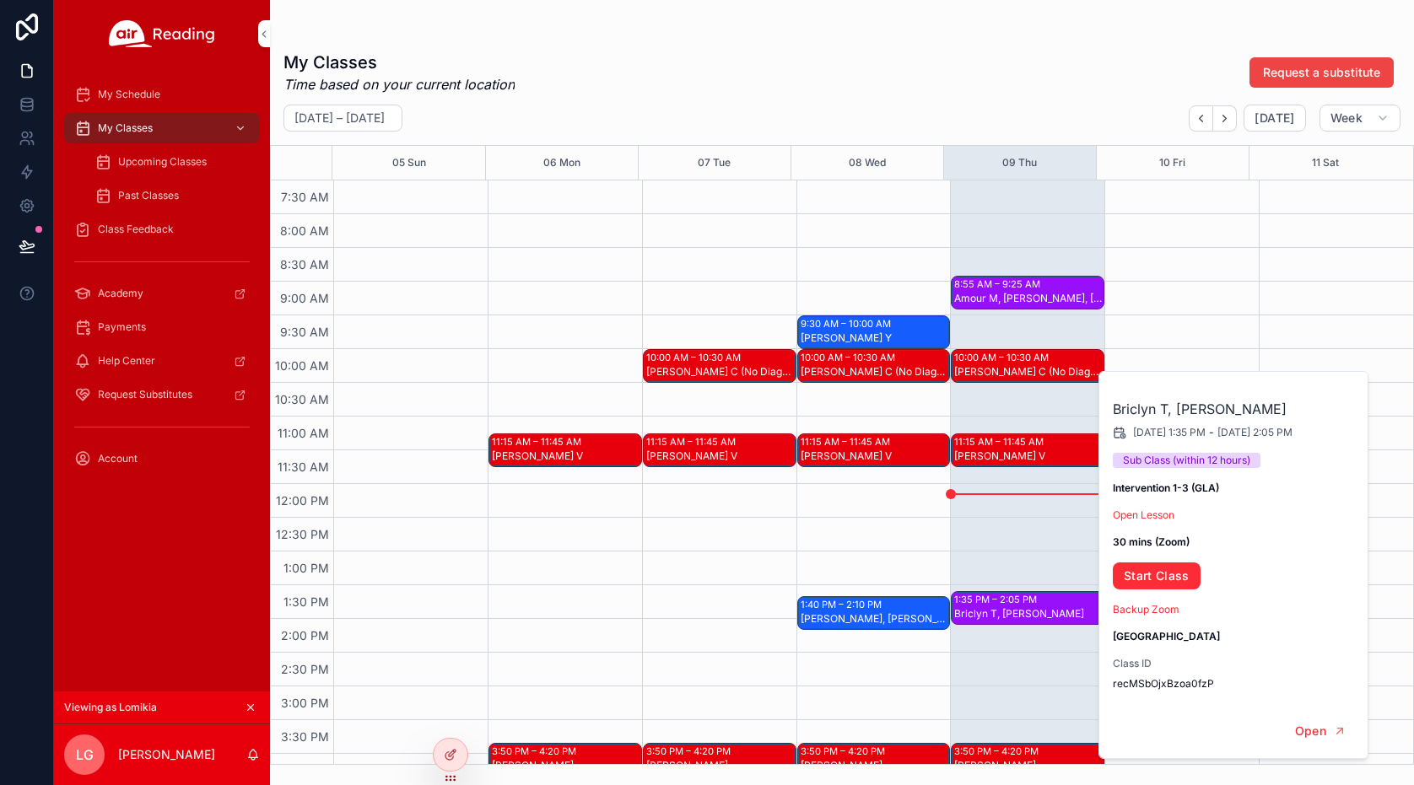
click at [999, 550] on div "8:55 AM – 9:25 AM Amour M, Alfred F, Grayson R 10:00 AM – 10:30 AM Malani C (No…" at bounding box center [1027, 484] width 154 height 1620
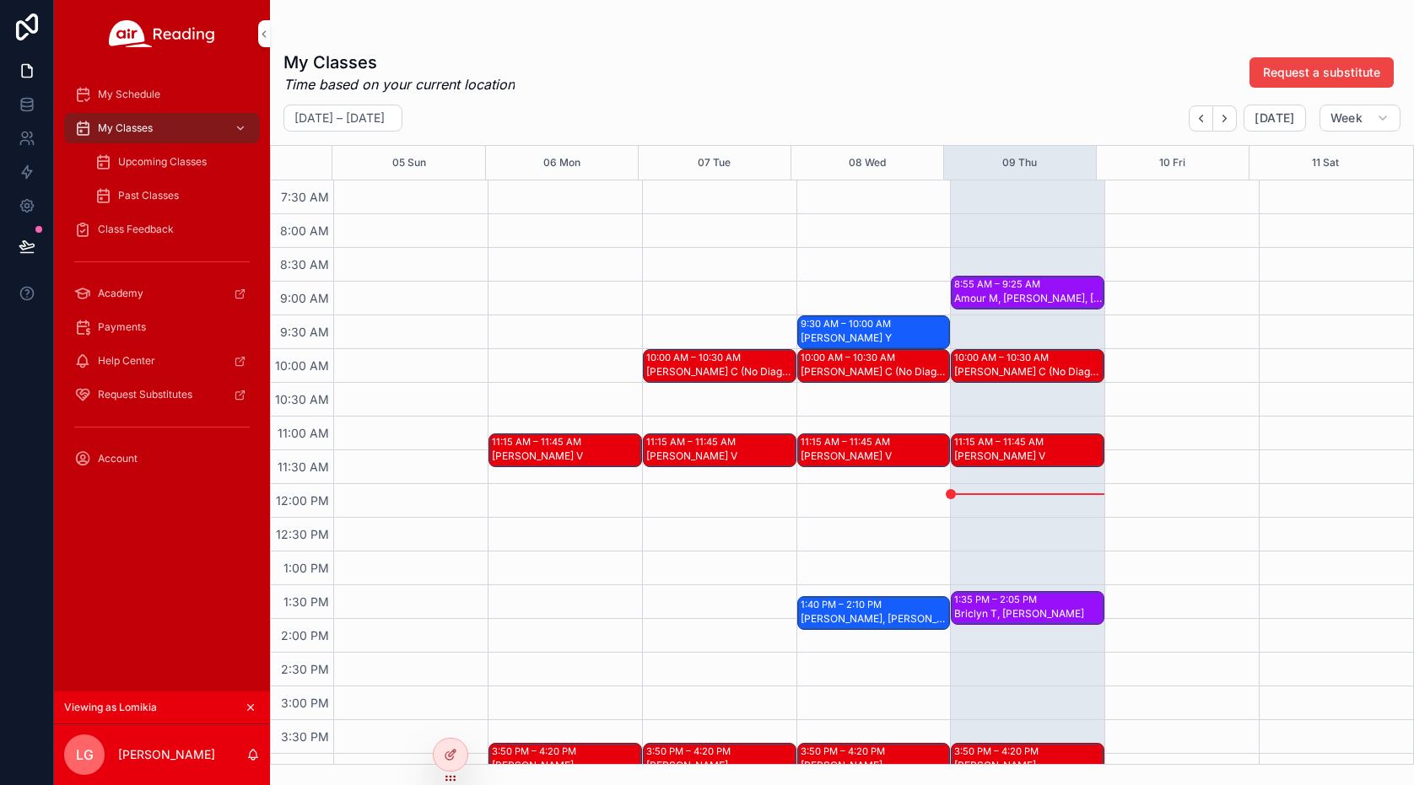
click at [880, 325] on div "9:30 AM – 10:00 AM" at bounding box center [848, 323] width 94 height 13
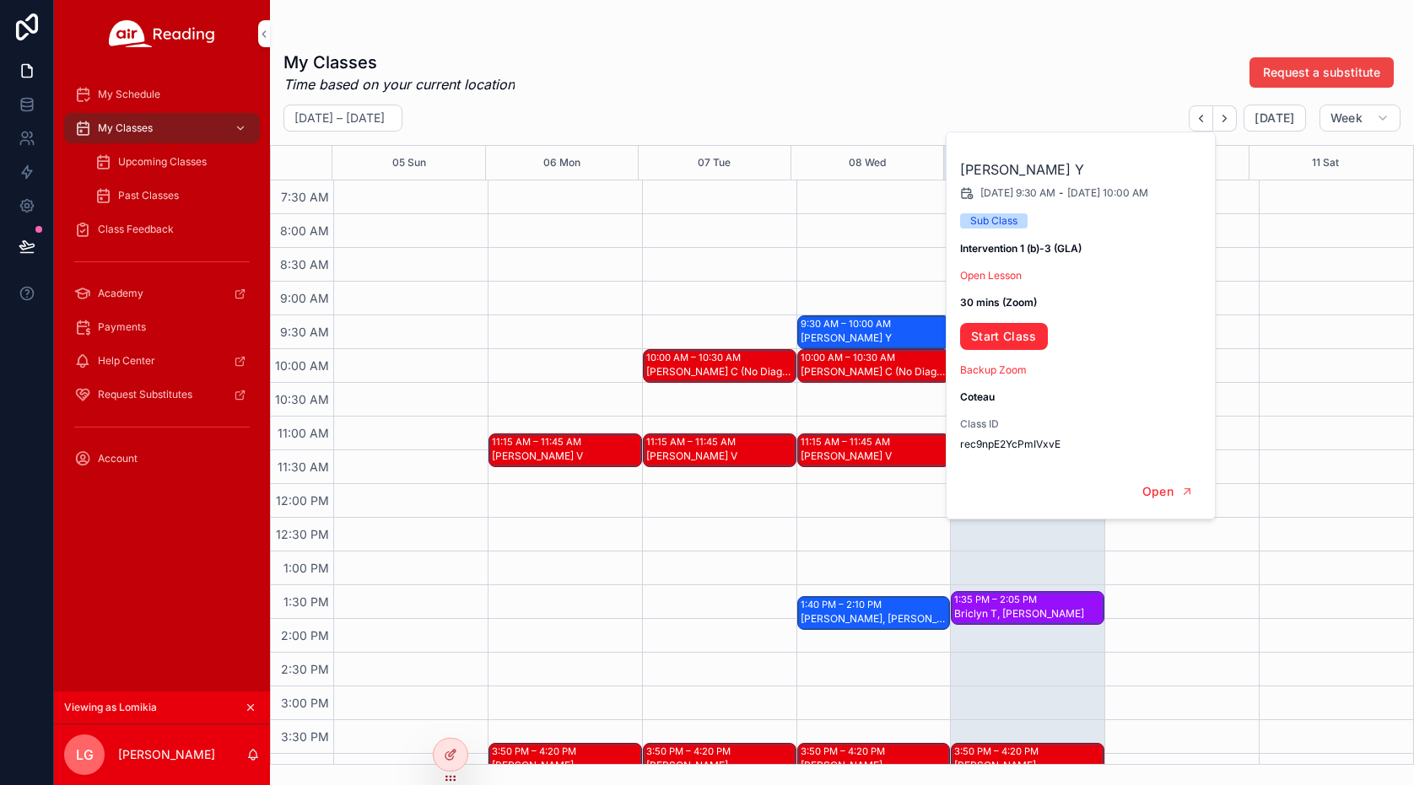
click at [810, 260] on div "9:30 AM – 10:00 AM Cayson Y 10:00 AM – 10:30 AM Malani C (No Diagnostic Needed)…" at bounding box center [873, 484] width 154 height 1620
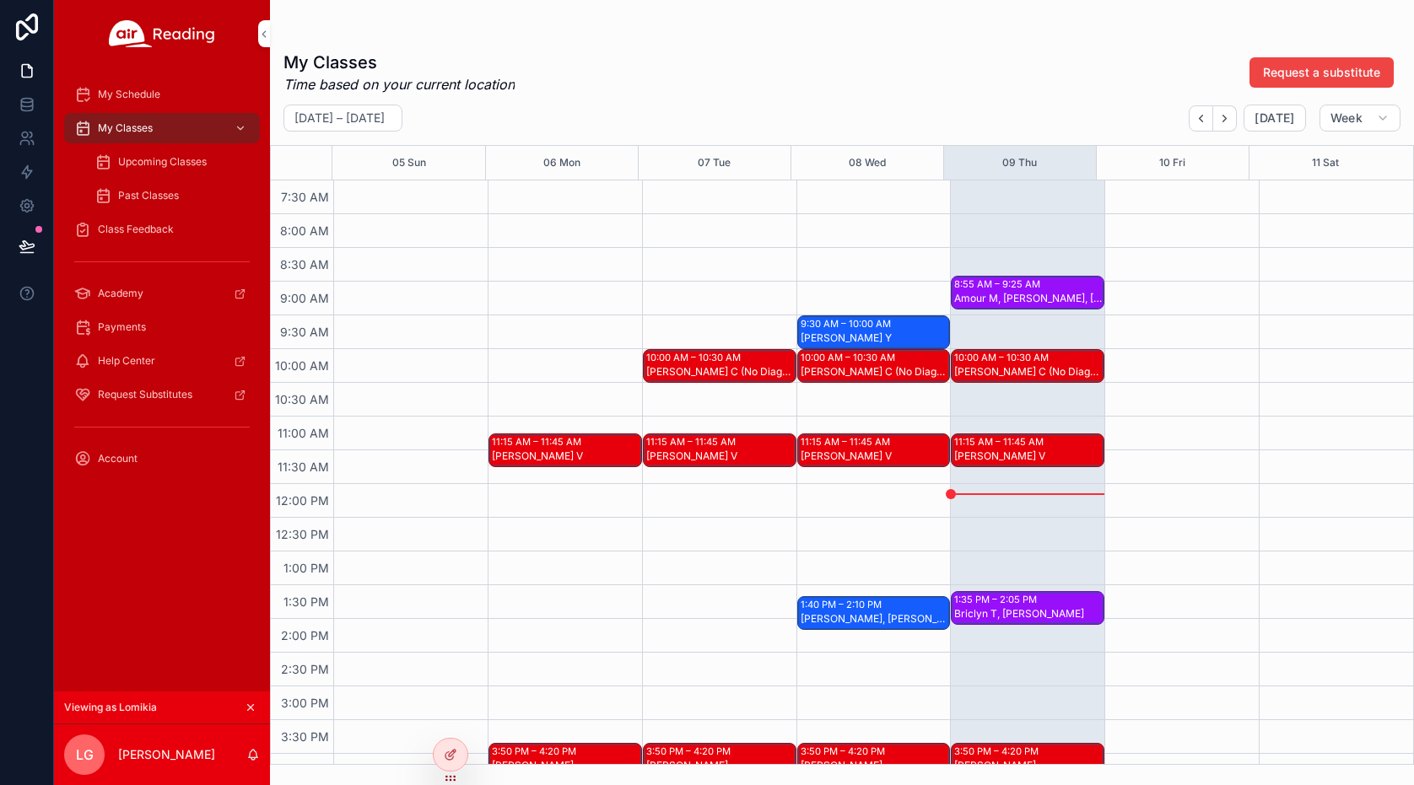
click at [844, 614] on div "Cory F, Zariah S" at bounding box center [875, 618] width 148 height 13
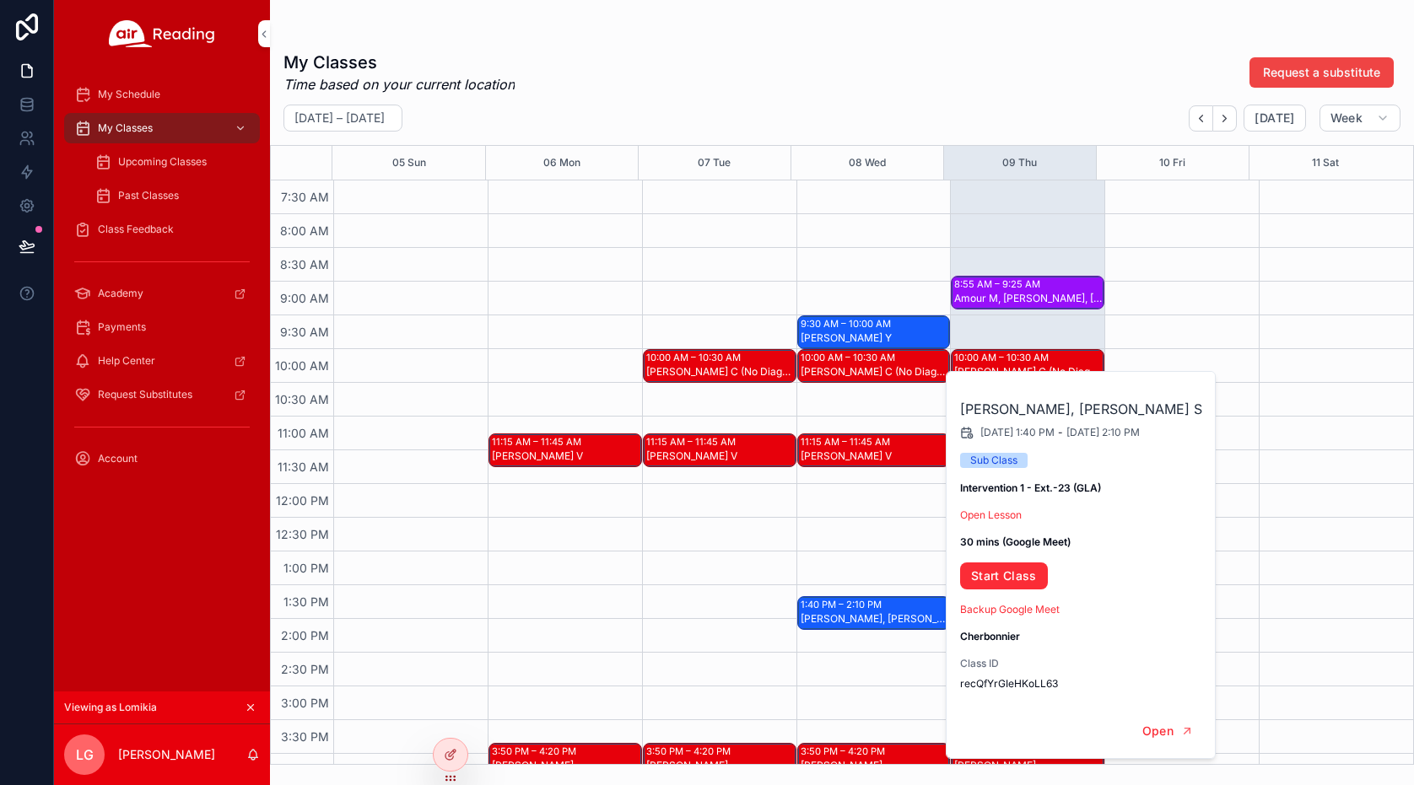
click at [850, 553] on div "9:30 AM – 10:00 AM Cayson Y 10:00 AM – 10:30 AM Malani C (No Diagnostic Needed)…" at bounding box center [873, 484] width 154 height 1620
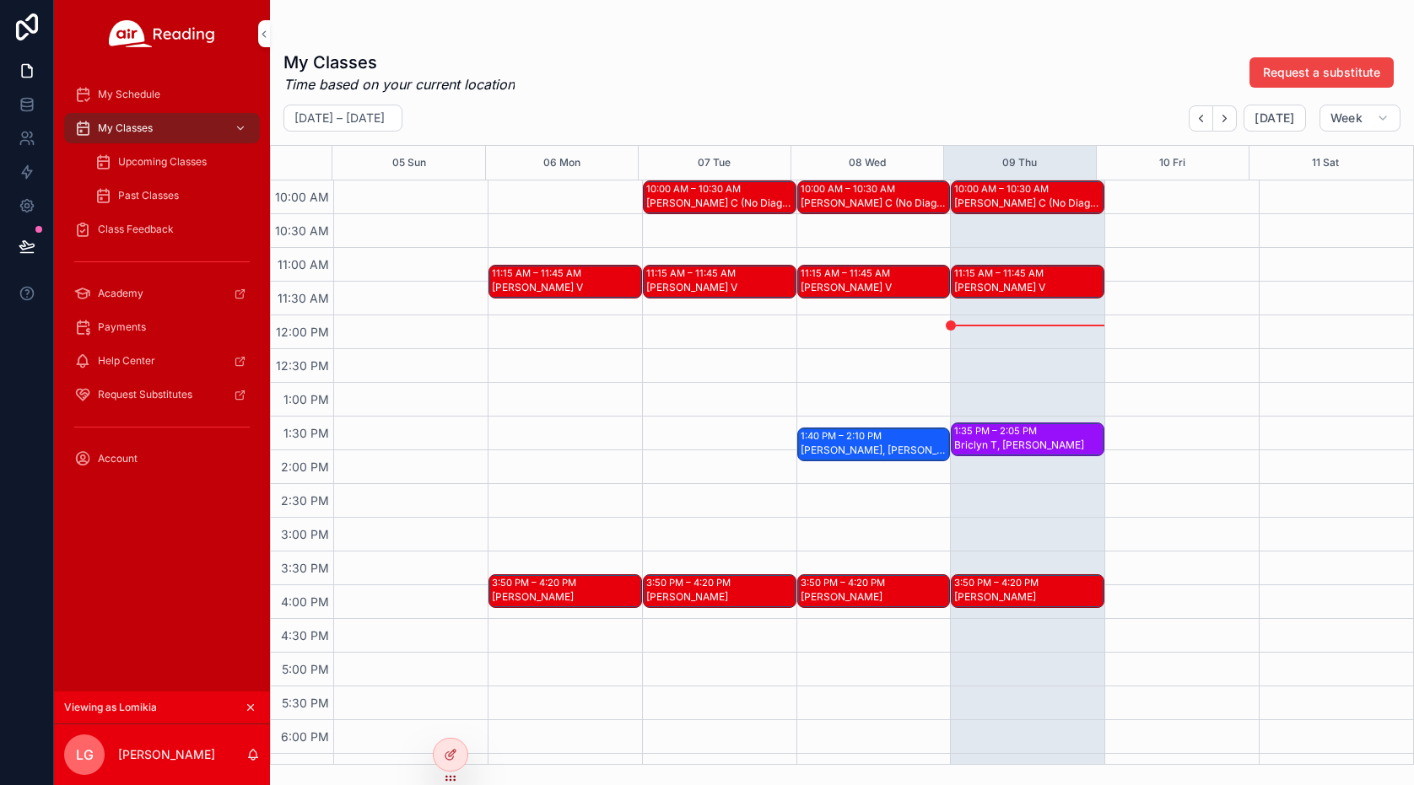
scroll to position [590, 0]
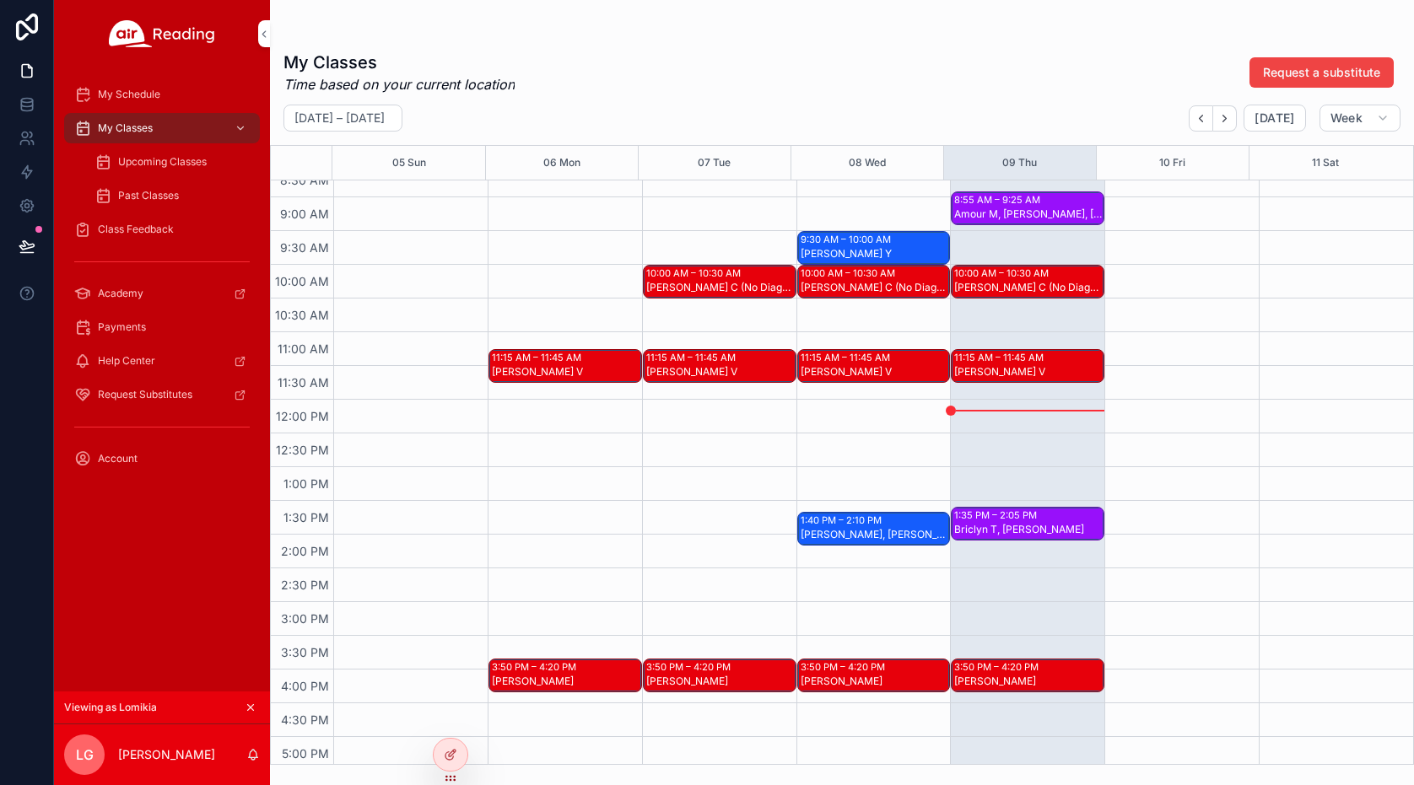
click at [250, 705] on icon "scrollable content" at bounding box center [251, 708] width 12 height 12
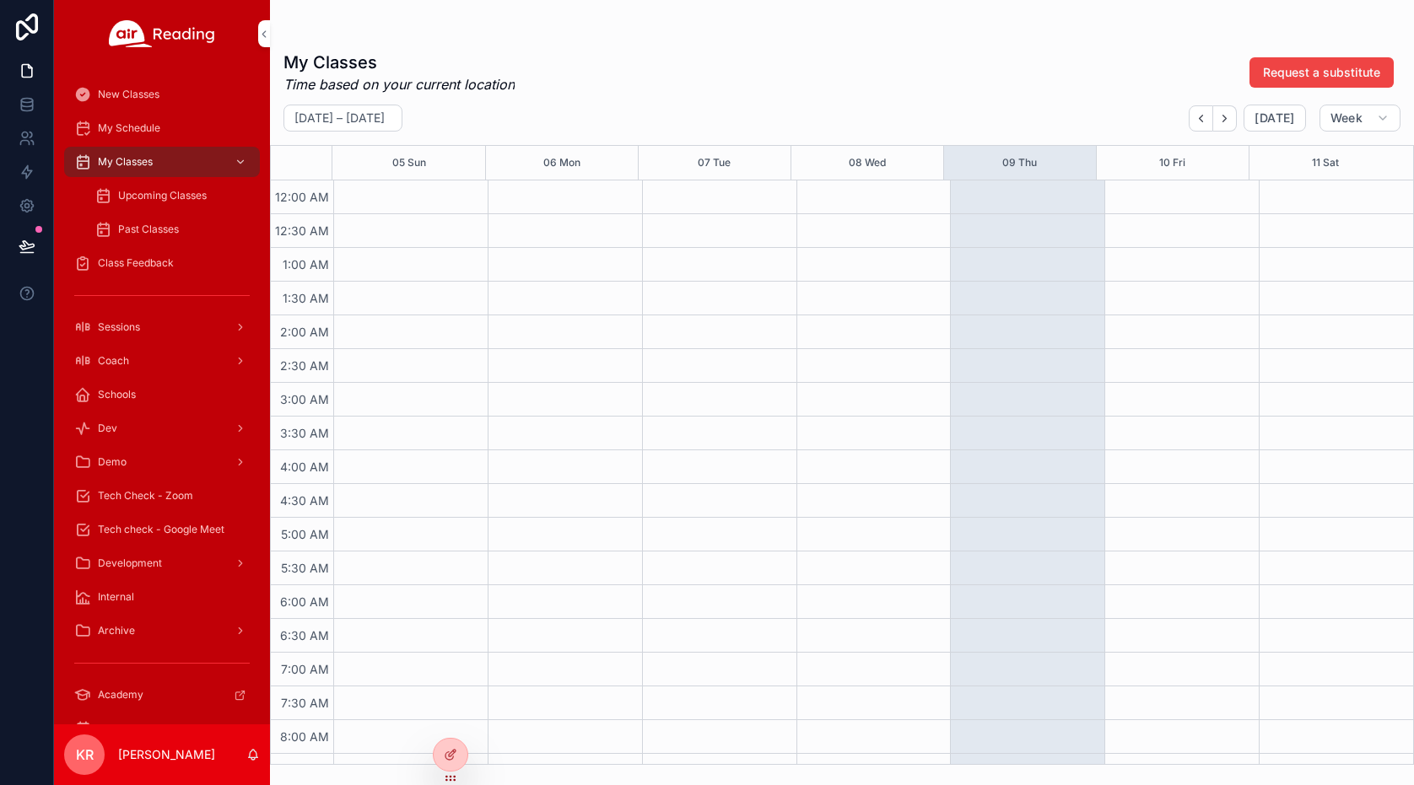
click at [0, 0] on icon at bounding box center [0, 0] width 0 height 0
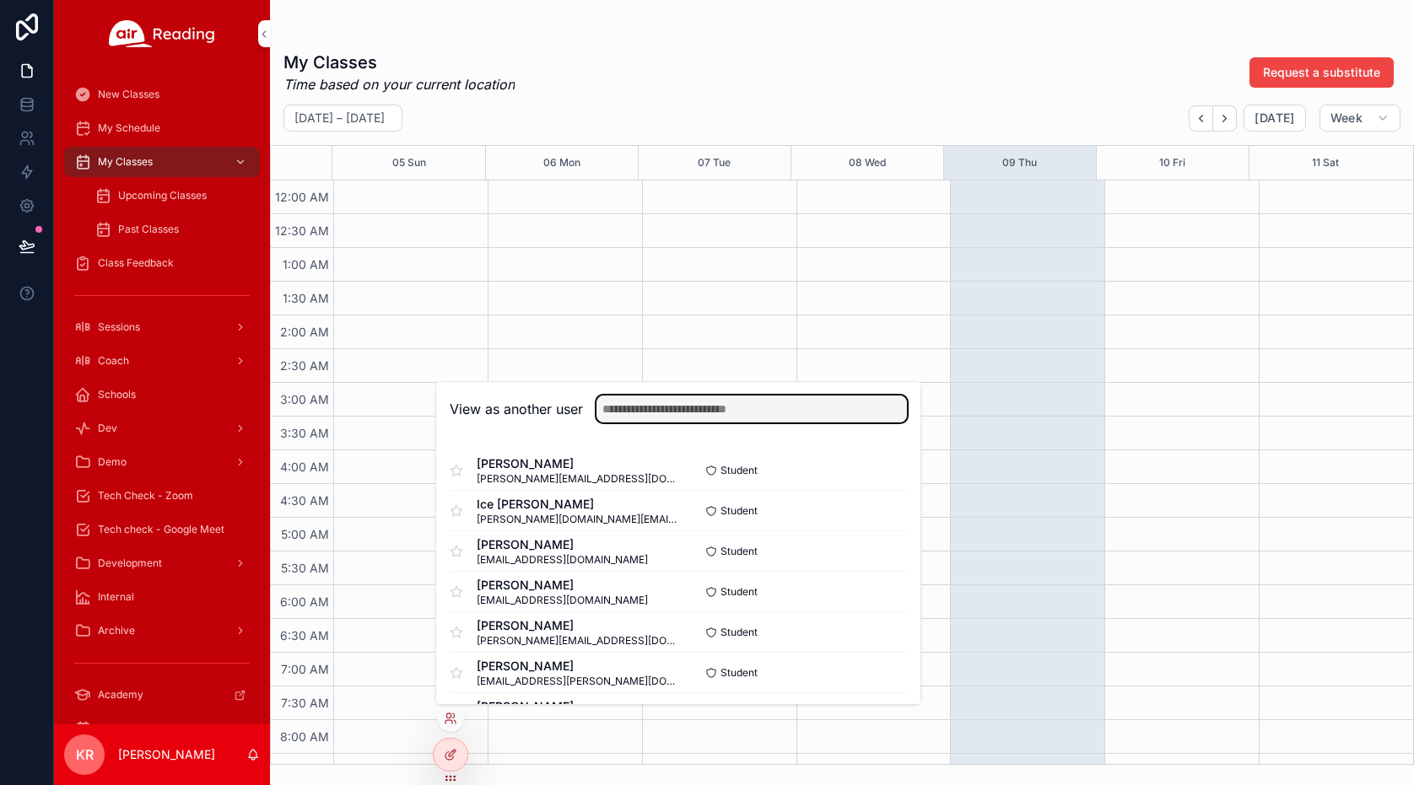
drag, startPoint x: 635, startPoint y: 417, endPoint x: 695, endPoint y: 400, distance: 62.2
click at [635, 417] on input "text" at bounding box center [751, 409] width 310 height 27
click at [668, 411] on input "text" at bounding box center [751, 409] width 310 height 27
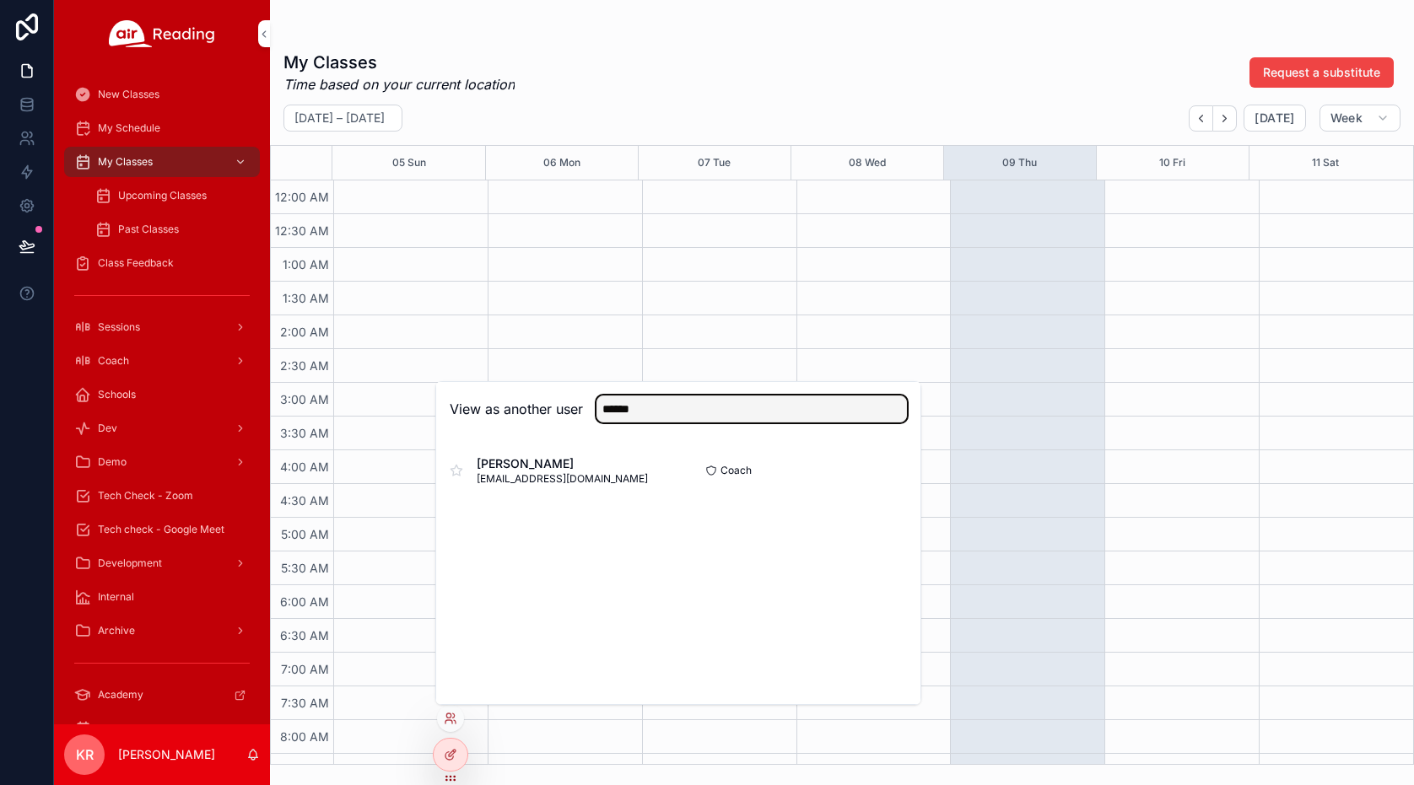
type input "******"
click at [0, 0] on button "Select" at bounding box center [0, 0] width 0 height 0
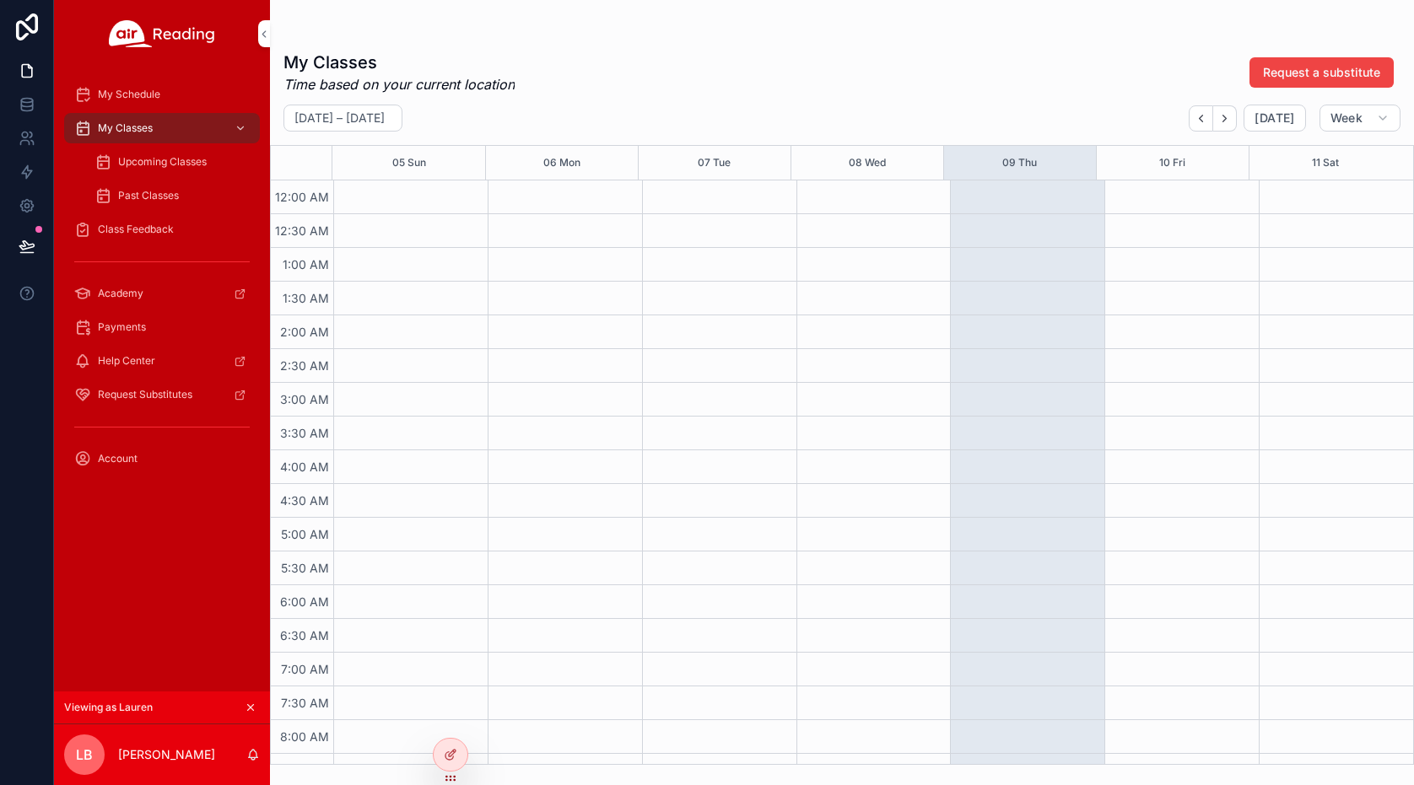
click at [199, 164] on span "Upcoming Classes" at bounding box center [162, 161] width 89 height 13
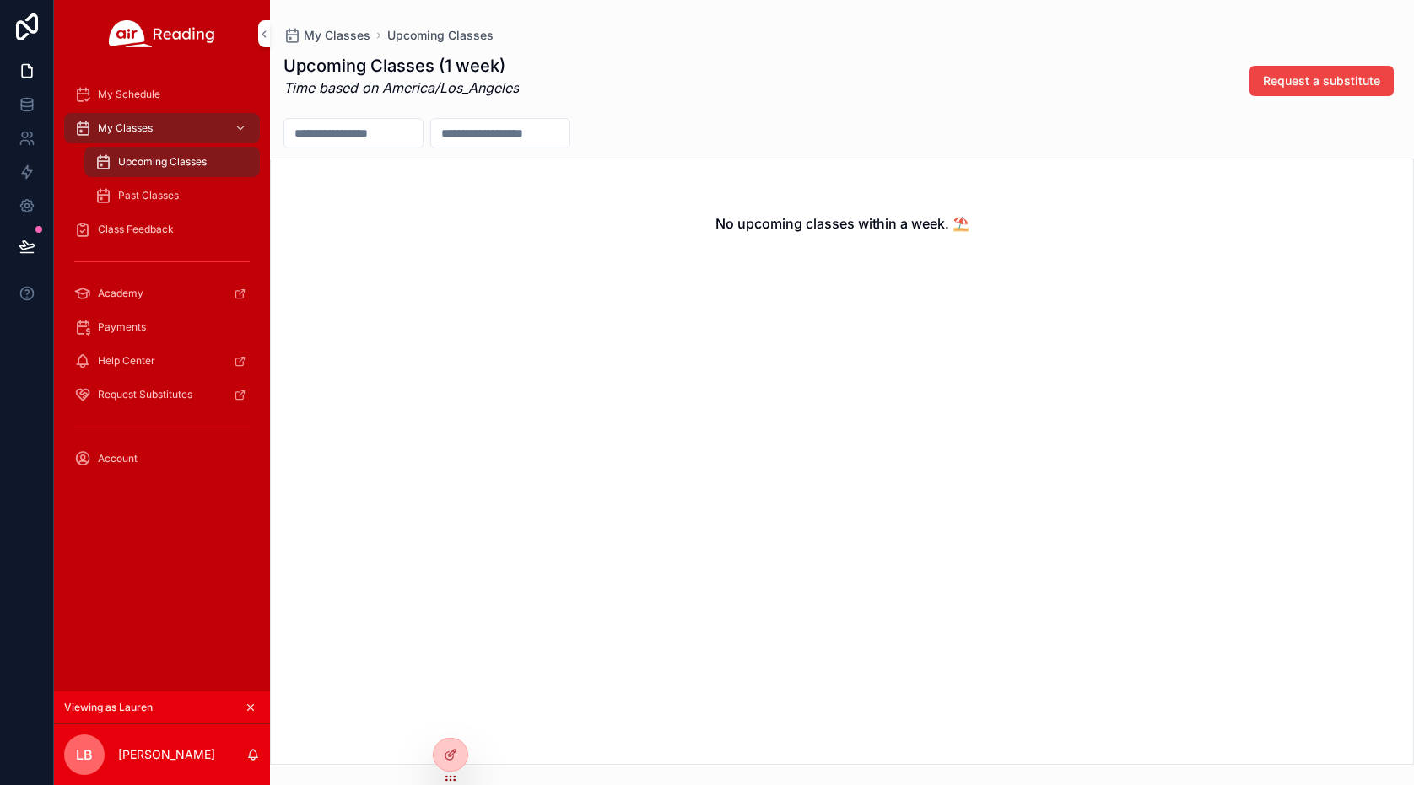
click at [0, 0] on icon at bounding box center [0, 0] width 0 height 0
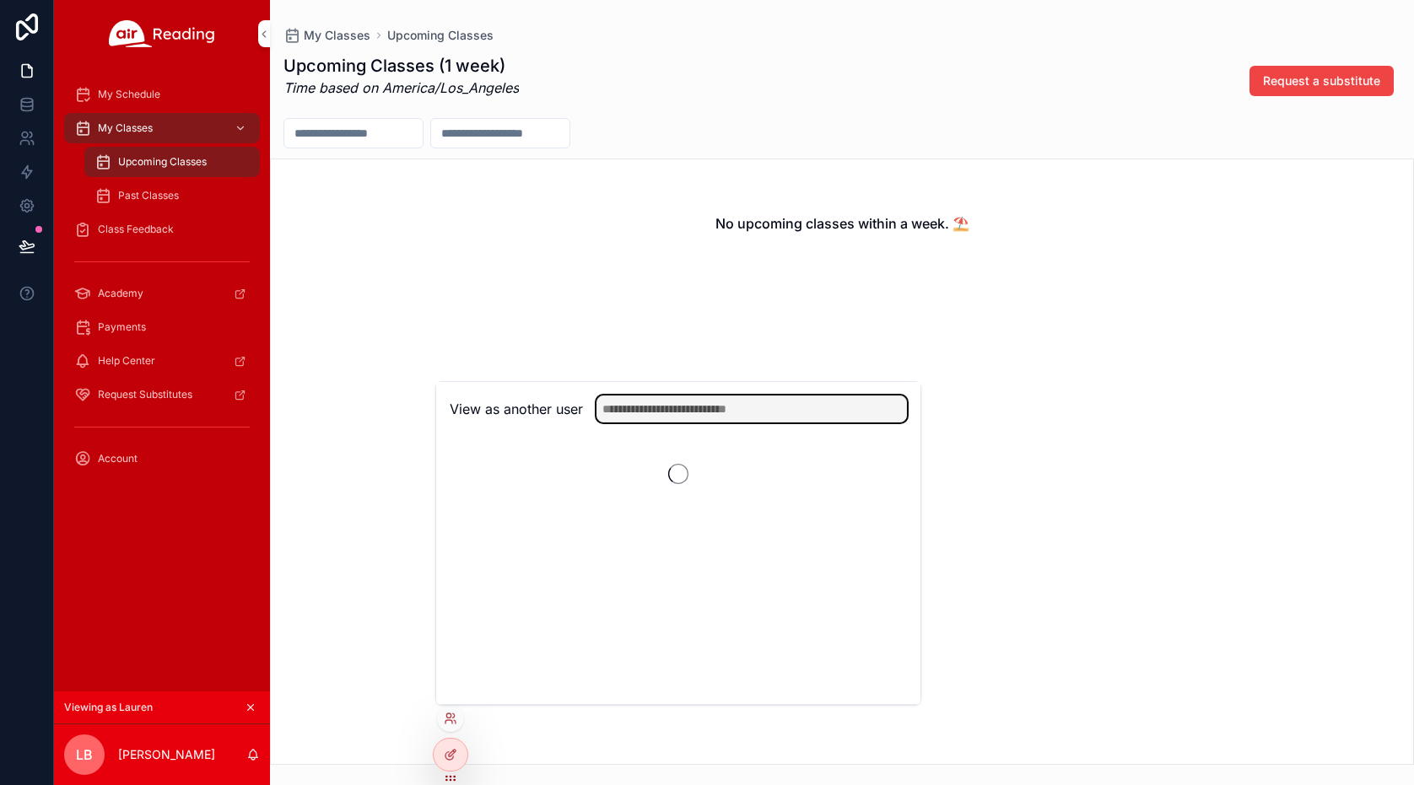
click at [757, 405] on input "text" at bounding box center [751, 409] width 310 height 27
type input "****"
click at [404, 735] on div "No upcoming classes within a week. ⛱️" at bounding box center [842, 462] width 1144 height 607
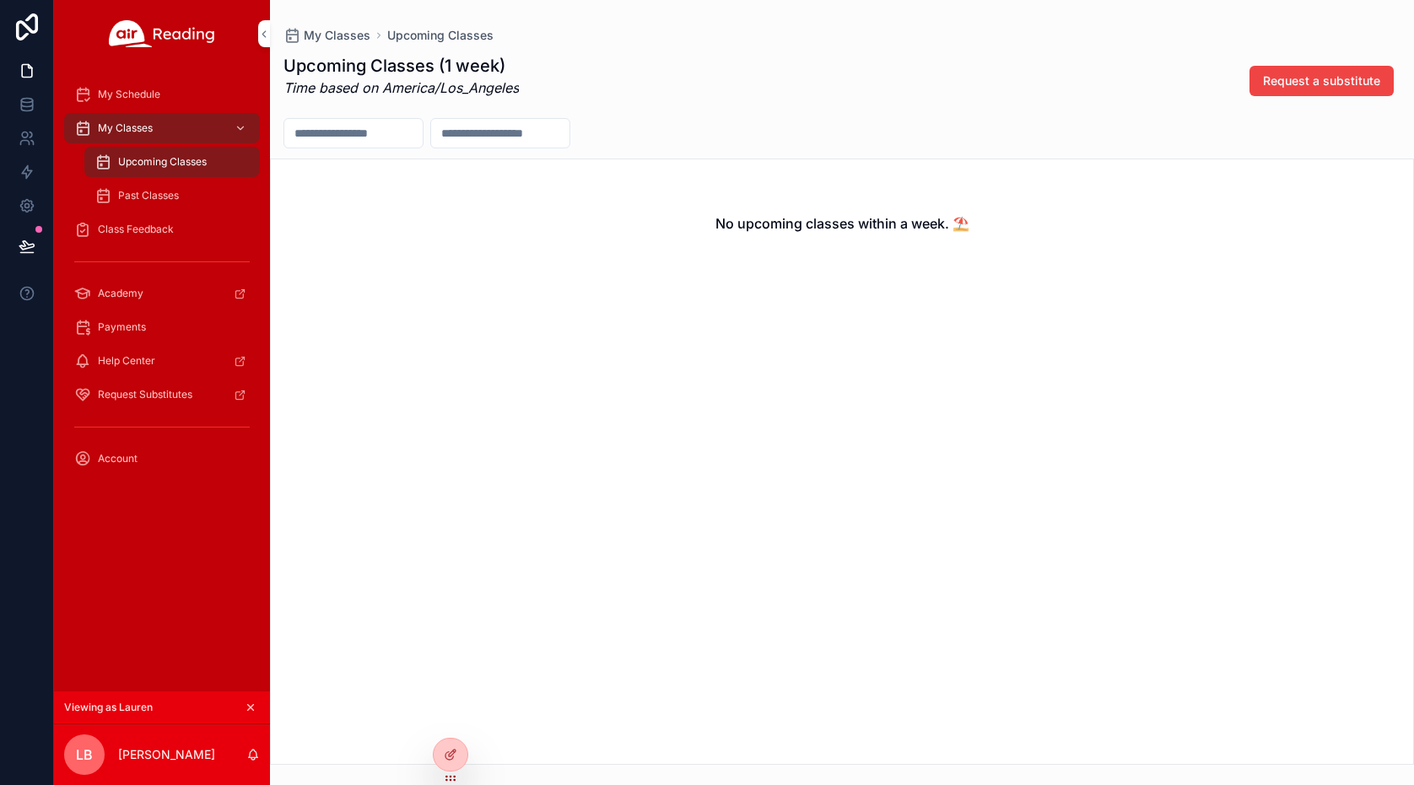
click at [0, 0] on icon at bounding box center [0, 0] width 0 height 0
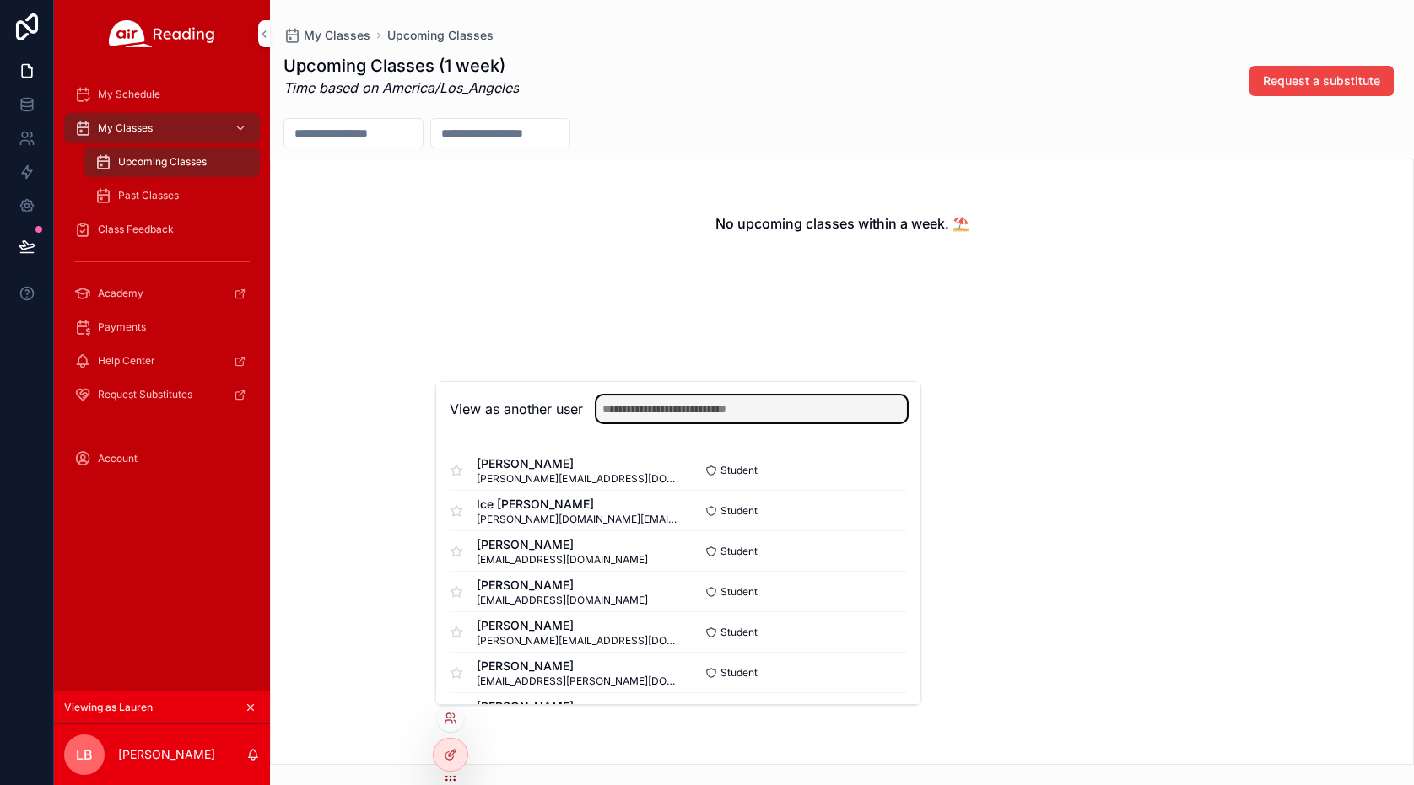
click at [694, 404] on input "text" at bounding box center [751, 409] width 310 height 27
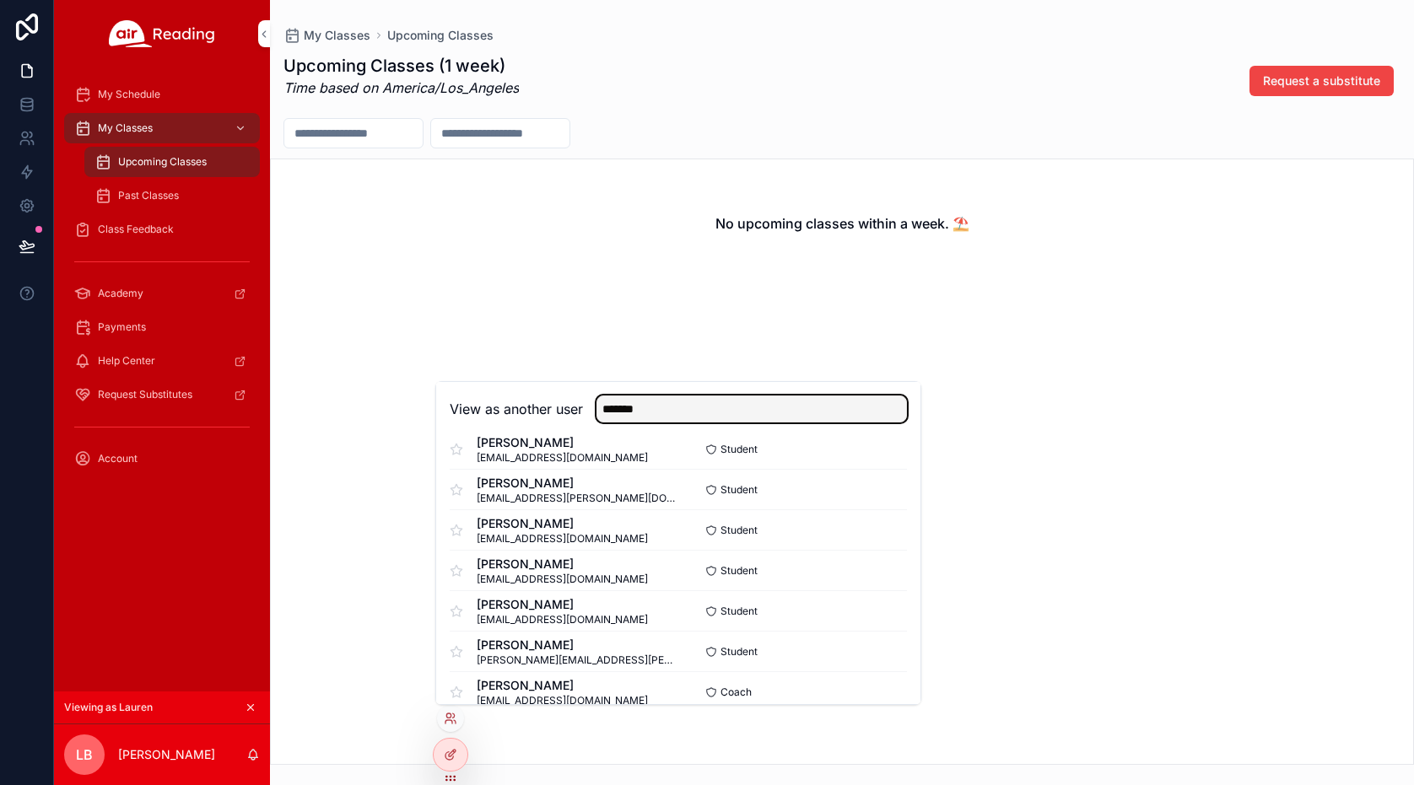
scroll to position [974, 0]
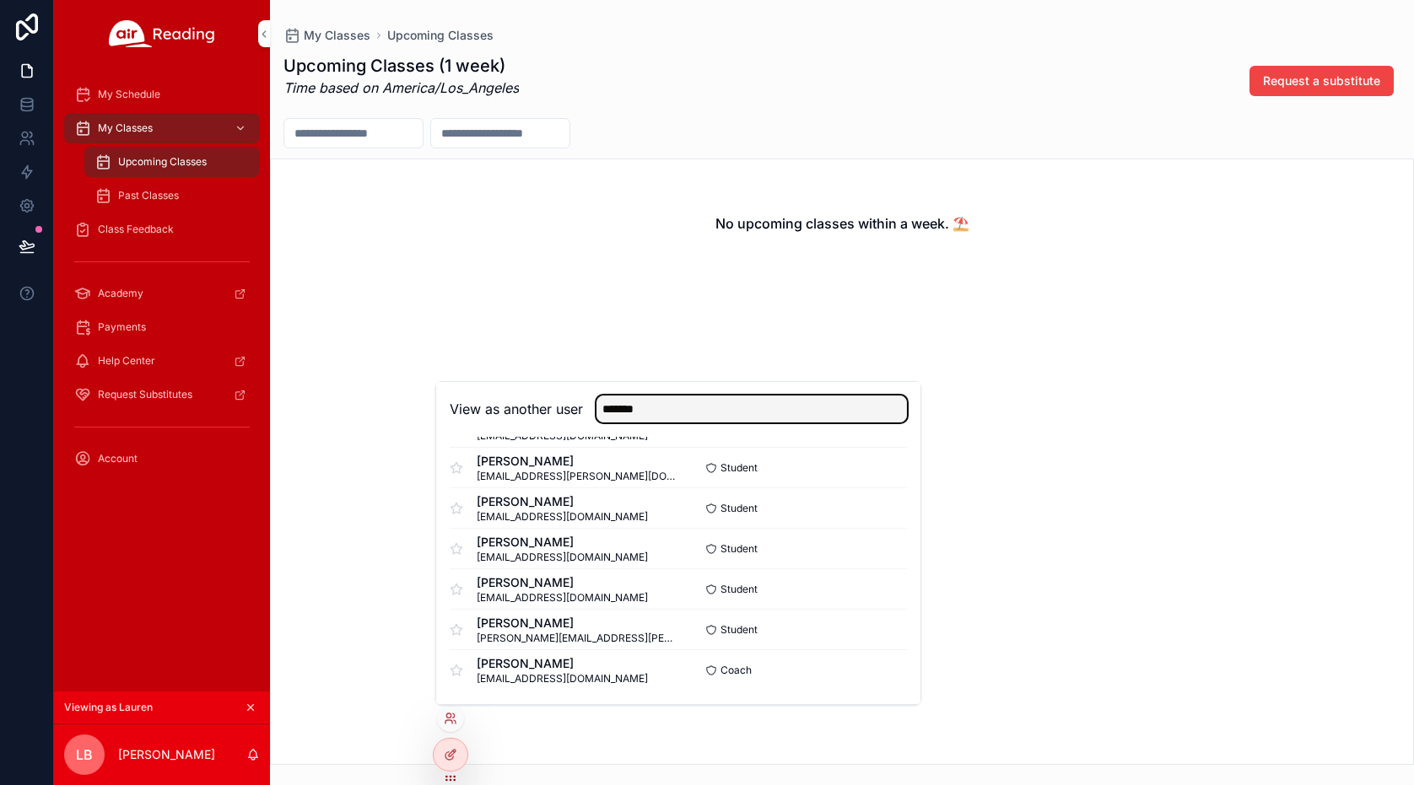
type input "*******"
click at [0, 0] on button "Select" at bounding box center [0, 0] width 0 height 0
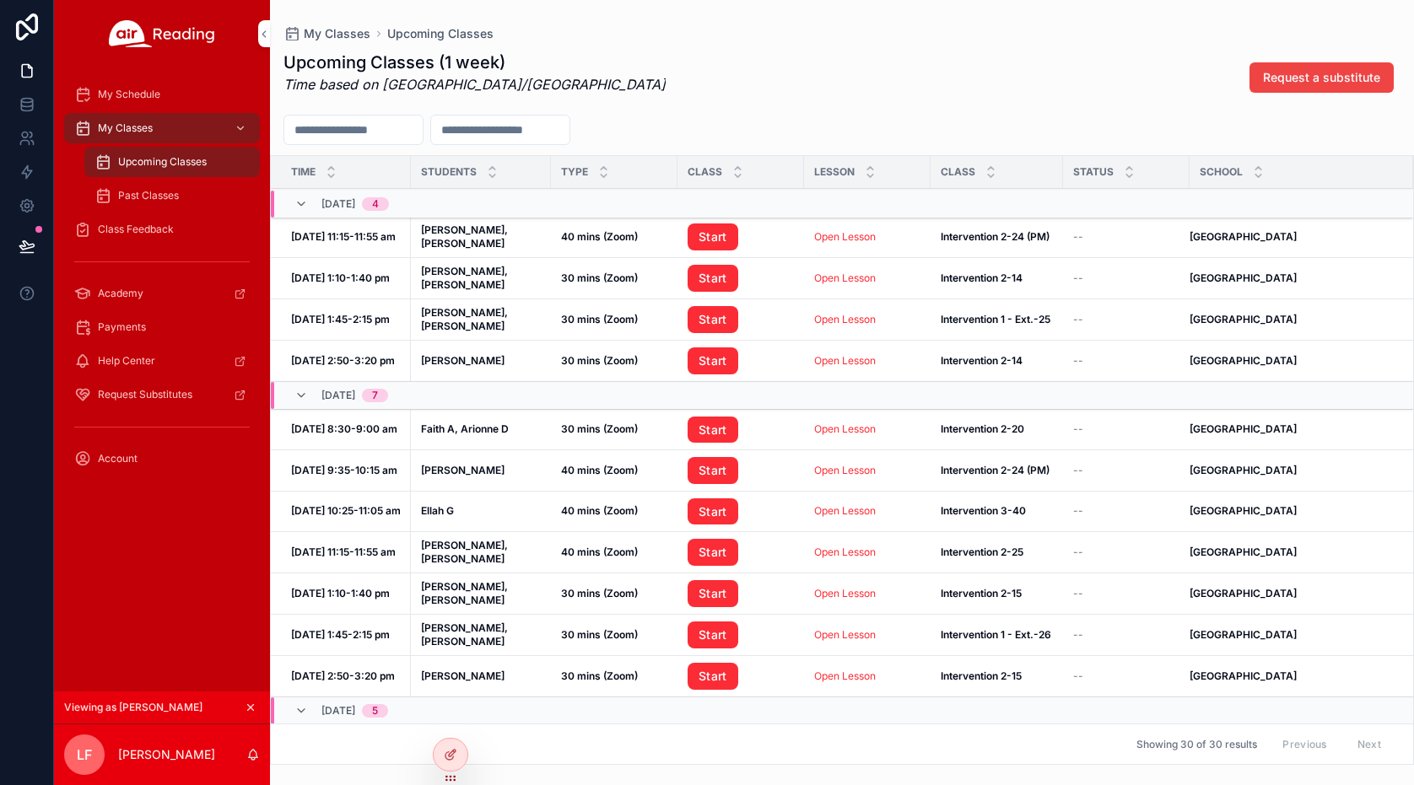
click at [250, 709] on icon "scrollable content" at bounding box center [251, 708] width 6 height 6
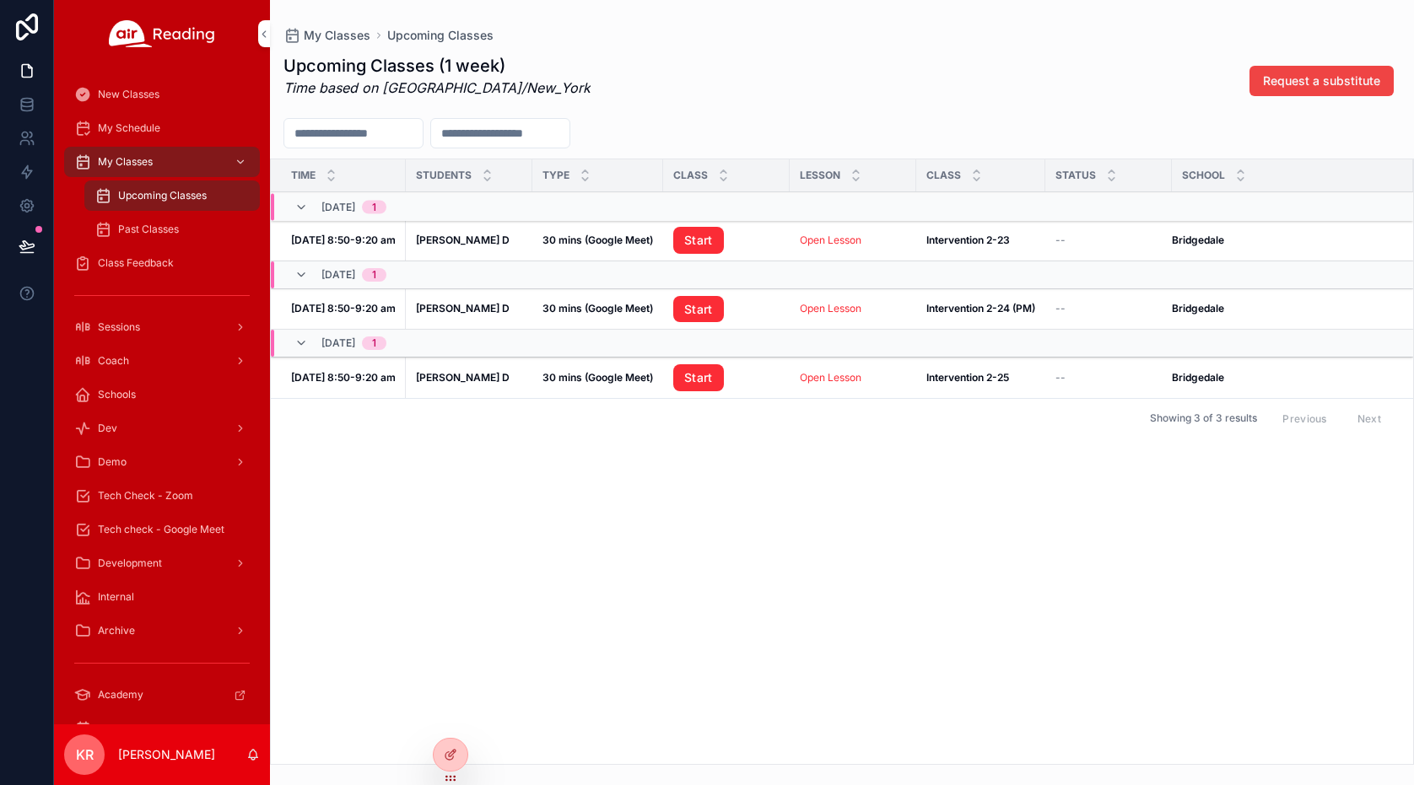
click at [0, 0] on icon at bounding box center [0, 0] width 0 height 0
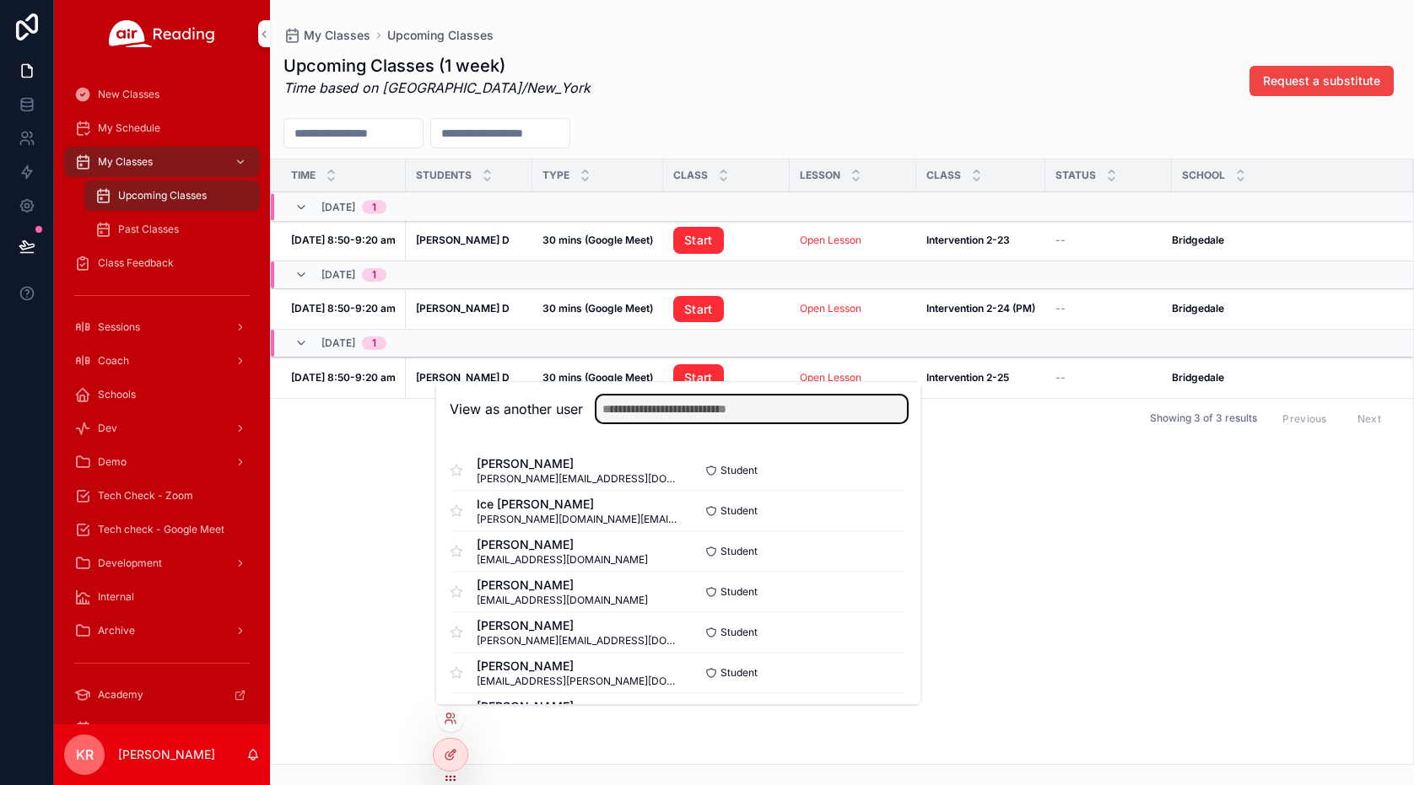
click at [613, 408] on input "text" at bounding box center [751, 409] width 310 height 27
type input "***"
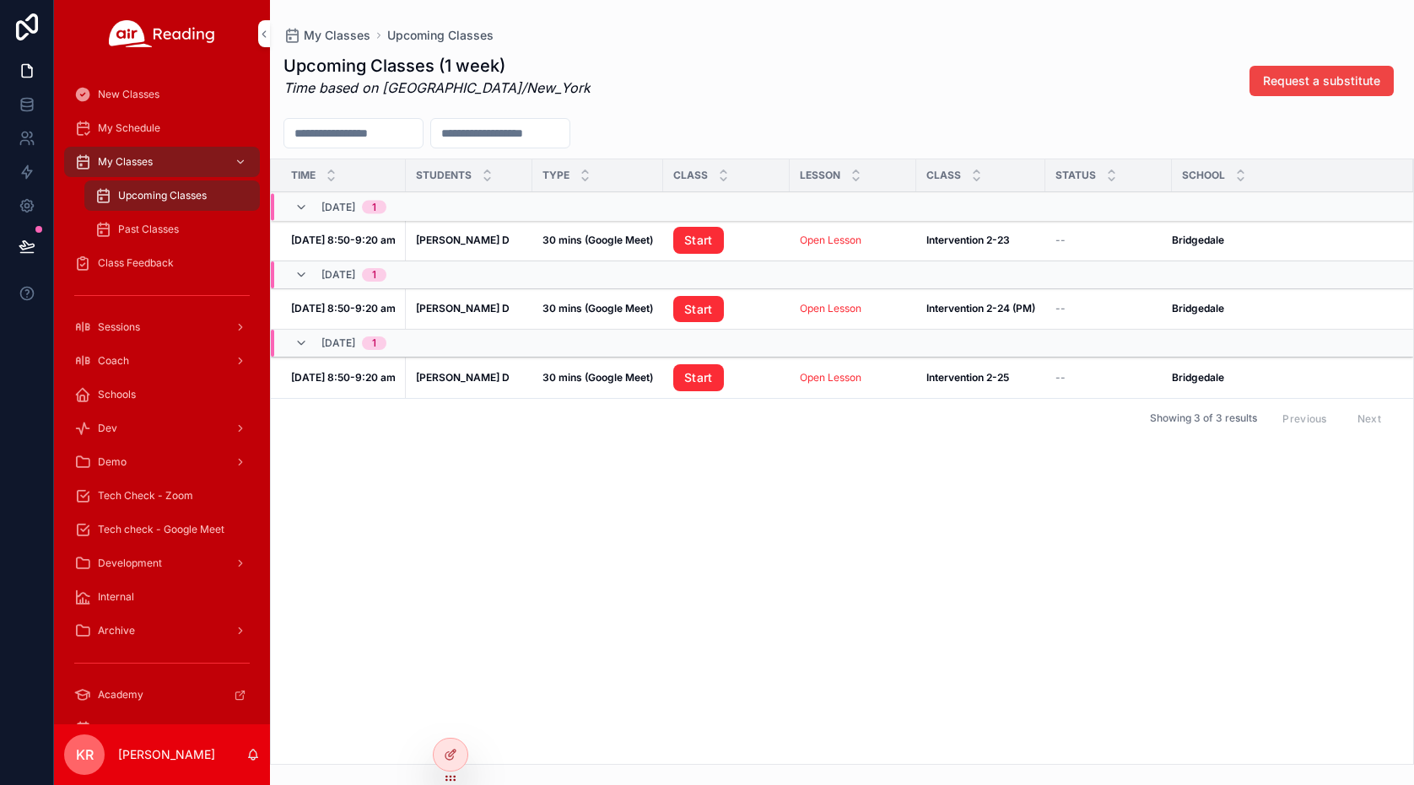
click at [370, 578] on div "Time Students Type Class Lesson Class Status School 10/14, [DATE], 8:50-9:20 am…" at bounding box center [842, 461] width 1142 height 605
click at [171, 497] on span "Tech Check - Zoom" at bounding box center [145, 495] width 95 height 13
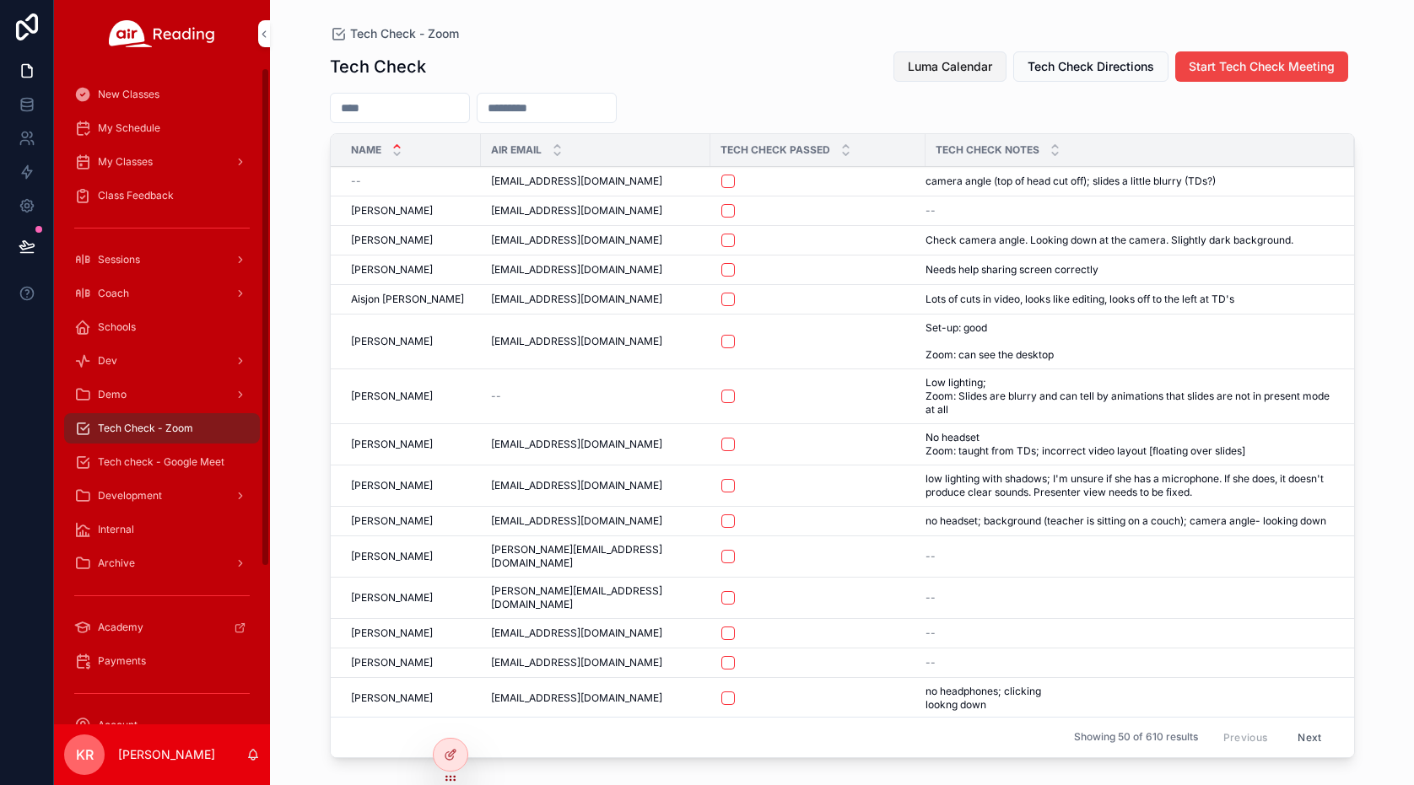
click at [930, 67] on span "Luma Calendar" at bounding box center [950, 66] width 84 height 17
